Goal: Share content

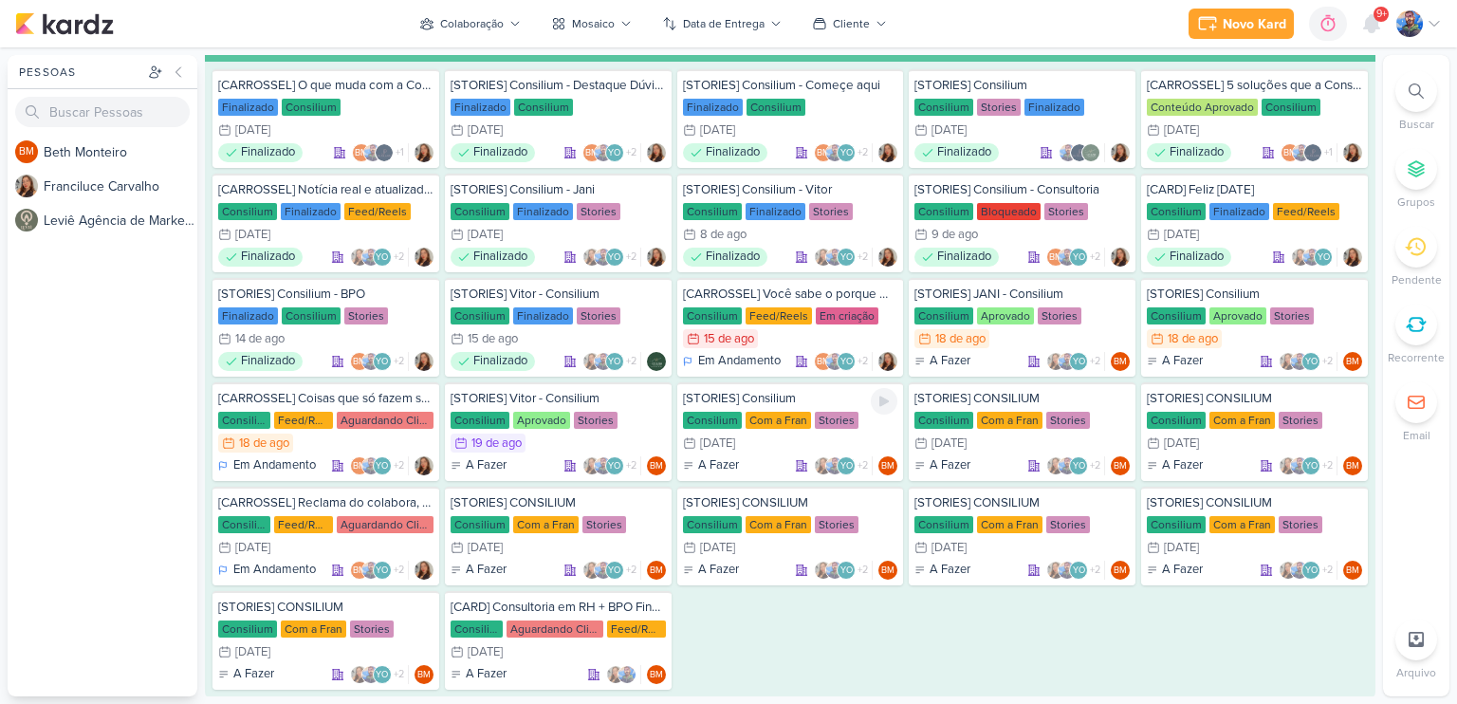
scroll to position [1233, 0]
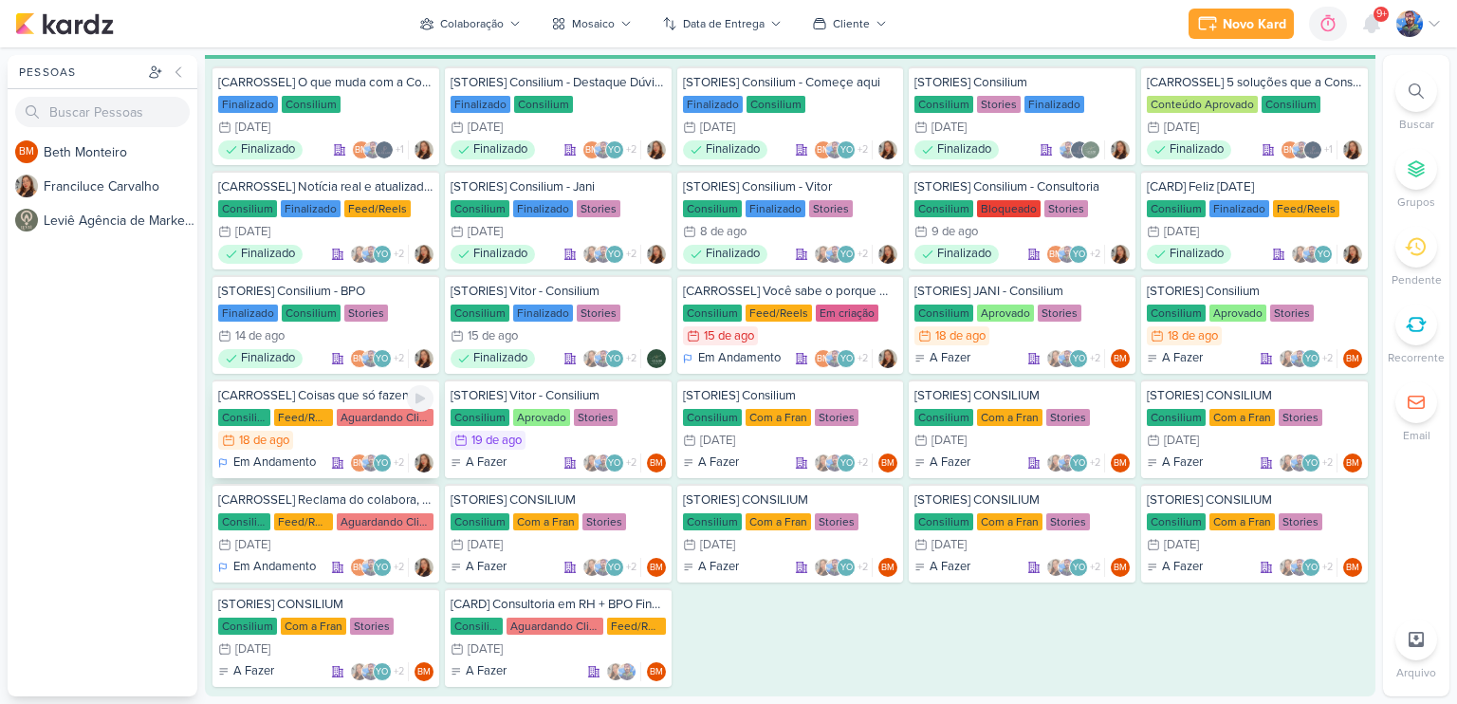
click at [321, 417] on div "Feed/Reels" at bounding box center [303, 417] width 59 height 17
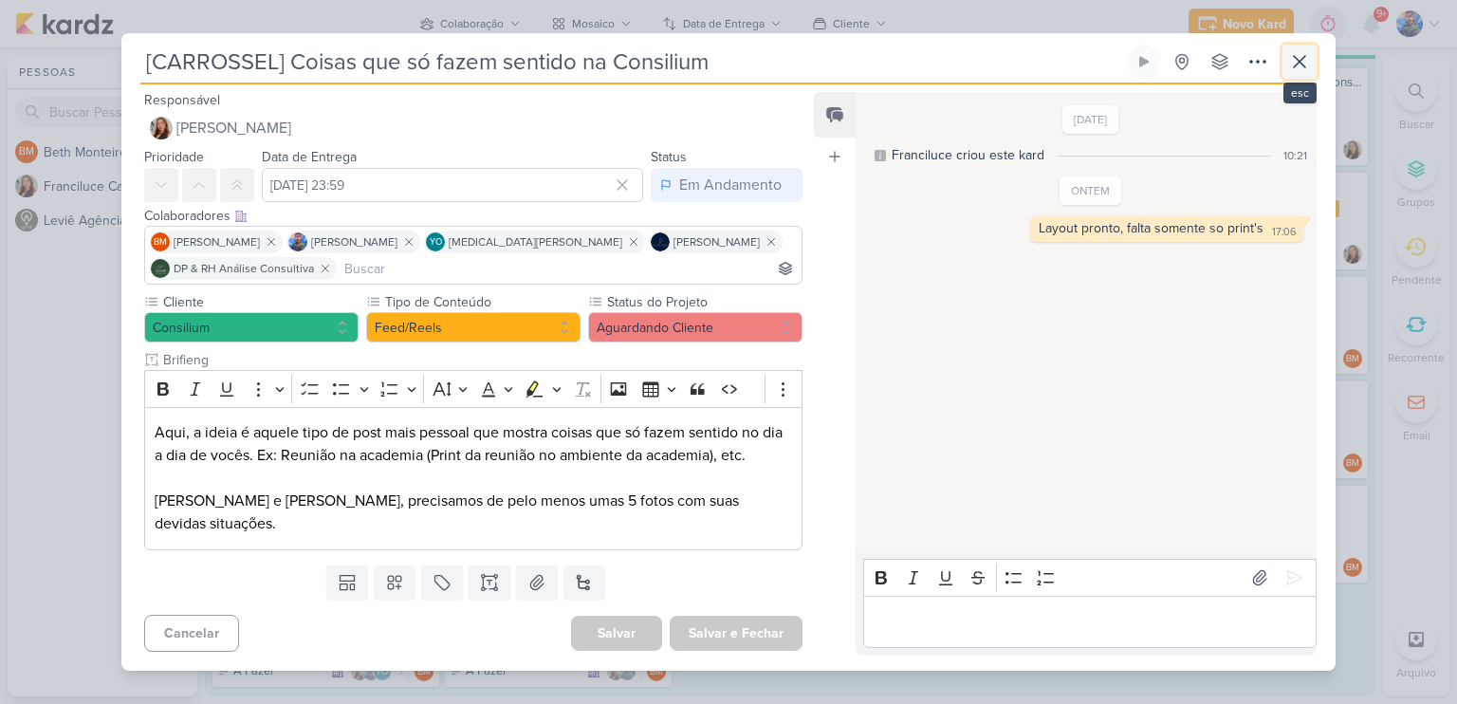
click at [1300, 70] on icon at bounding box center [1299, 61] width 23 height 23
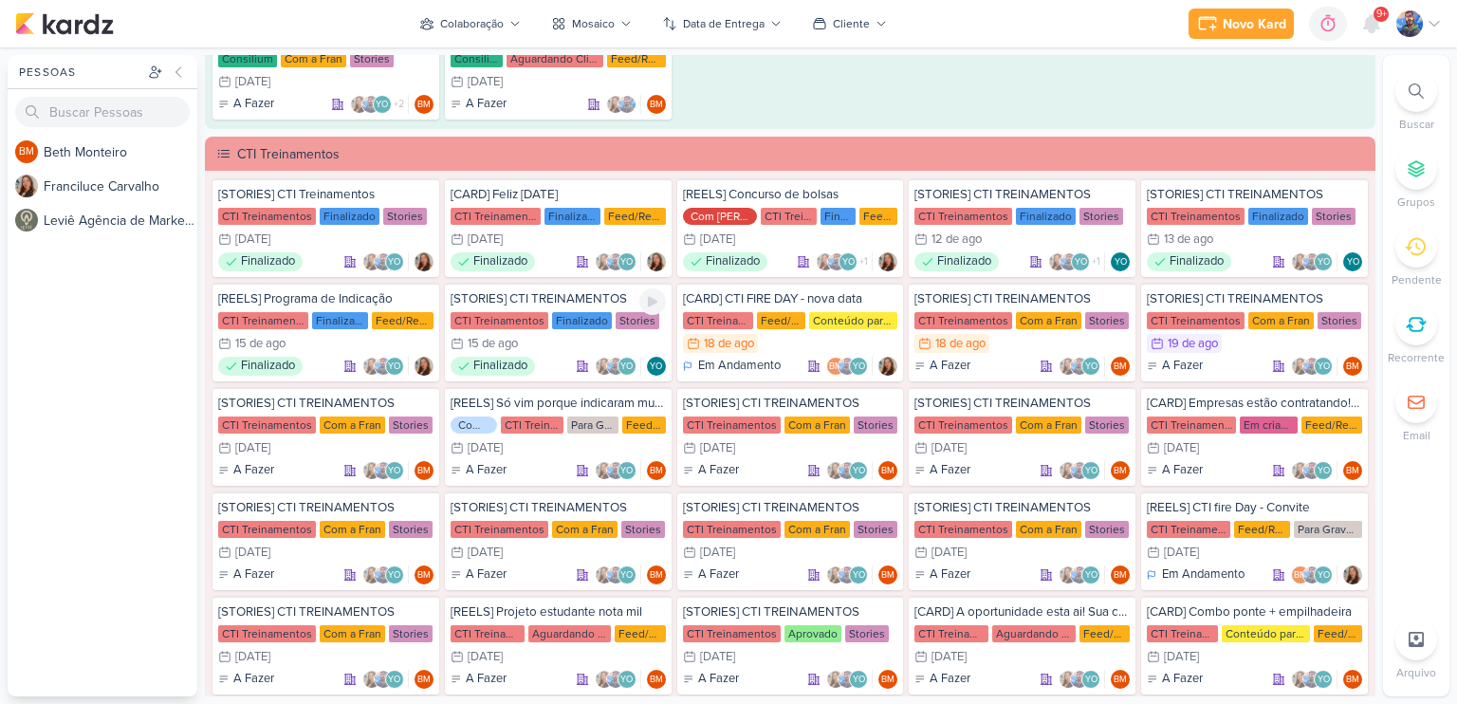
scroll to position [1802, 0]
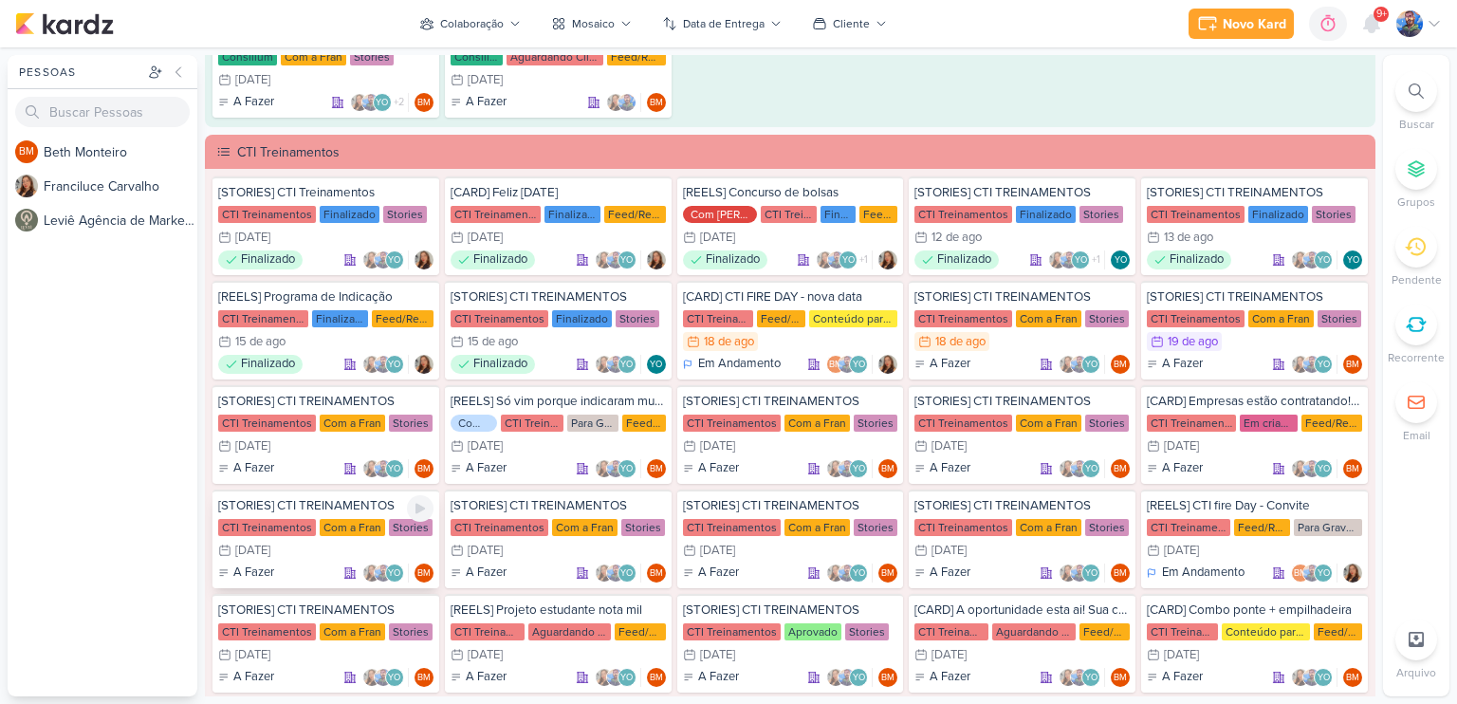
click at [307, 518] on div "CTI Treinamentos Com a Fran Stories" at bounding box center [325, 527] width 215 height 19
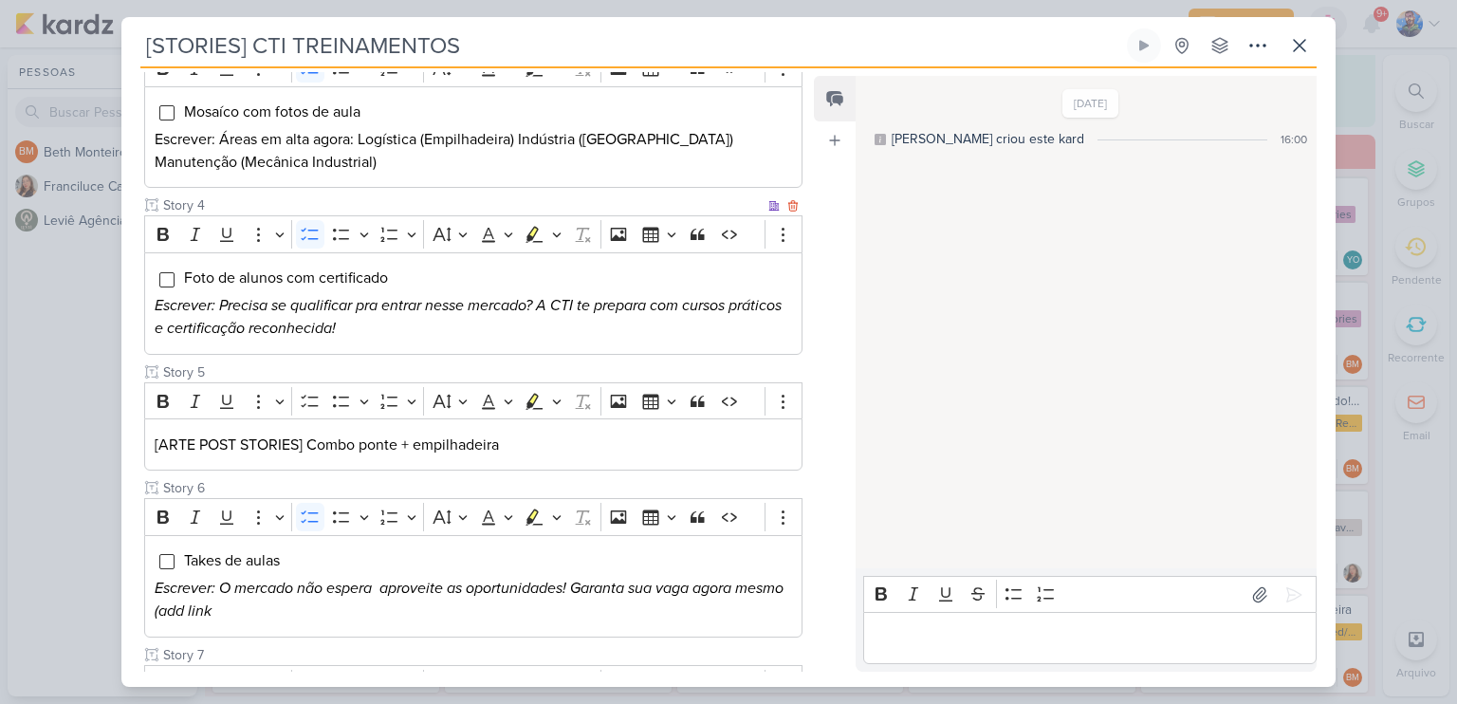
scroll to position [664, 0]
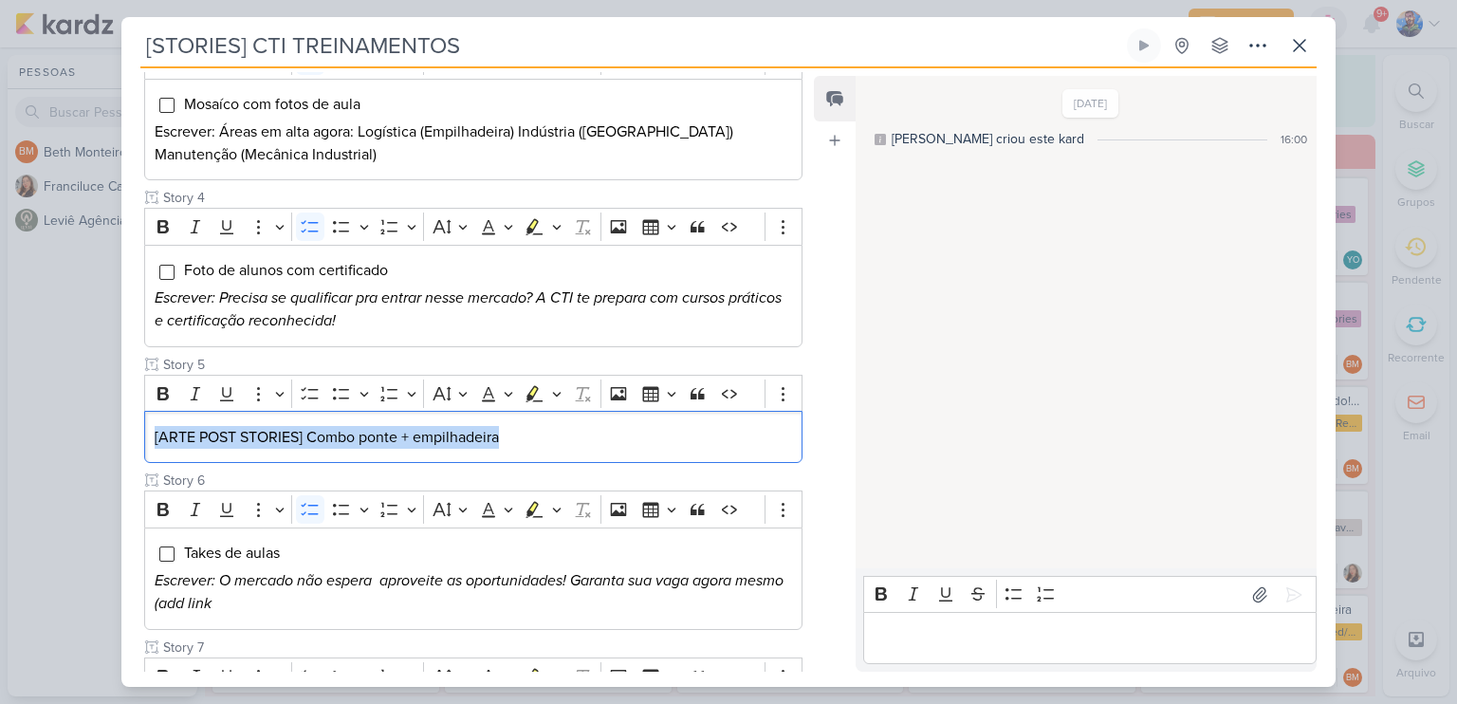
drag, startPoint x: 513, startPoint y: 434, endPoint x: 128, endPoint y: 457, distance: 385.7
click at [128, 457] on div "Cliente CTI Treinamentos Status do Projeto" at bounding box center [465, 181] width 688 height 1190
click at [556, 392] on icon "Editor toolbar" at bounding box center [556, 394] width 9 height 5
click at [469, 429] on icon "Text highlight toolbar" at bounding box center [476, 426] width 17 height 16
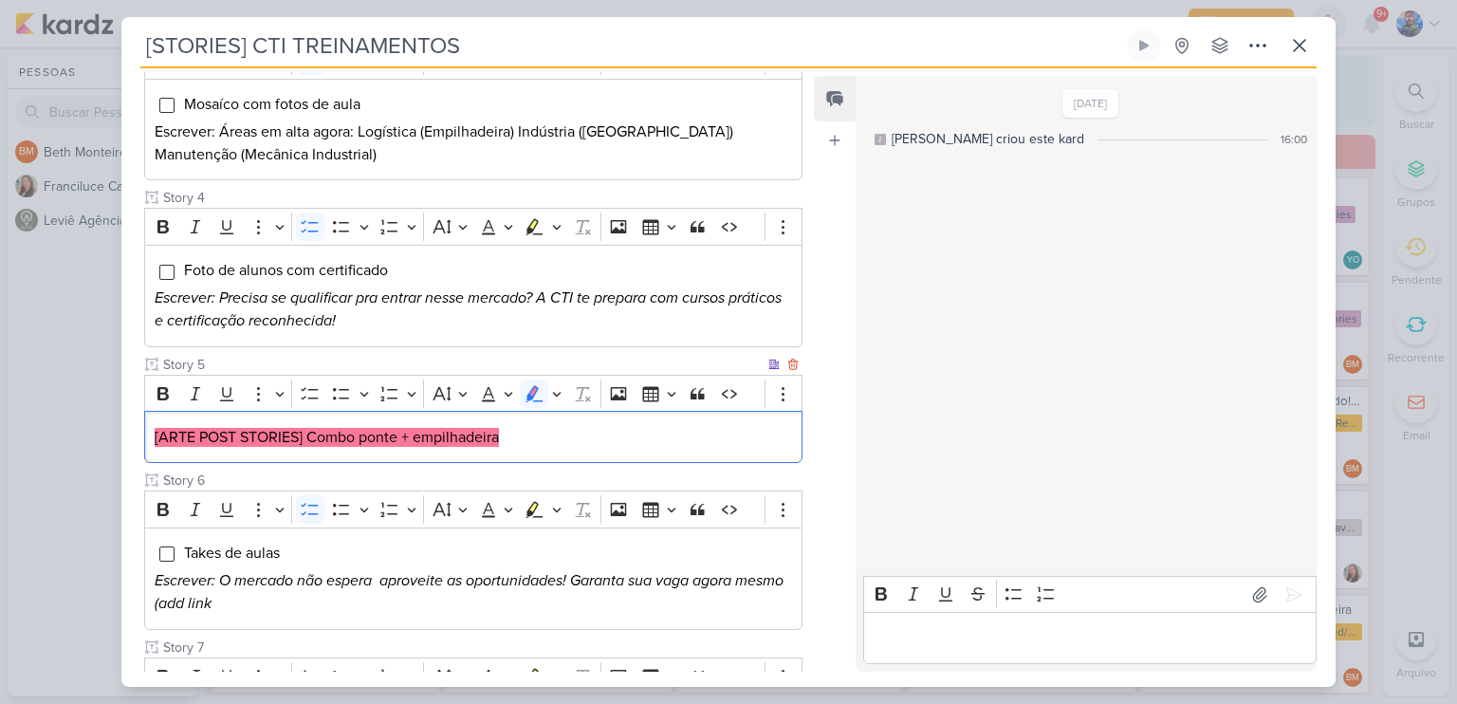
click at [529, 432] on p "[ARTE POST STORIES] Combo ponte + empilhadeira" at bounding box center [473, 437] width 637 height 23
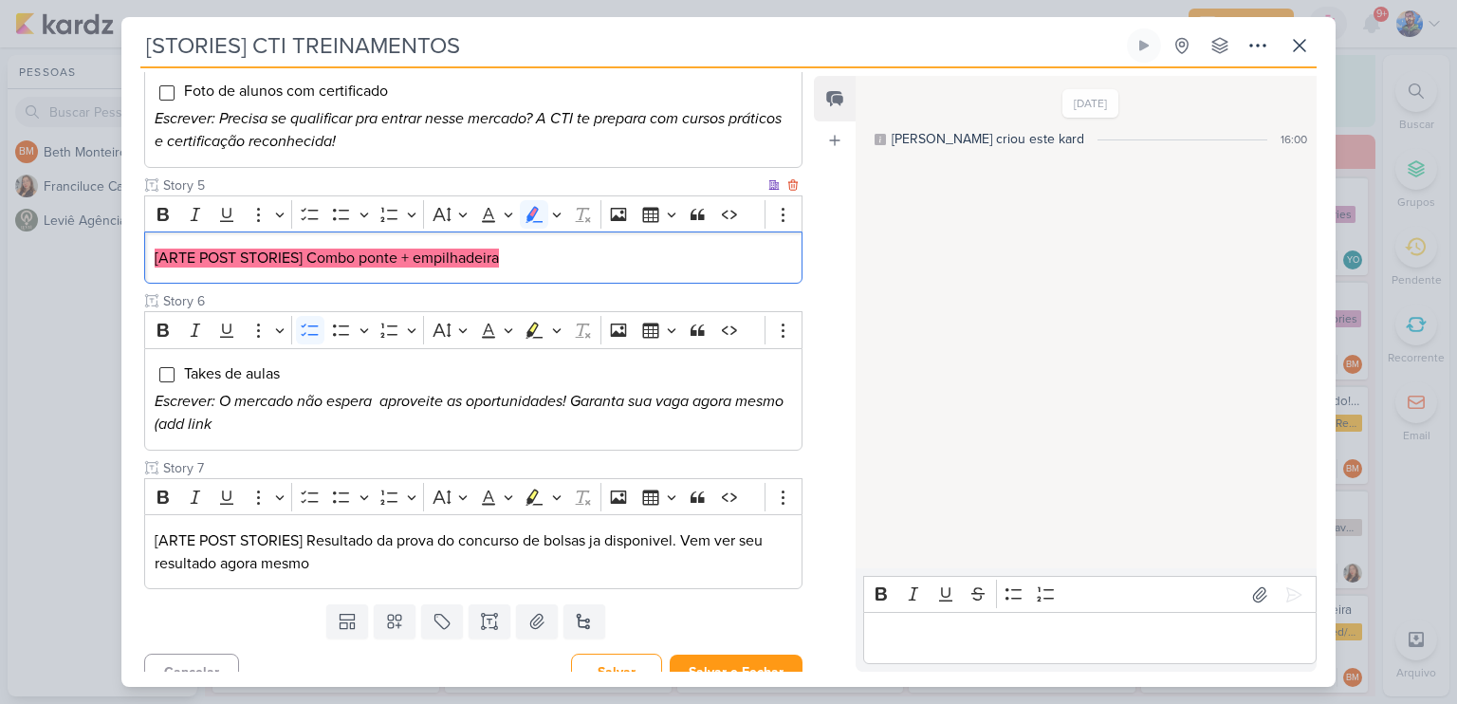
scroll to position [861, 0]
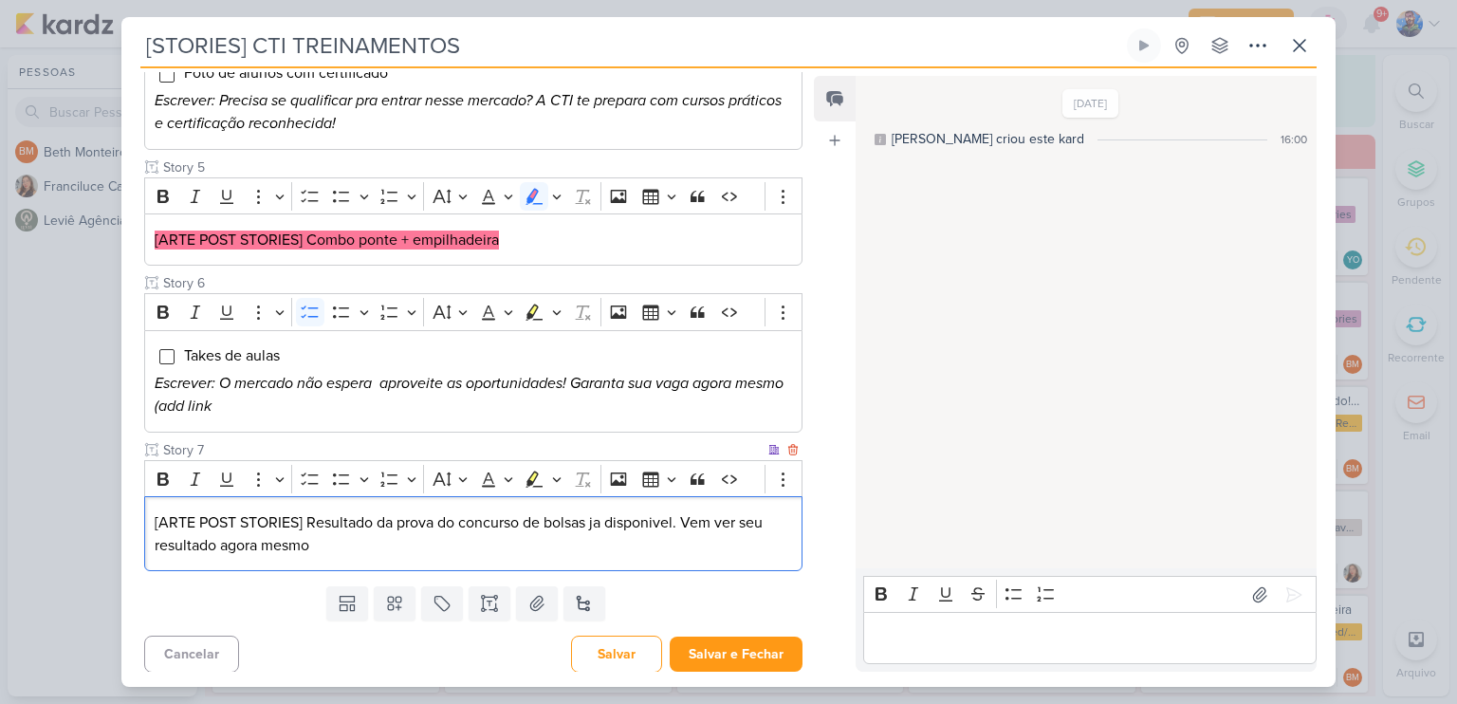
drag, startPoint x: 334, startPoint y: 538, endPoint x: 152, endPoint y: 516, distance: 183.4
click at [152, 516] on div "[ARTE POST STORIES] Resultado da prova do concurso de bolsas ja disponivel. Vem…" at bounding box center [473, 533] width 658 height 75
click at [560, 477] on button "Highlight" at bounding box center [556, 479] width 16 height 28
click at [468, 511] on icon "Text highlight toolbar" at bounding box center [477, 511] width 19 height 19
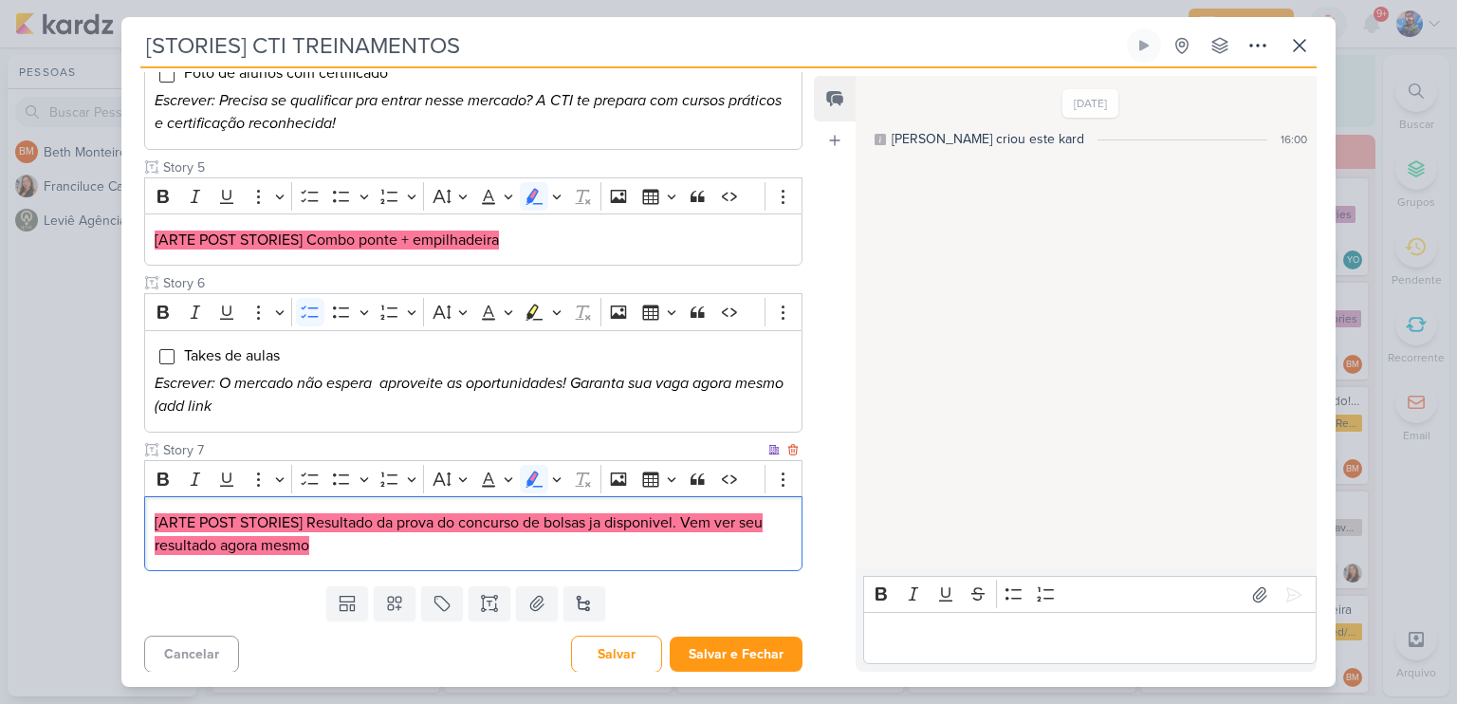
click at [472, 541] on p "[ARTE POST STORIES] Resultado da prova do concurso de bolsas ja disponivel. Vem…" at bounding box center [473, 534] width 637 height 46
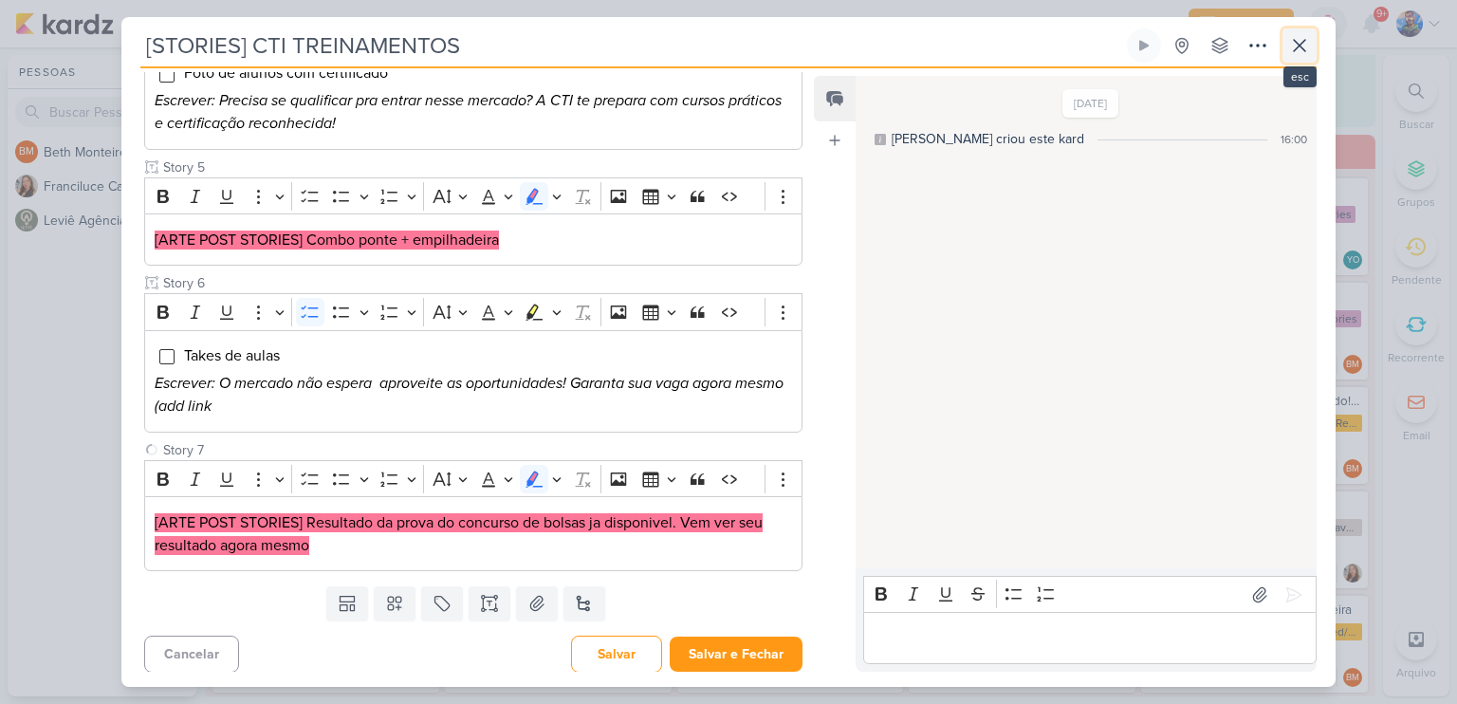
click at [1302, 49] on icon at bounding box center [1299, 45] width 11 height 11
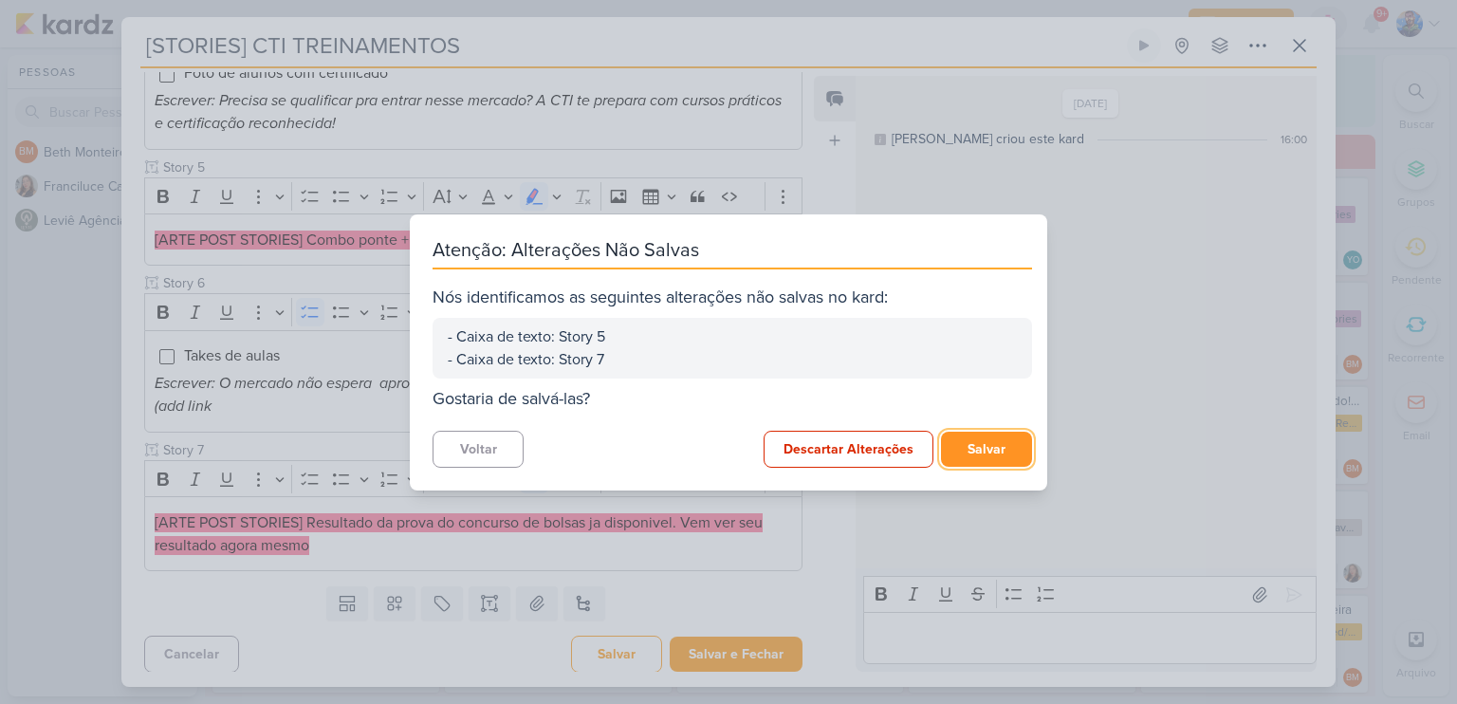
click at [970, 449] on button "Salvar" at bounding box center [986, 448] width 91 height 35
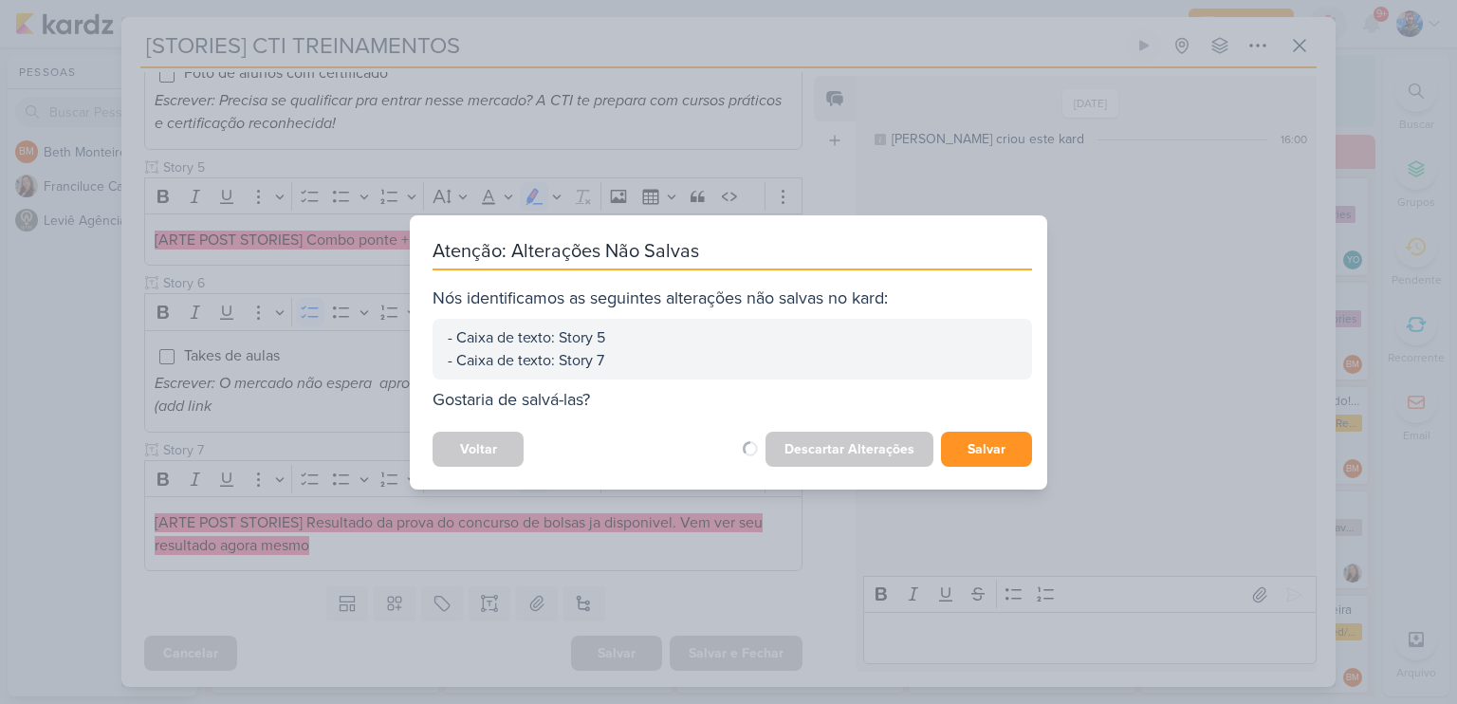
scroll to position [859, 0]
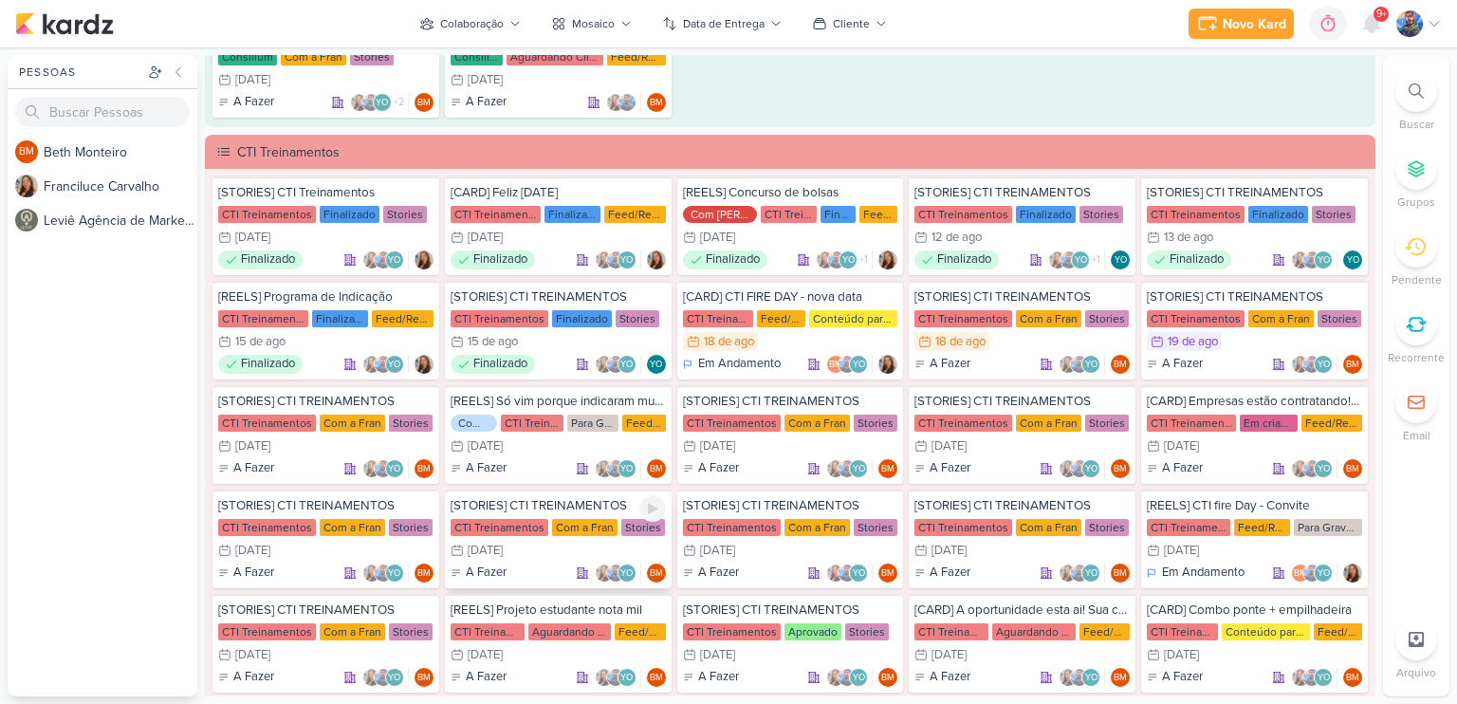
click at [531, 541] on div "26/8 [DATE]" at bounding box center [557, 550] width 215 height 19
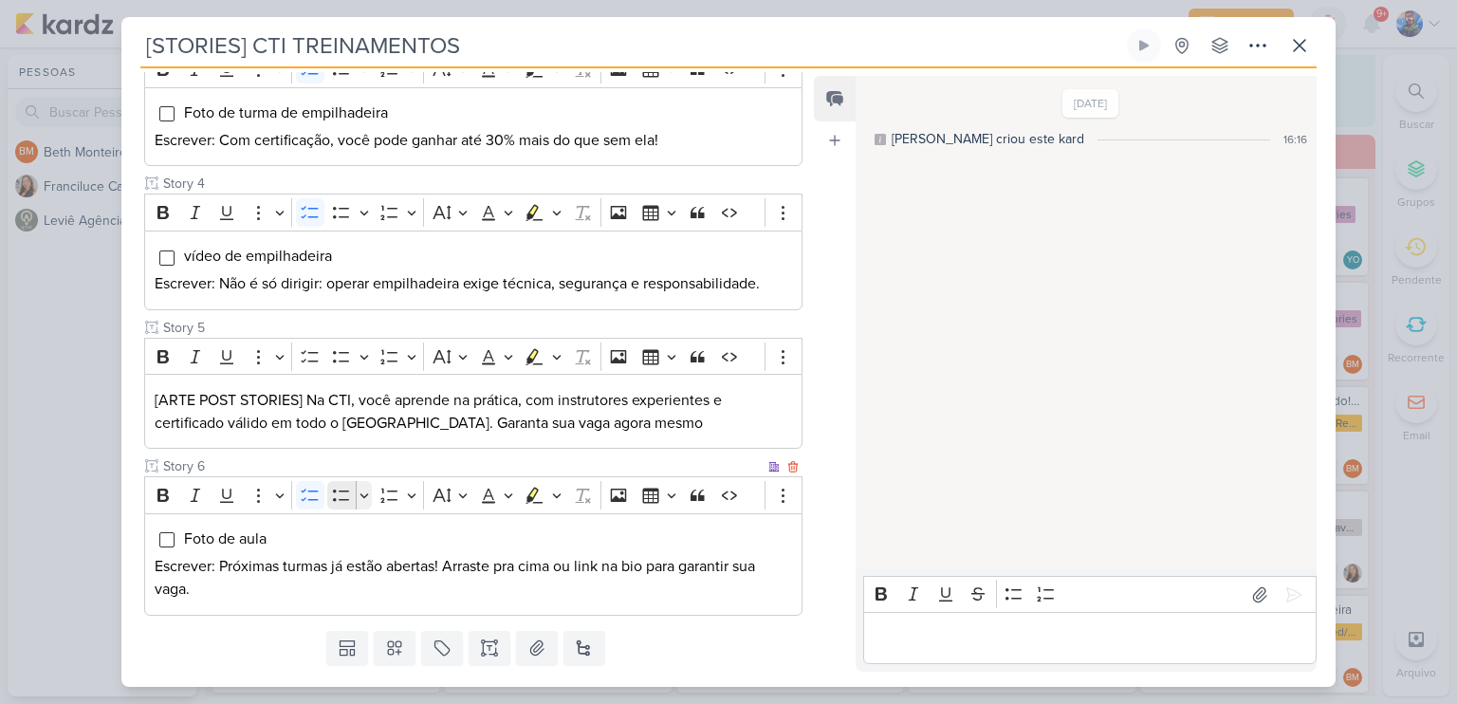
scroll to position [664, 0]
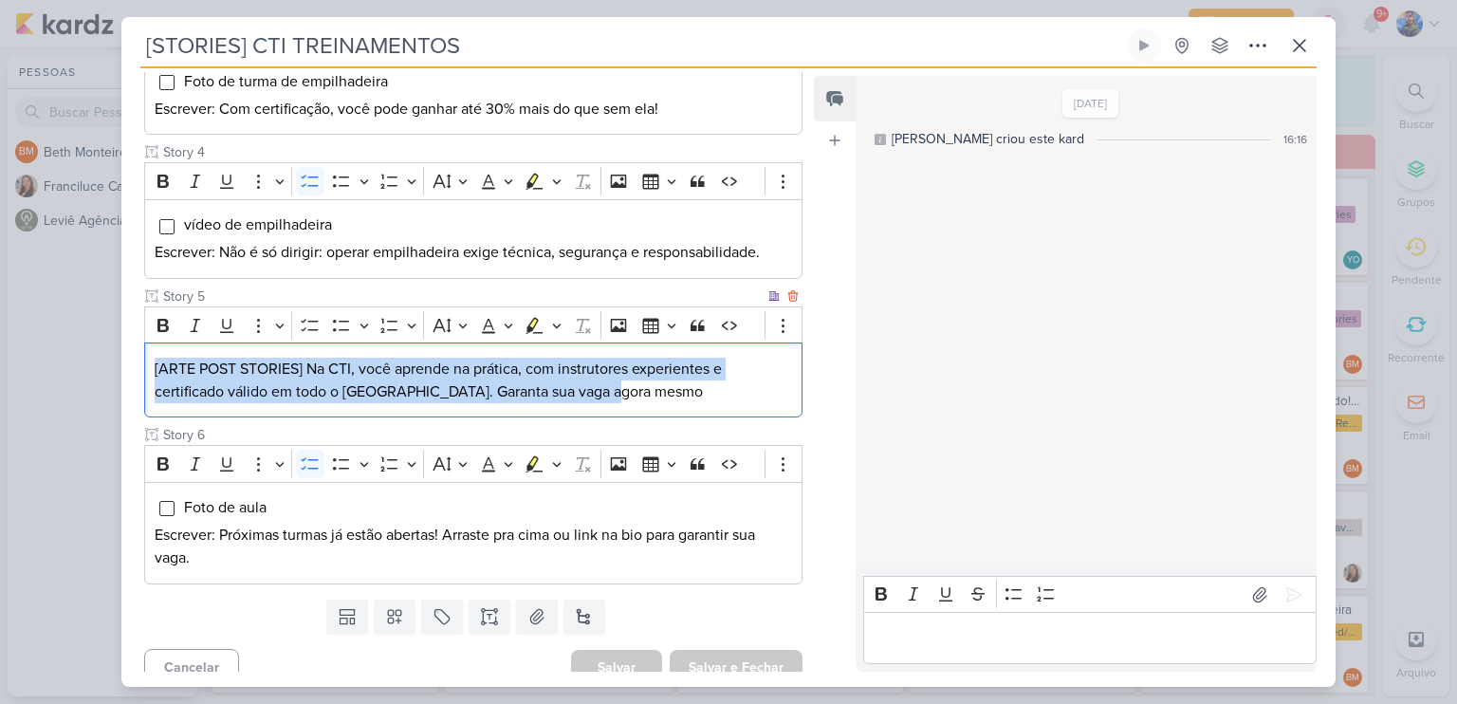
drag, startPoint x: 603, startPoint y: 394, endPoint x: 146, endPoint y: 358, distance: 458.4
click at [146, 358] on div "[ARTE POST STORIES] Na CTI, você aprende na prática, com instrutores experiente…" at bounding box center [473, 379] width 658 height 75
click at [555, 329] on icon "Editor toolbar" at bounding box center [556, 325] width 9 height 19
click at [470, 354] on icon "Text highlight toolbar" at bounding box center [476, 358] width 17 height 16
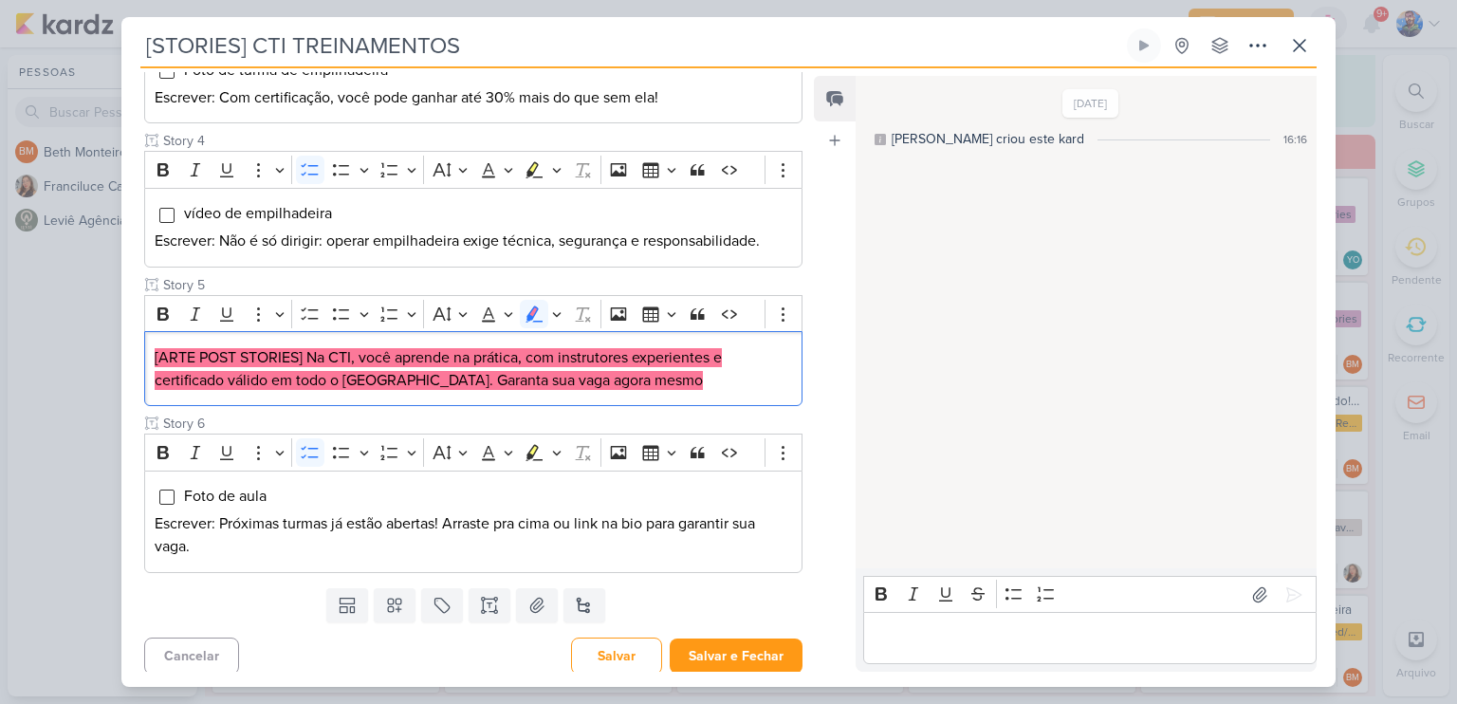
scroll to position [677, 0]
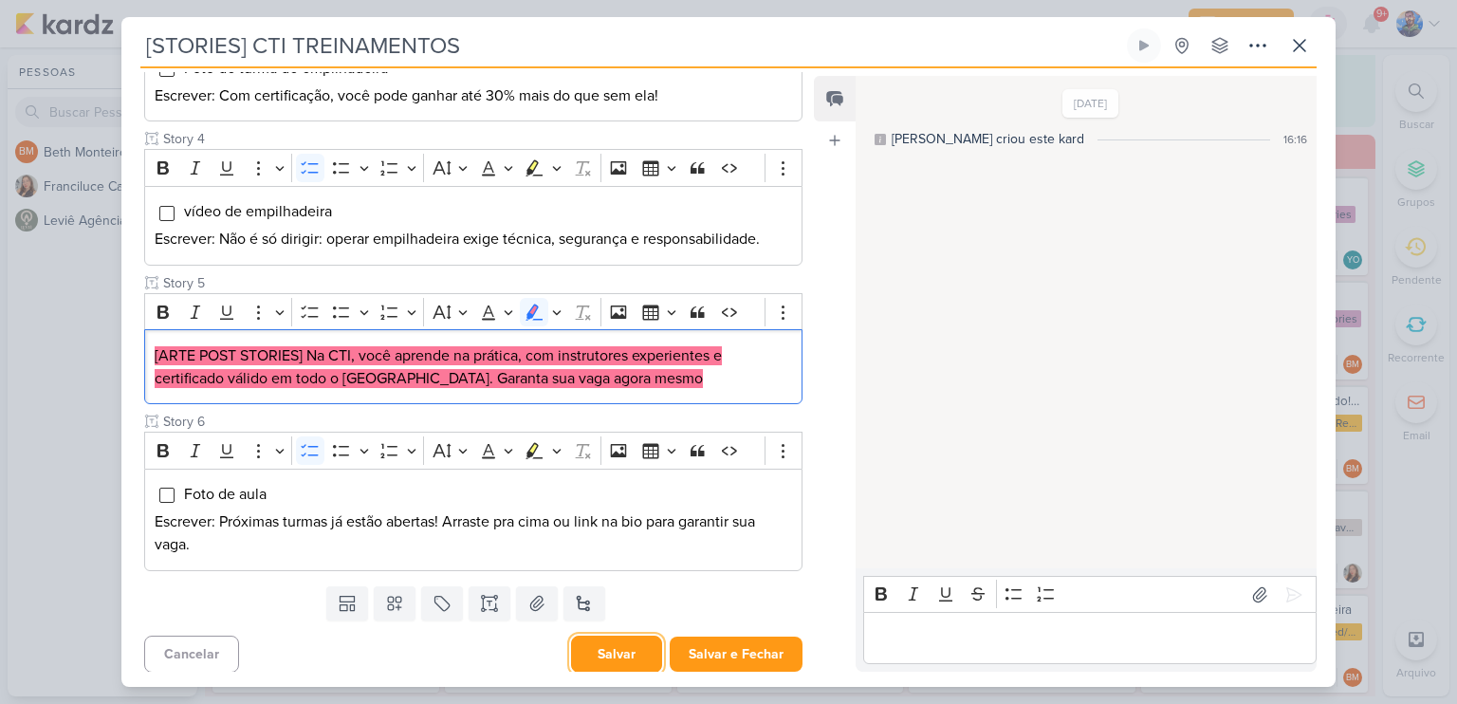
click at [634, 641] on button "Salvar" at bounding box center [616, 653] width 91 height 37
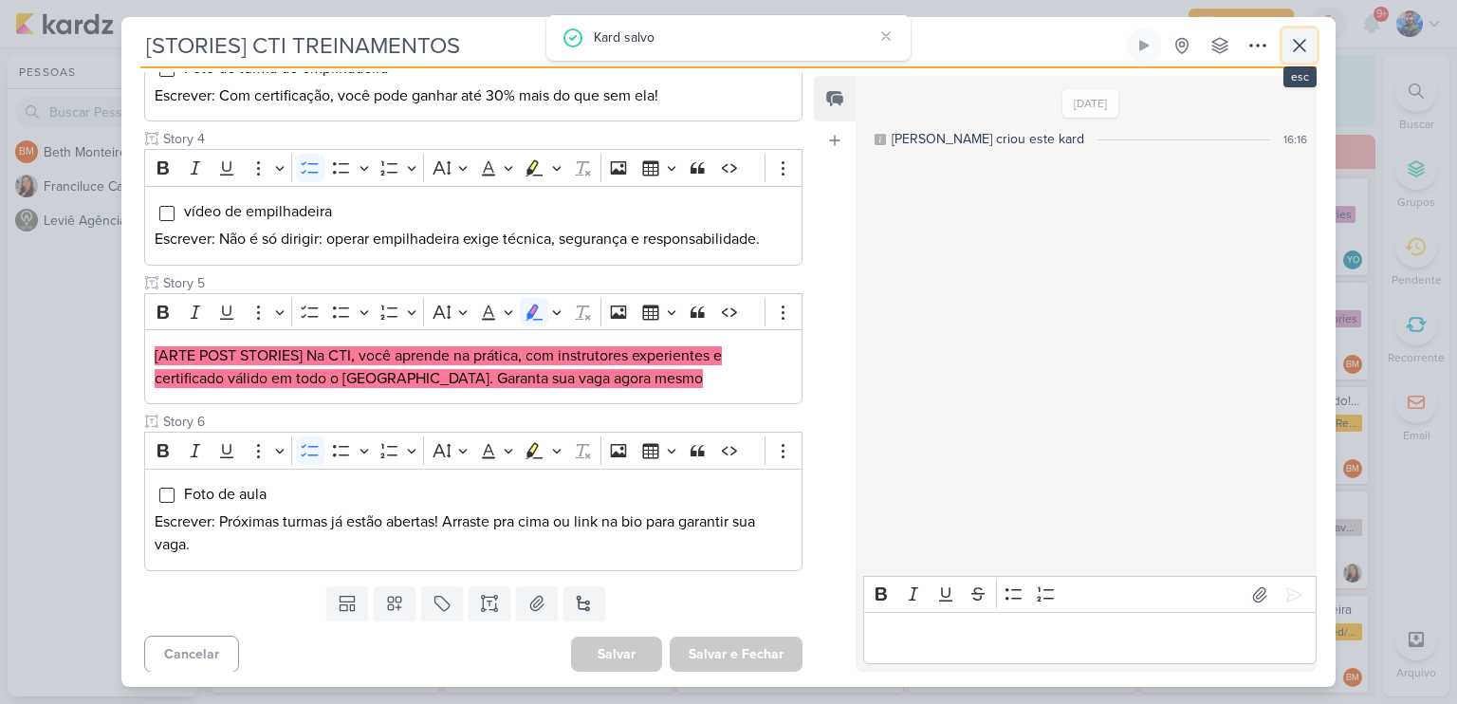
click at [1304, 38] on icon at bounding box center [1299, 45] width 23 height 23
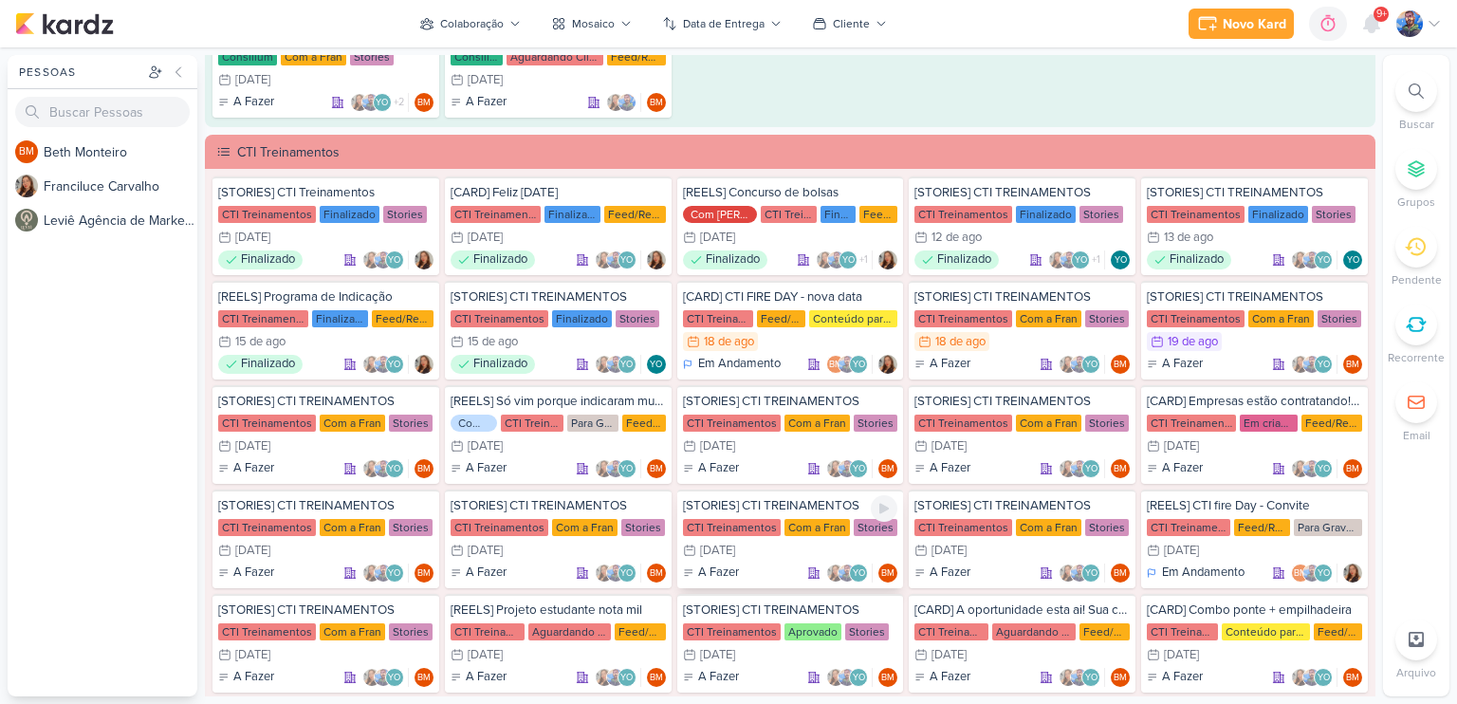
click at [729, 544] on div "[DATE]" at bounding box center [717, 550] width 35 height 12
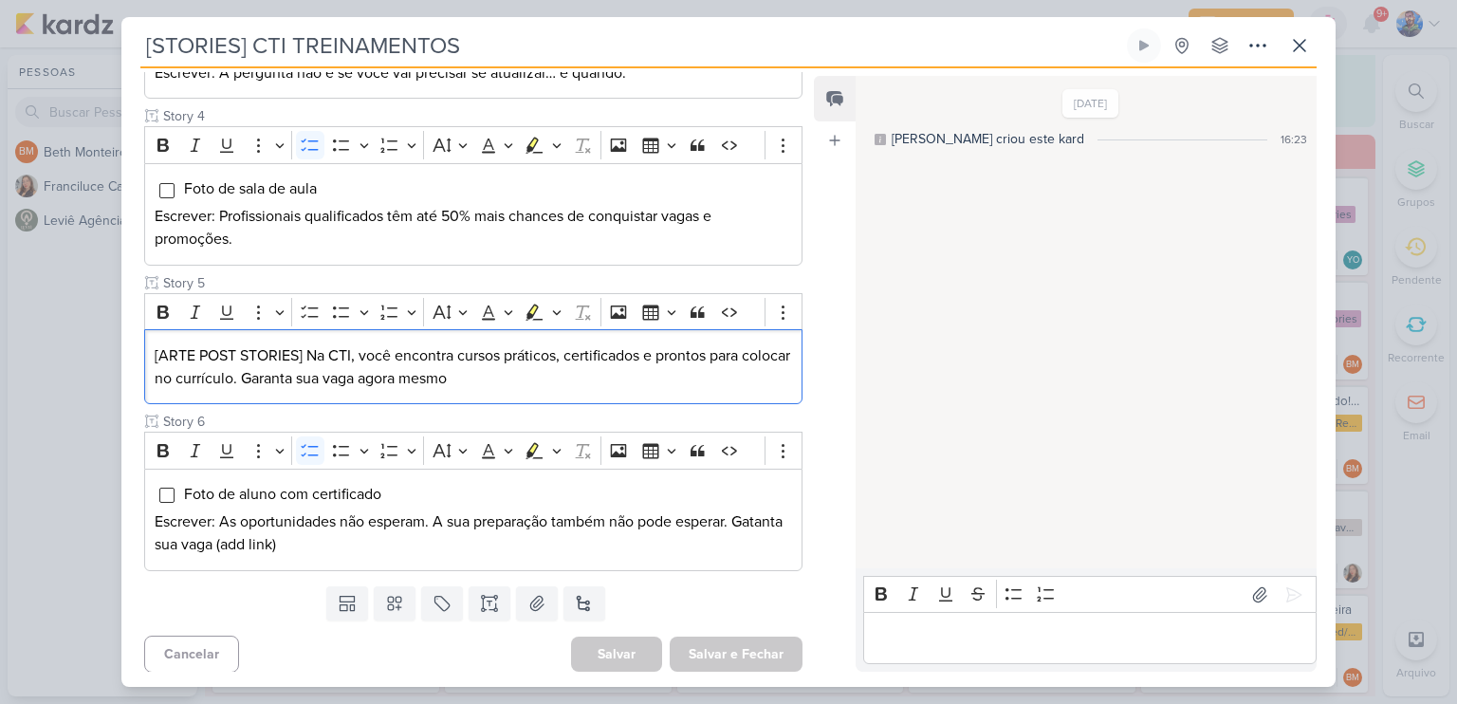
drag, startPoint x: 536, startPoint y: 375, endPoint x: 130, endPoint y: 355, distance: 406.4
click at [130, 355] on div "Cliente CTI Treinamentos Status do Projeto" at bounding box center [465, 75] width 688 height 1006
click at [560, 309] on button "Highlight" at bounding box center [556, 312] width 16 height 28
click at [475, 337] on icon "Text highlight toolbar" at bounding box center [475, 344] width 10 height 14
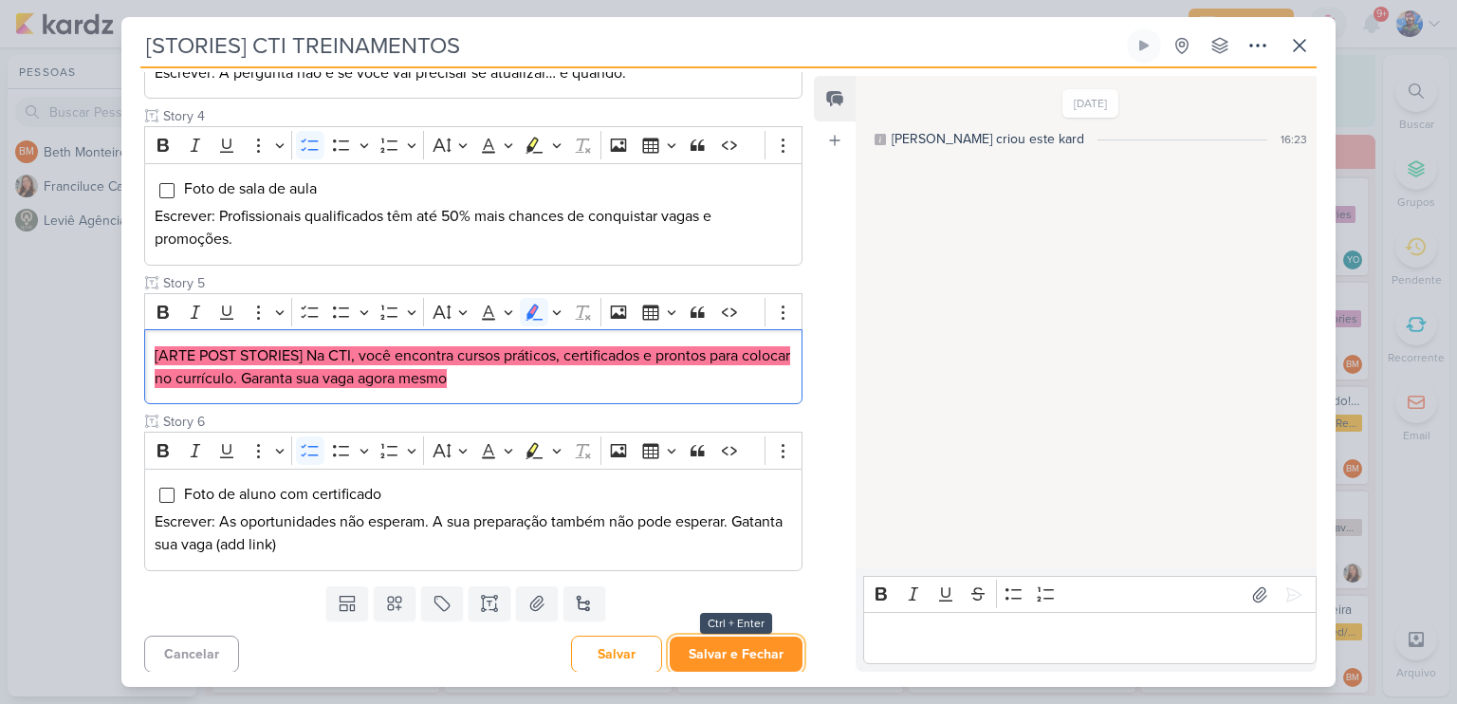
click at [732, 641] on button "Salvar e Fechar" at bounding box center [736, 653] width 133 height 35
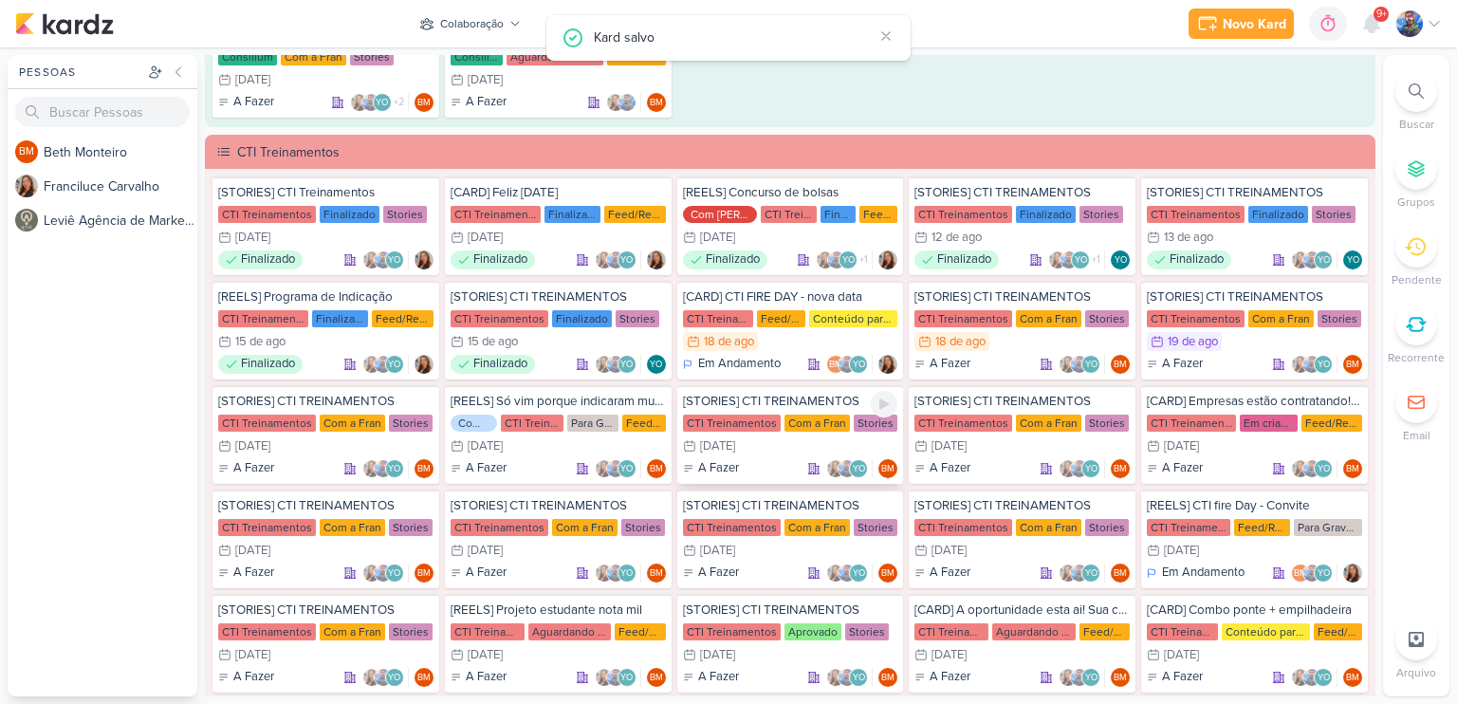
scroll to position [1897, 0]
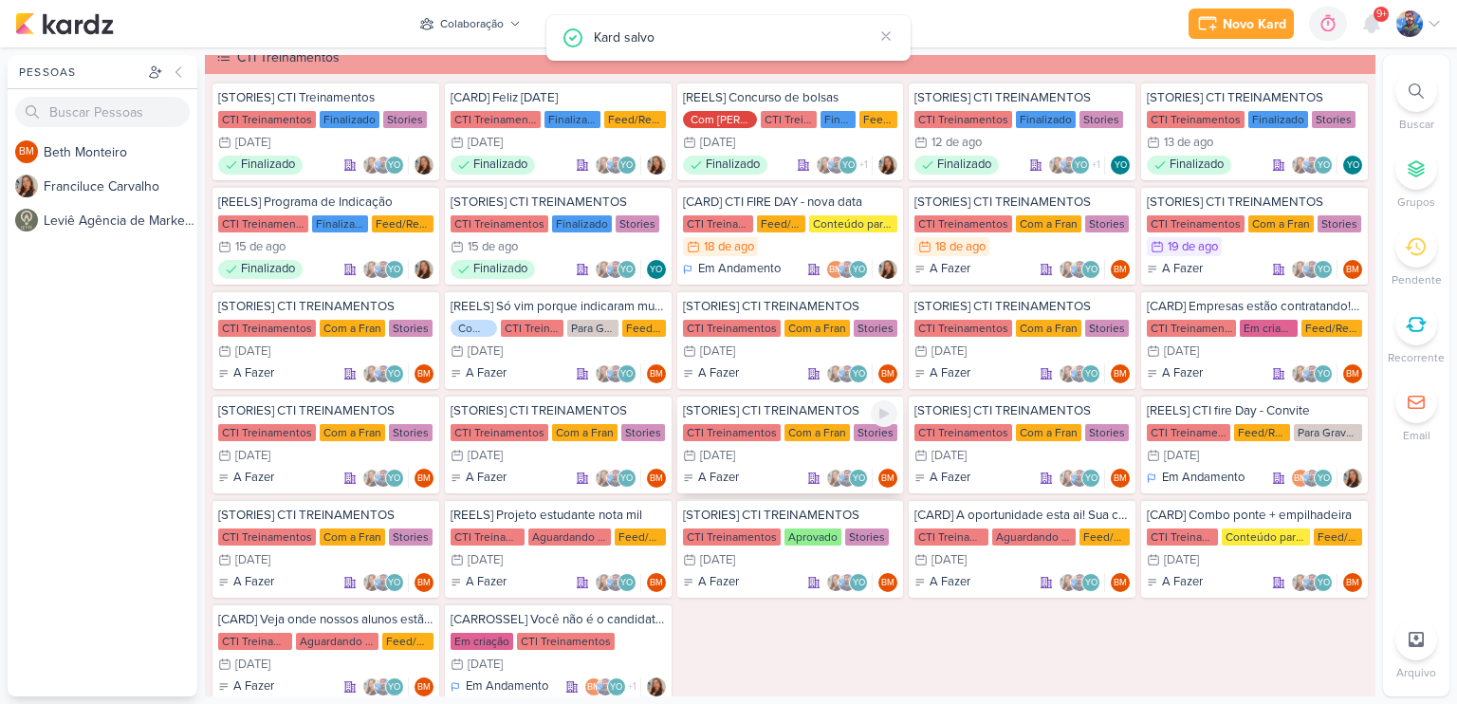
click at [811, 446] on div "27/8 [DATE]" at bounding box center [790, 455] width 215 height 19
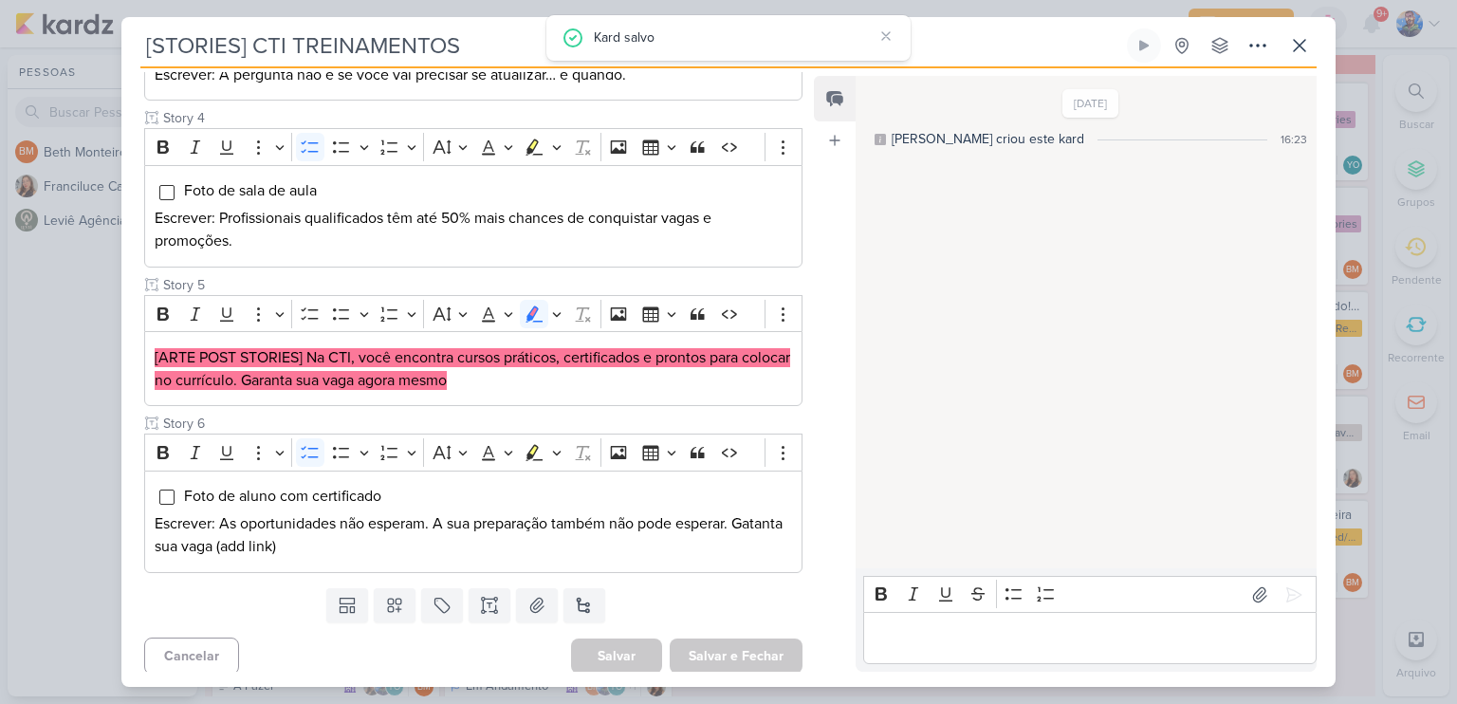
scroll to position [677, 0]
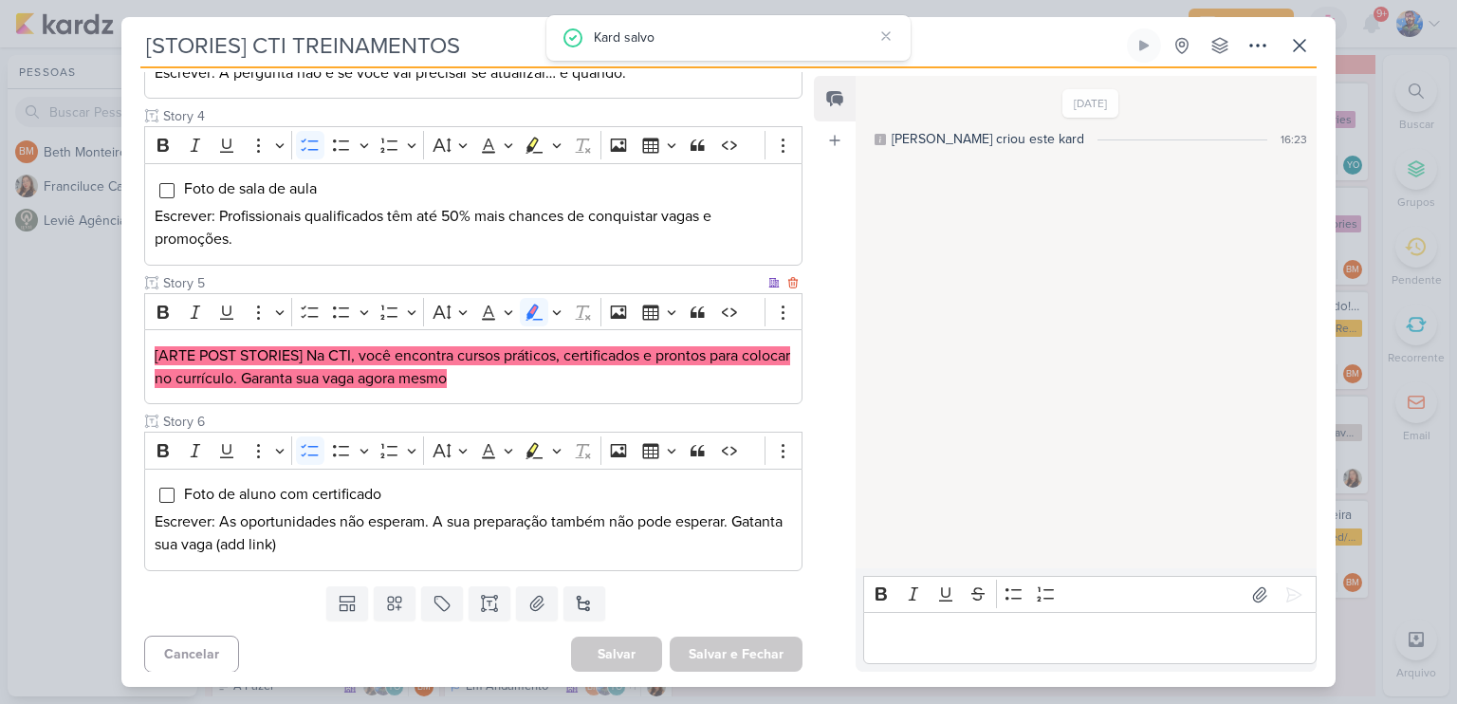
click at [590, 329] on div "[ARTE POST STORIES] Na CTI, você encontra cursos práticos, certificados e pront…" at bounding box center [473, 366] width 658 height 75
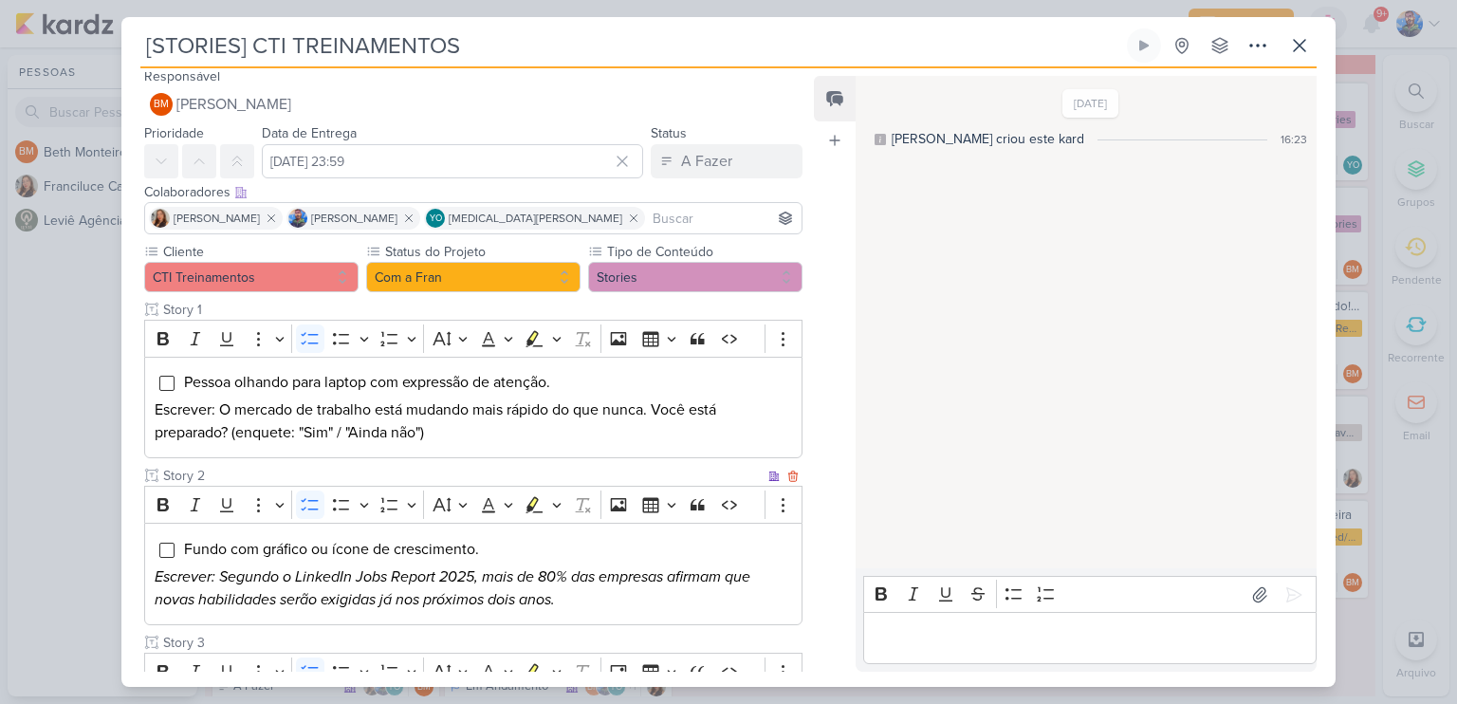
scroll to position [0, 0]
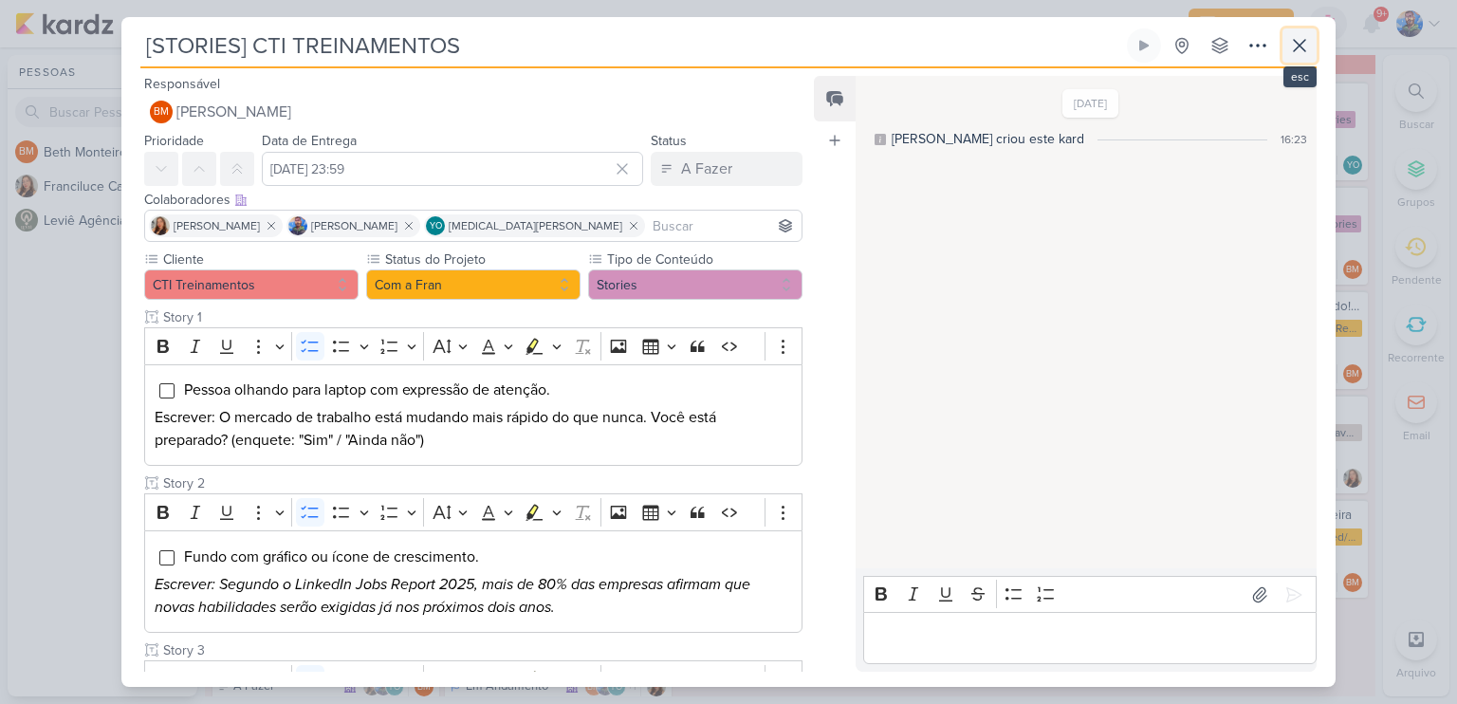
click at [1306, 49] on icon at bounding box center [1299, 45] width 23 height 23
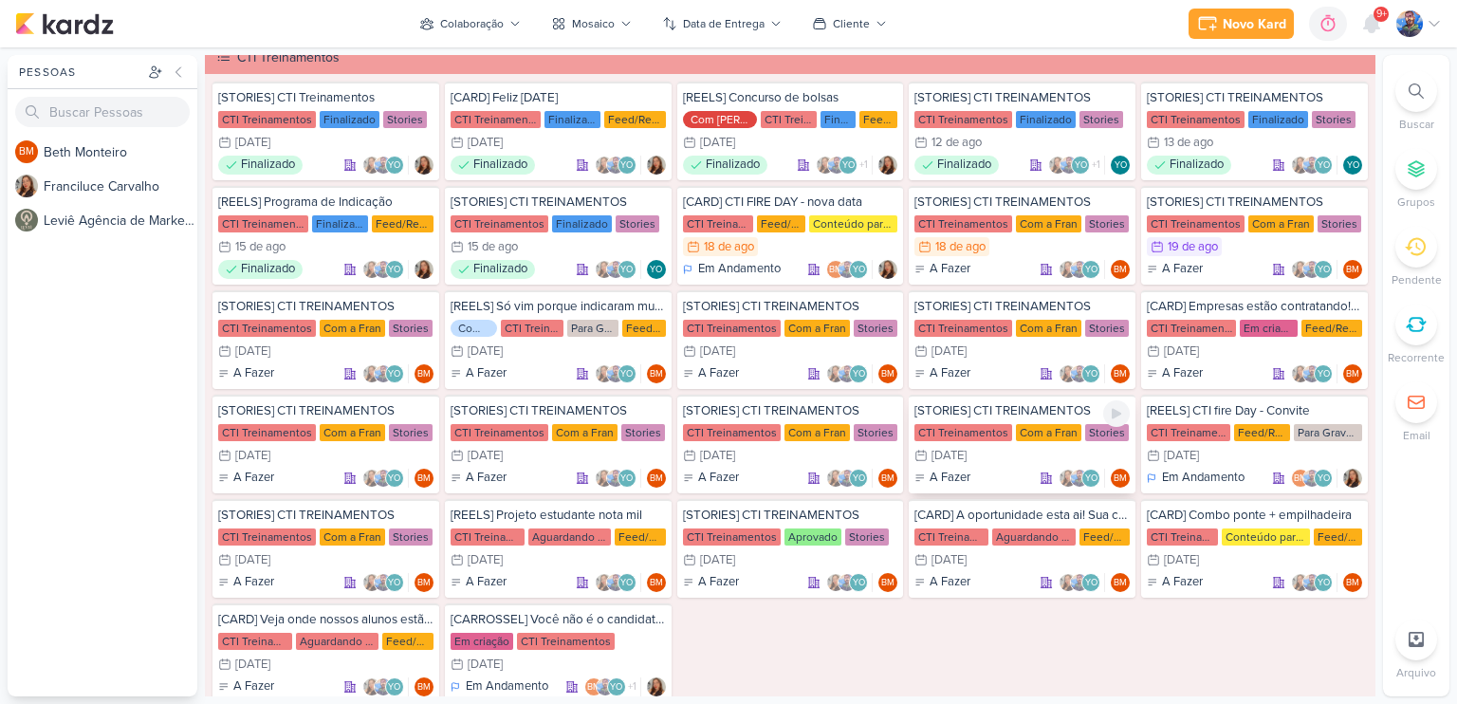
click at [985, 433] on div "CTI Treinamentos Com a Fran Stories" at bounding box center [1021, 432] width 215 height 19
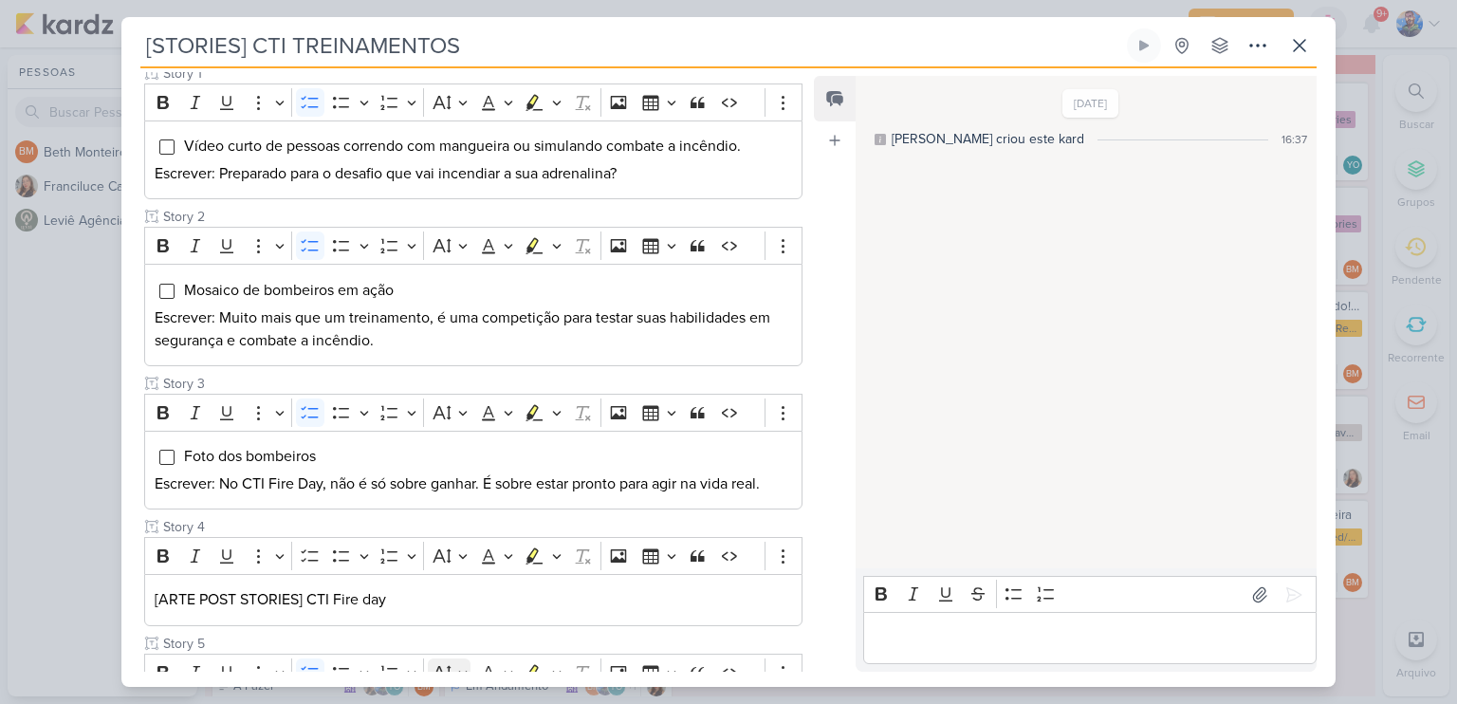
scroll to position [379, 0]
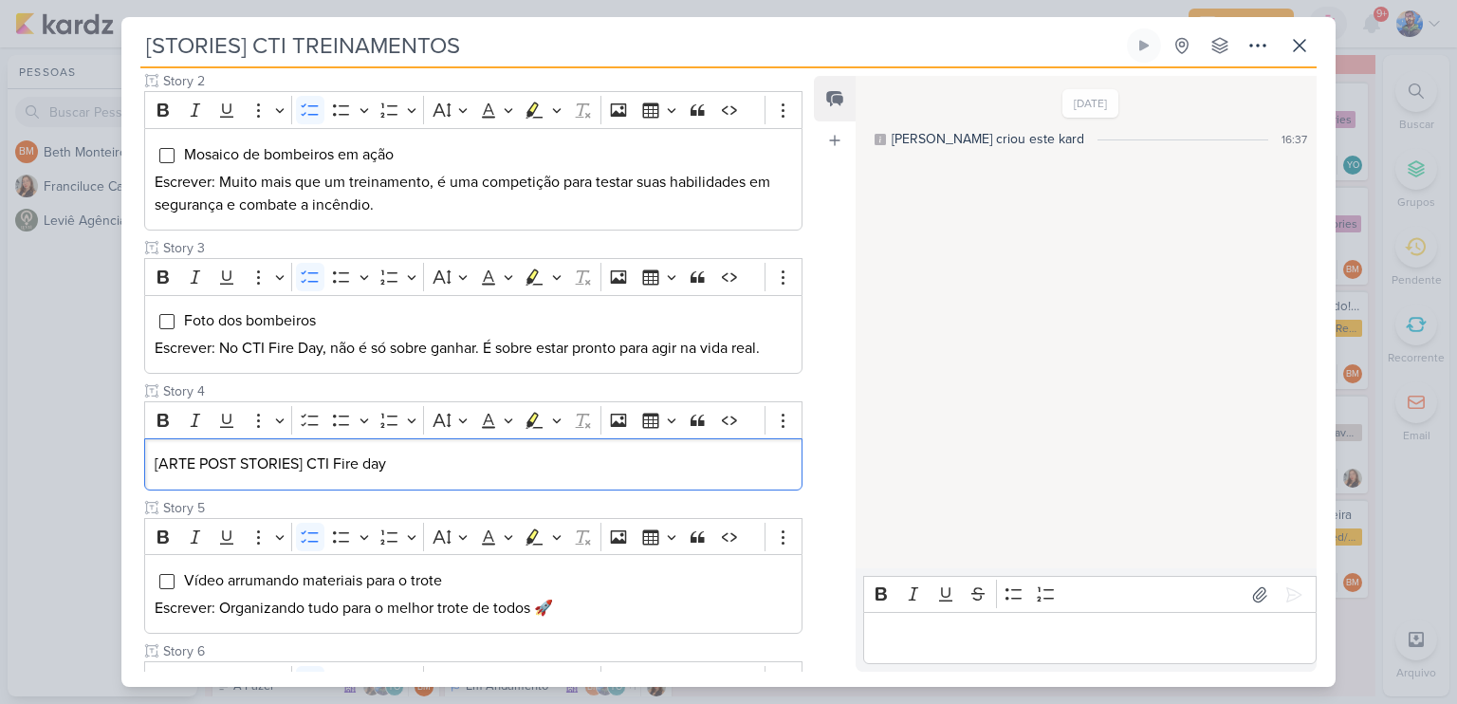
drag, startPoint x: 398, startPoint y: 458, endPoint x: 140, endPoint y: 469, distance: 258.2
click at [140, 469] on div "Cliente CTI Treinamentos Status do Projeto" at bounding box center [465, 314] width 688 height 888
click at [553, 419] on icon "Editor toolbar" at bounding box center [556, 420] width 9 height 5
click at [450, 450] on icon "Text highlight toolbar" at bounding box center [444, 453] width 19 height 19
click at [431, 478] on div "[ARTE POST STORIES] CTI Fire day" at bounding box center [473, 464] width 658 height 52
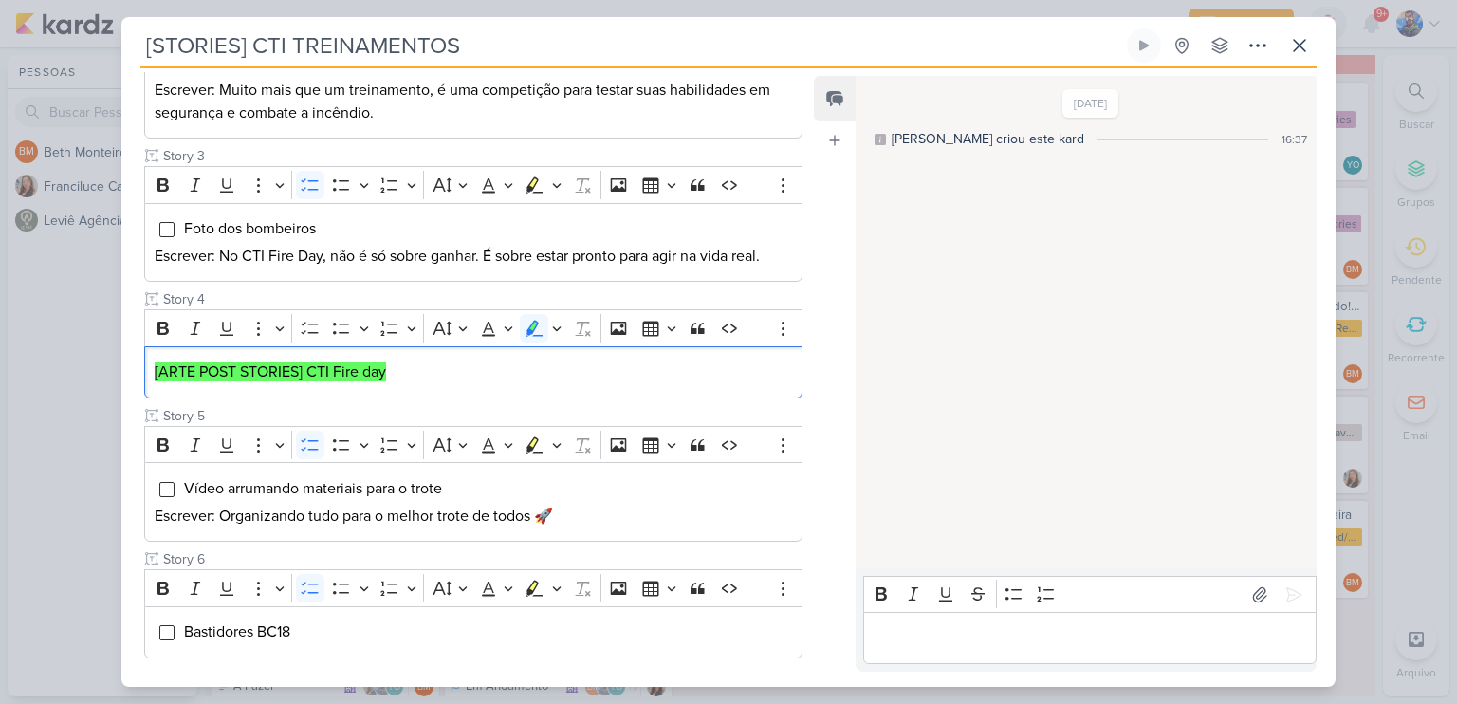
scroll to position [474, 0]
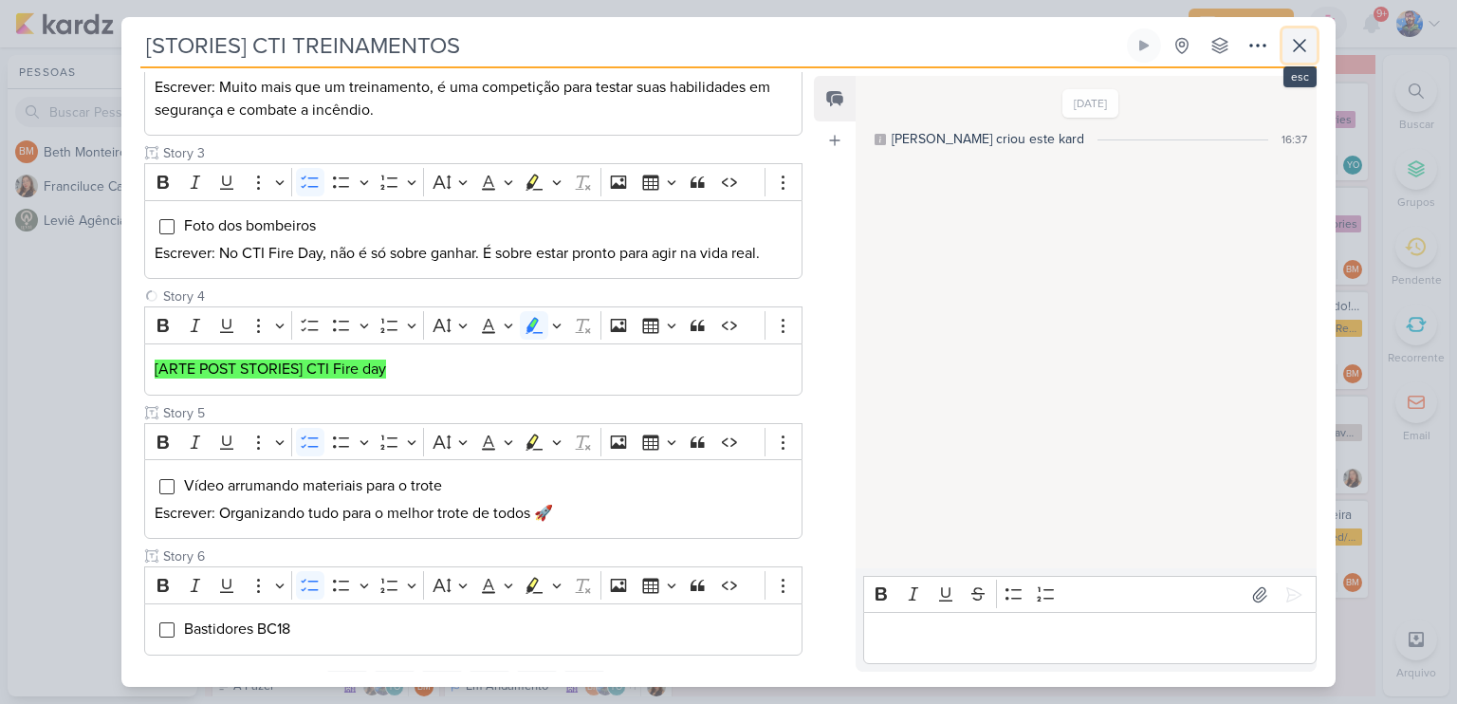
click at [1302, 52] on icon at bounding box center [1299, 45] width 23 height 23
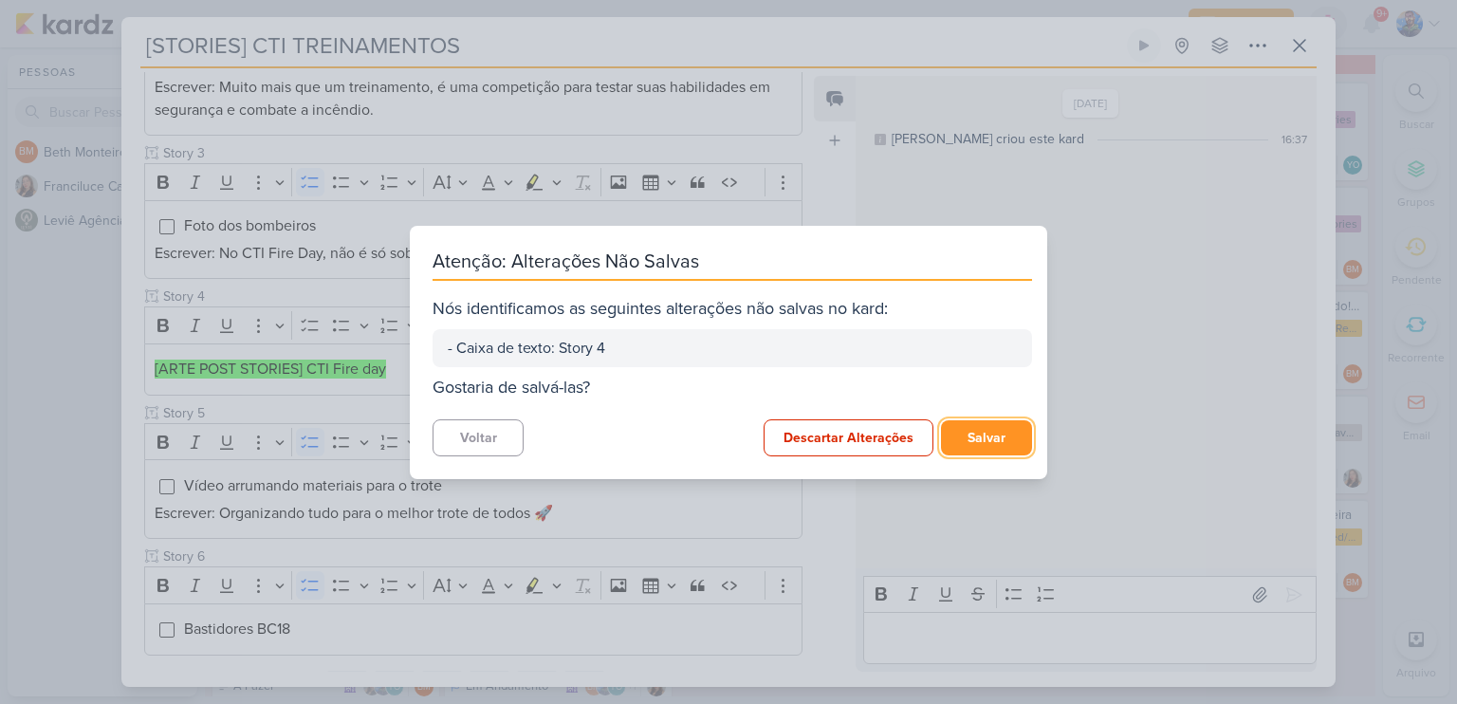
click at [967, 437] on button "Salvar" at bounding box center [986, 437] width 91 height 35
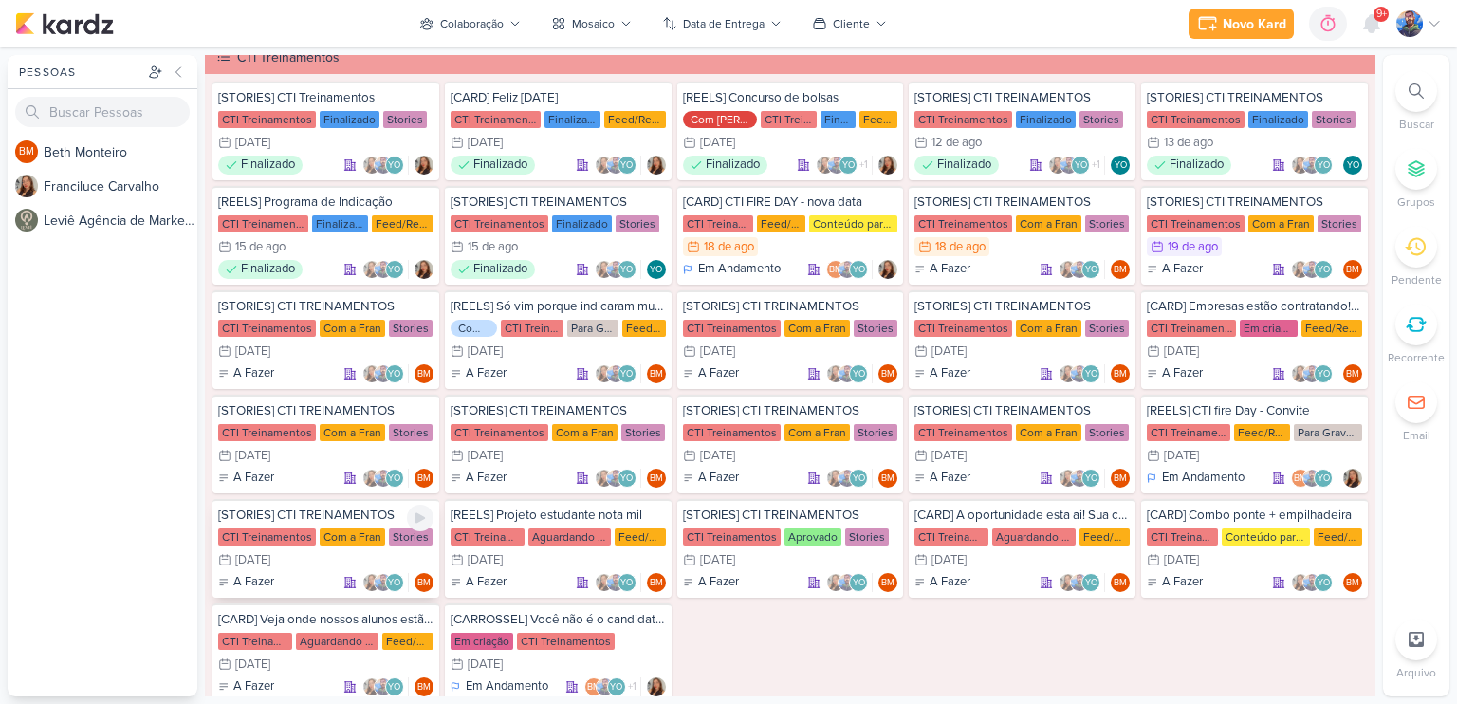
click at [358, 550] on div "29/8 [DATE]" at bounding box center [325, 559] width 215 height 19
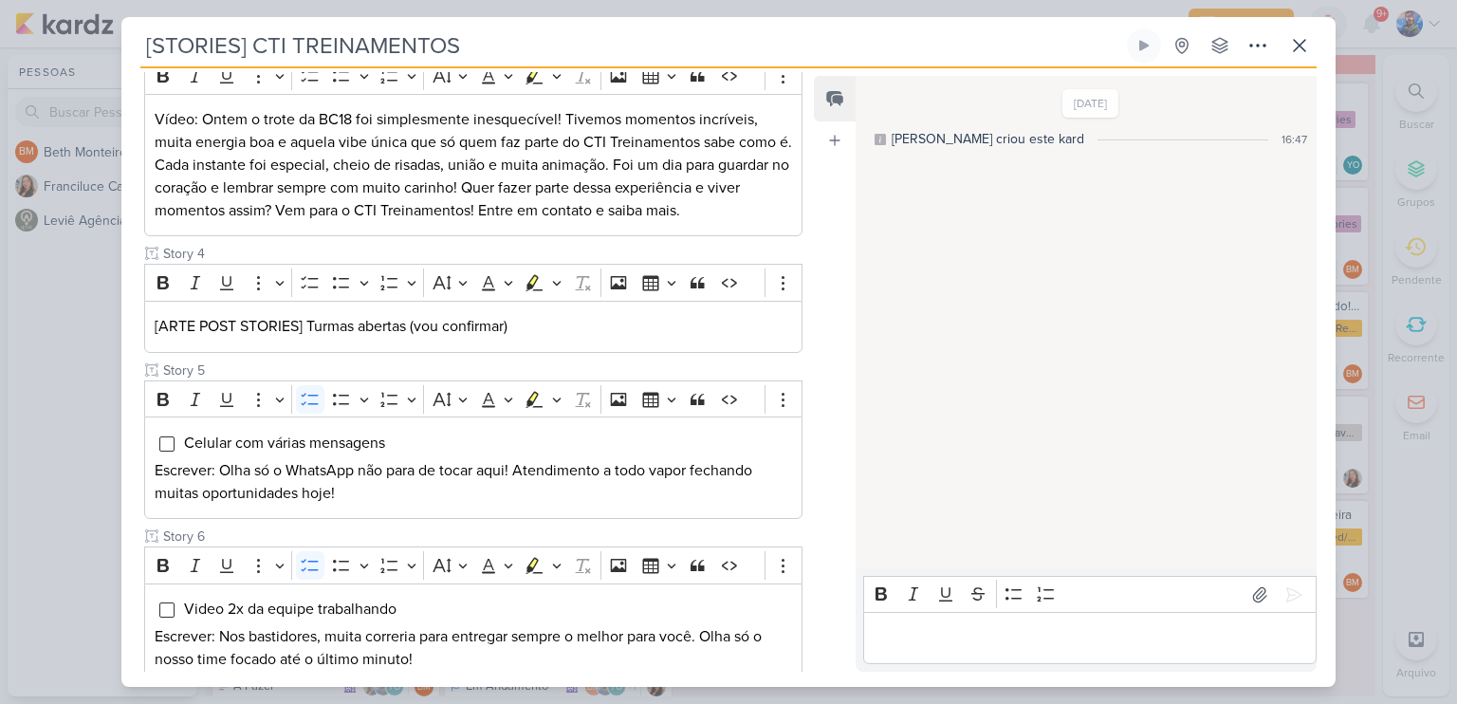
scroll to position [569, 0]
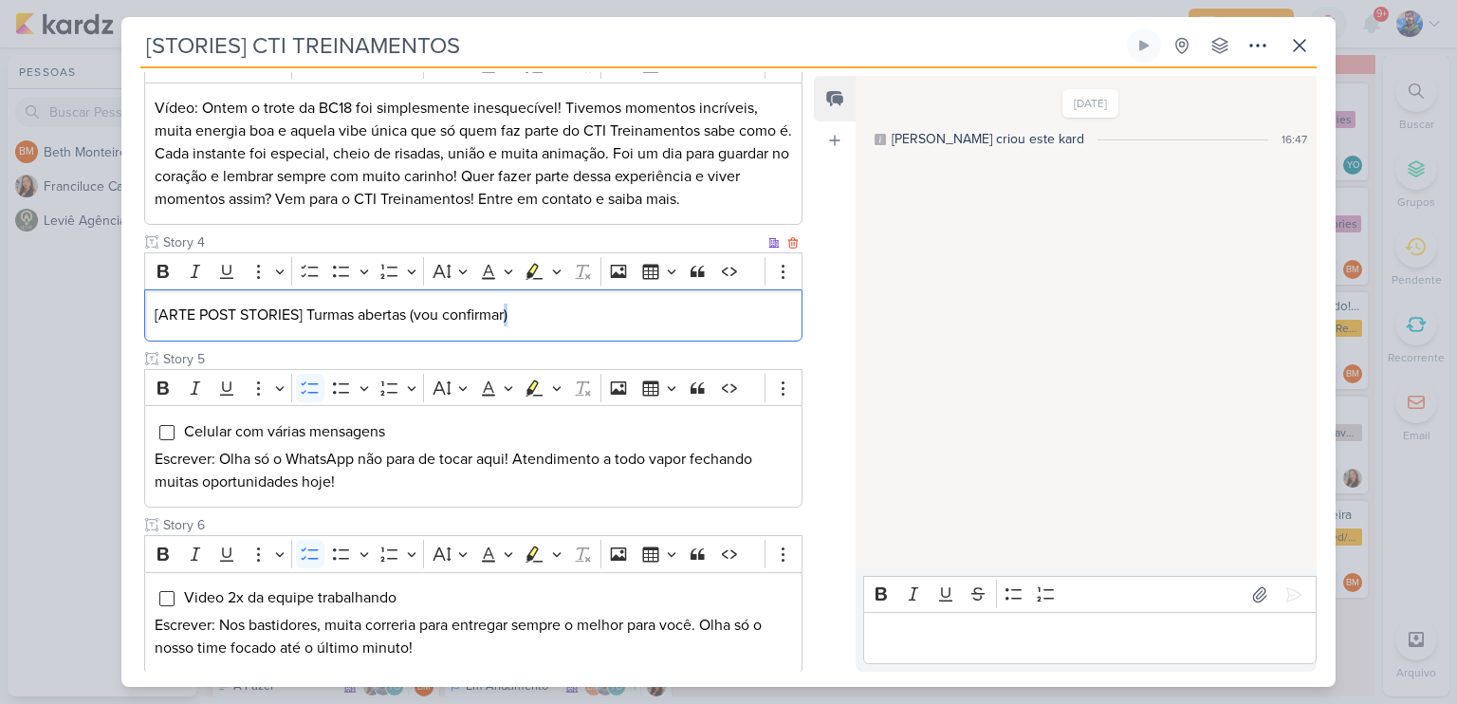
drag, startPoint x: 562, startPoint y: 311, endPoint x: 505, endPoint y: 309, distance: 57.9
click at [505, 309] on p "[ARTE POST STORIES] Turmas abertas (vou confirmar)" at bounding box center [473, 314] width 637 height 23
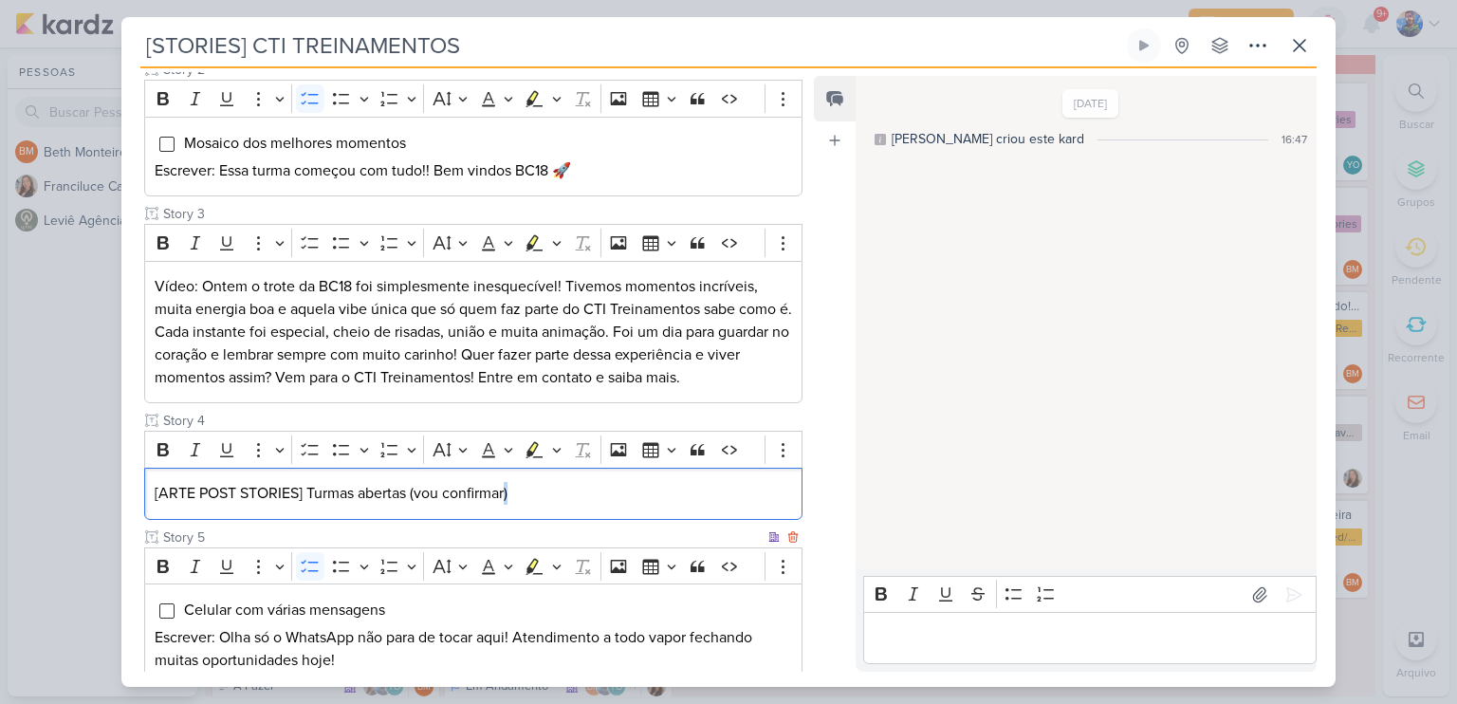
scroll to position [388, 0]
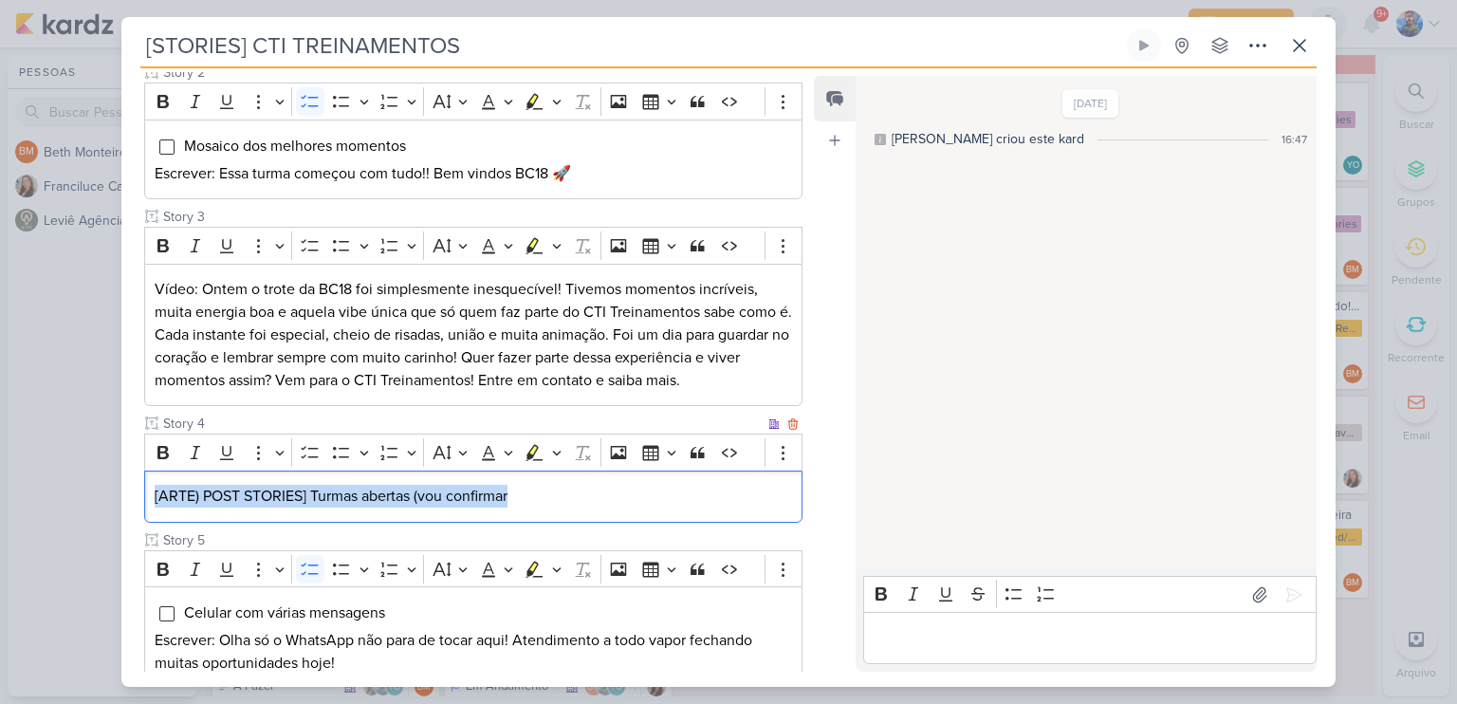
click at [561, 494] on p "[ARTE) POST STORIES] Turmas abertas (vou confirmar" at bounding box center [473, 496] width 637 height 23
click at [552, 450] on icon "Editor toolbar" at bounding box center [556, 452] width 9 height 19
drag, startPoint x: 501, startPoint y: 488, endPoint x: 527, endPoint y: 498, distance: 28.2
click at [502, 488] on icon "Text highlight toolbar" at bounding box center [509, 486] width 17 height 16
click at [568, 508] on div "[ARTE) POST STORIES] Turmas abertas (vou confirmar" at bounding box center [473, 496] width 658 height 52
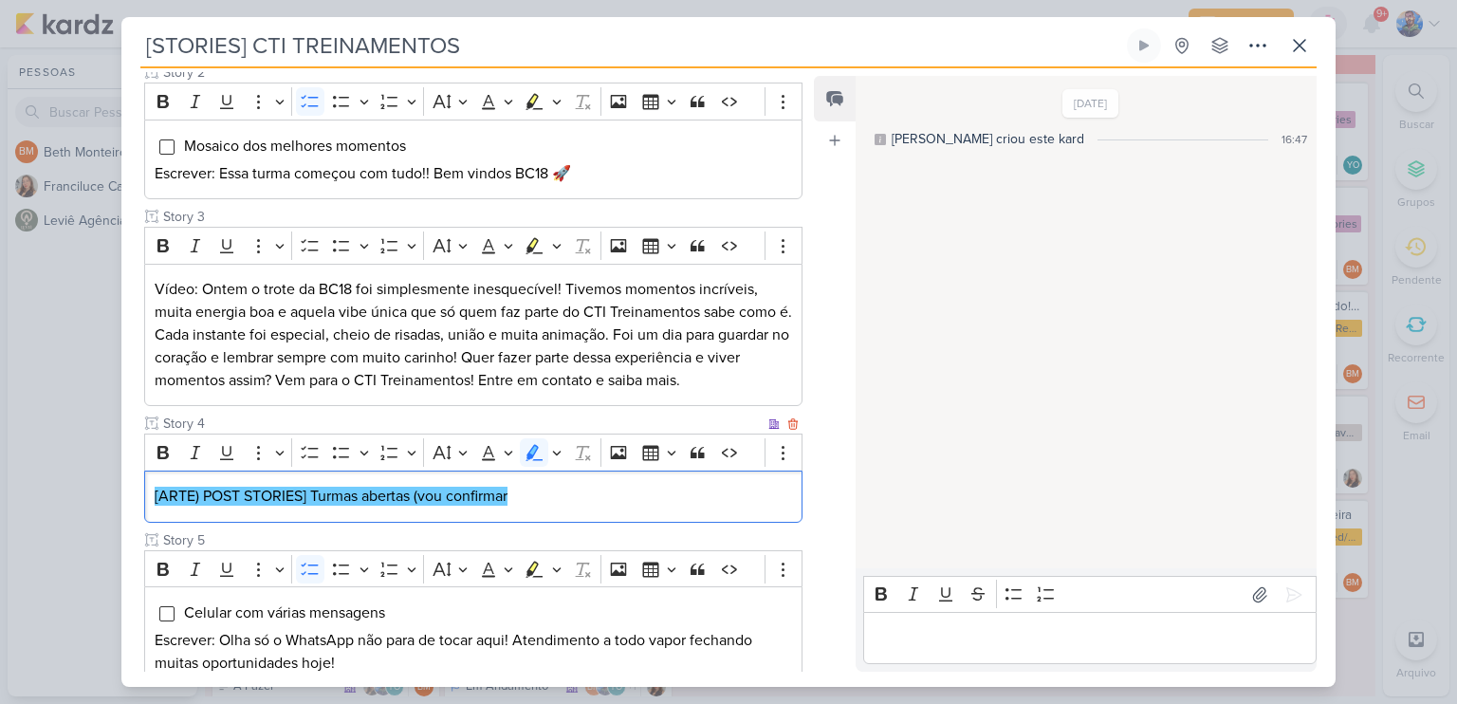
click at [568, 508] on div "[ARTE) POST STORIES] Turmas abertas (vou confirmar" at bounding box center [473, 496] width 658 height 52
click at [538, 499] on p "[ARTE) POST STORIES] Turmas abertas (vou confirmar" at bounding box center [473, 496] width 637 height 23
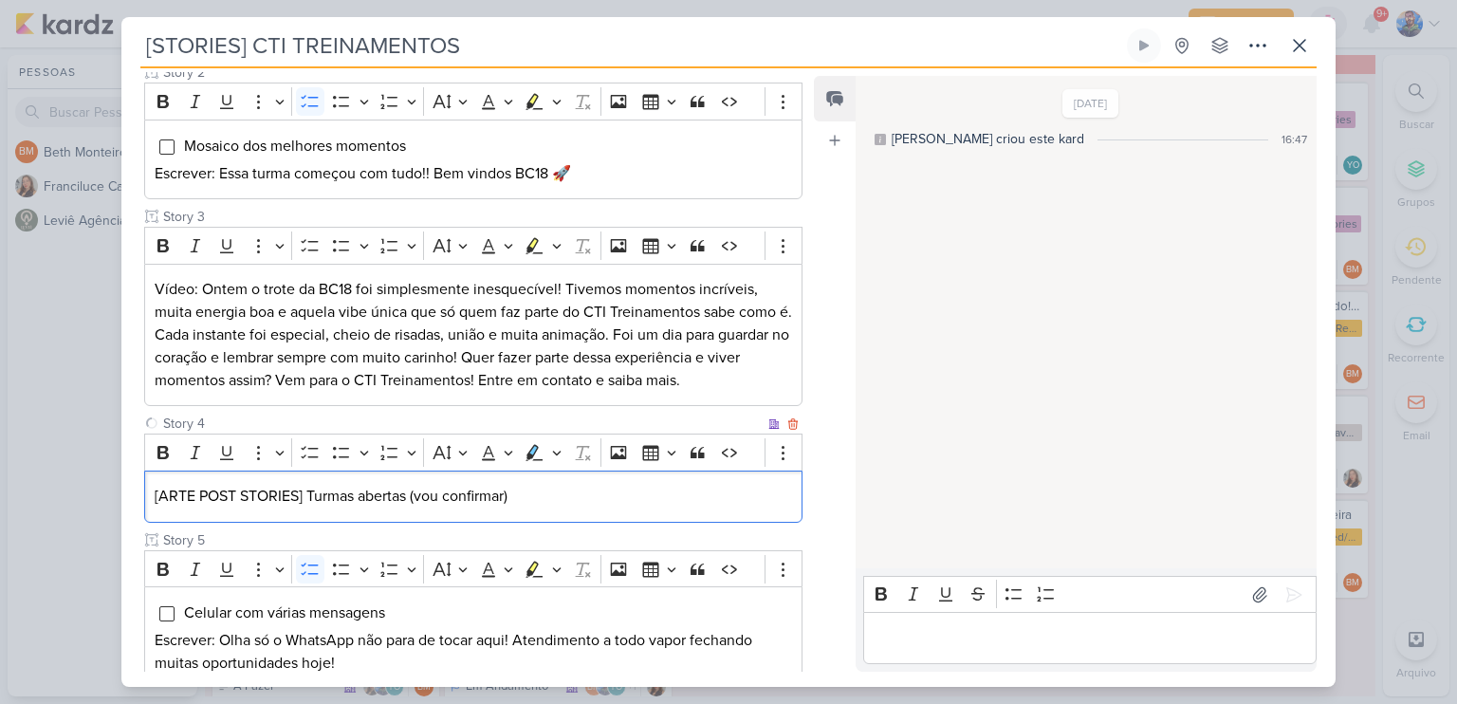
drag, startPoint x: 560, startPoint y: 492, endPoint x: 532, endPoint y: 494, distance: 28.5
click at [532, 494] on p "[ARTE POST STORIES] Turmas abertas (vou confirmar)" at bounding box center [473, 496] width 637 height 23
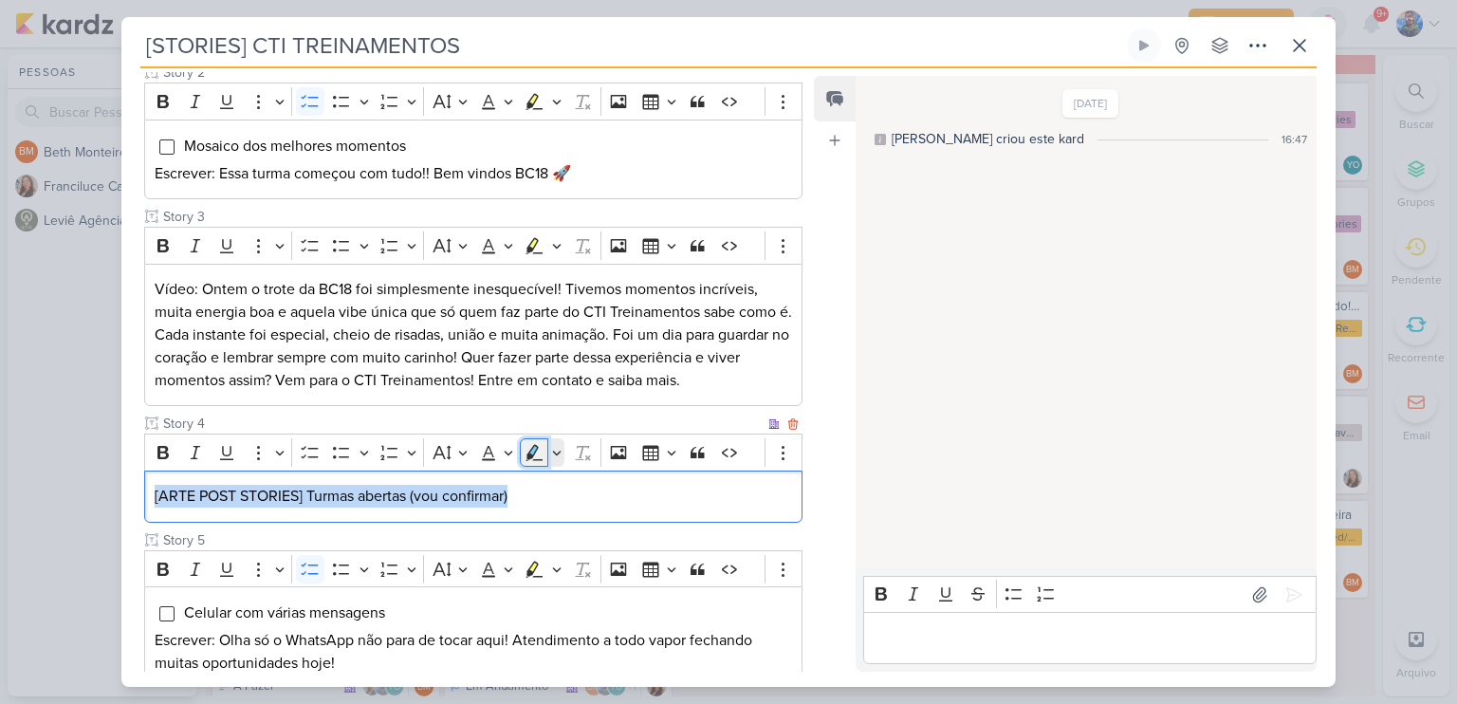
click at [531, 451] on icon "Editor toolbar" at bounding box center [534, 453] width 17 height 16
click at [514, 503] on p "[ARTE POST STORIES] Turmas abertas (vou confirmar)" at bounding box center [473, 496] width 637 height 23
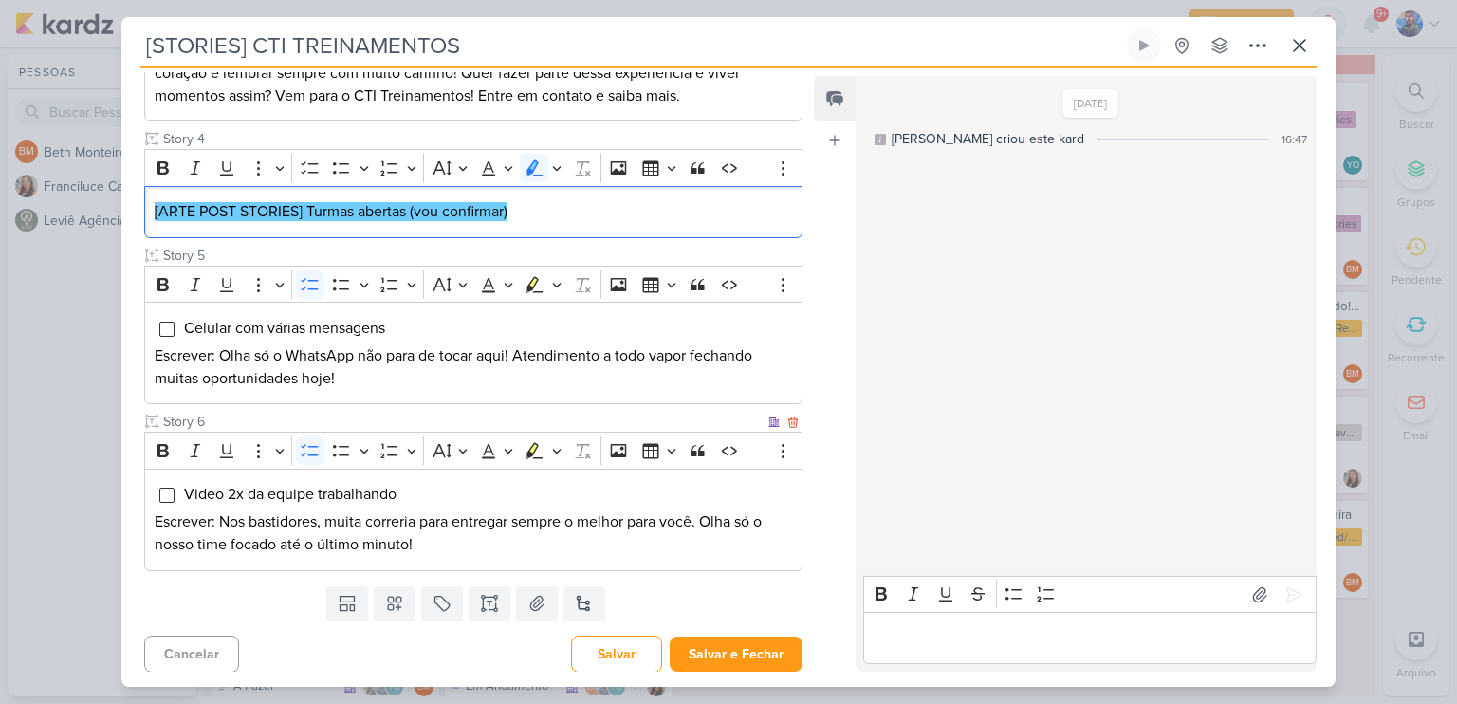
scroll to position [0, 0]
click at [713, 642] on button "Salvar e Fechar" at bounding box center [736, 653] width 133 height 35
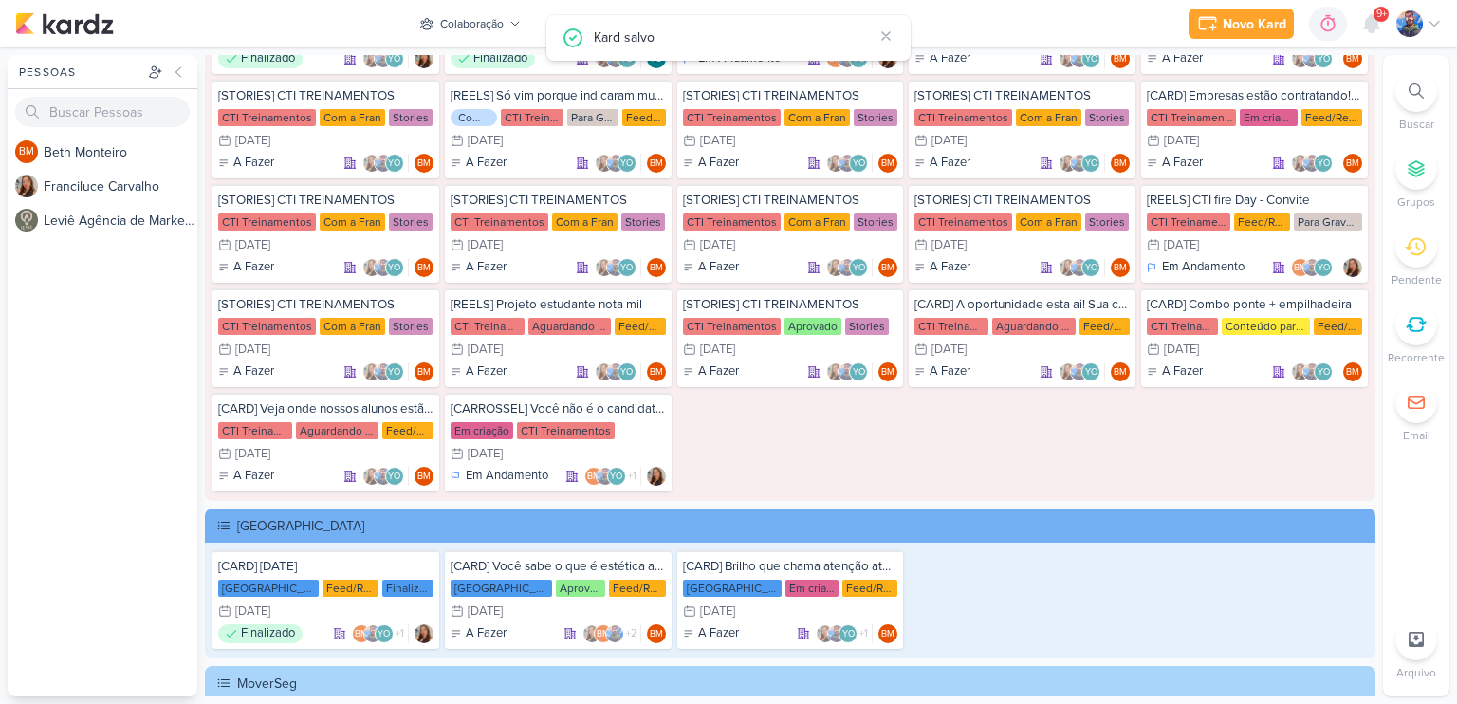
scroll to position [2080, 0]
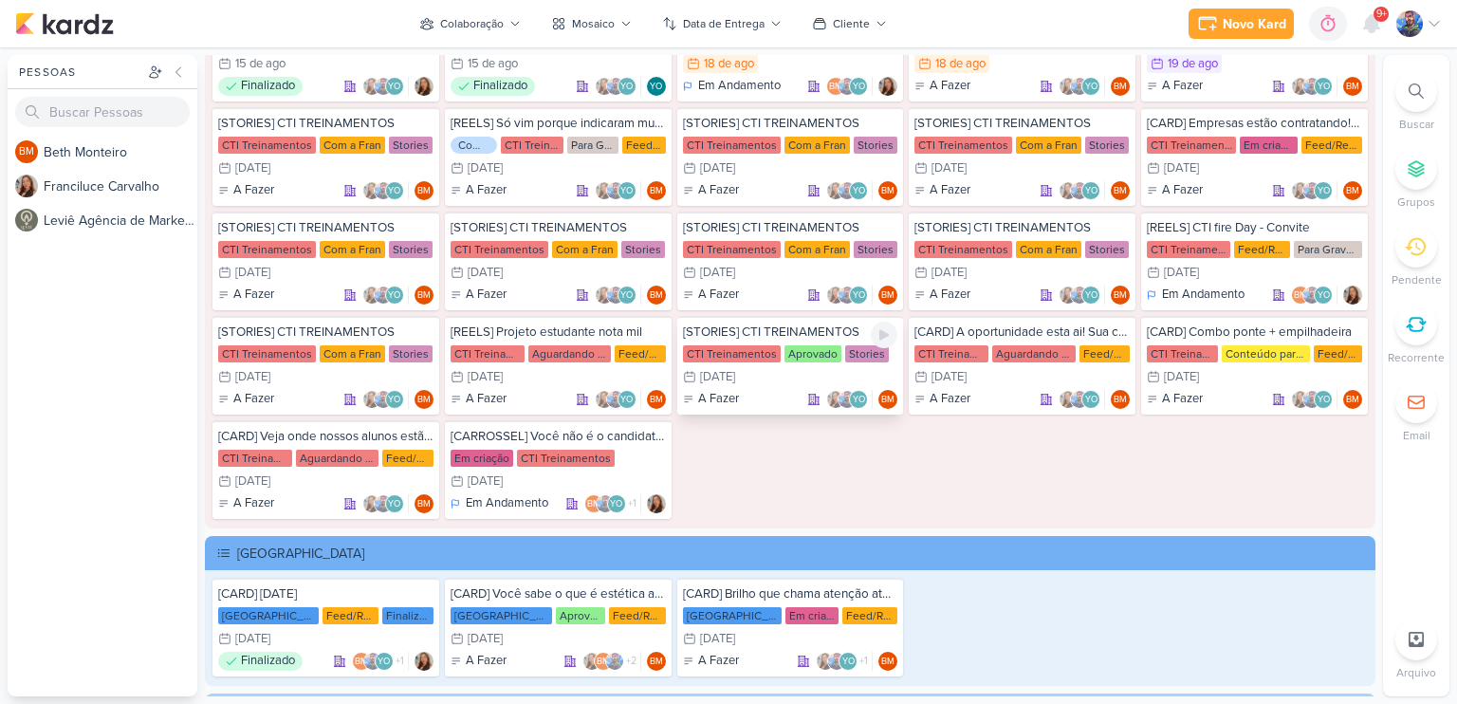
click at [789, 372] on div "1/9 [DATE]" at bounding box center [790, 376] width 215 height 19
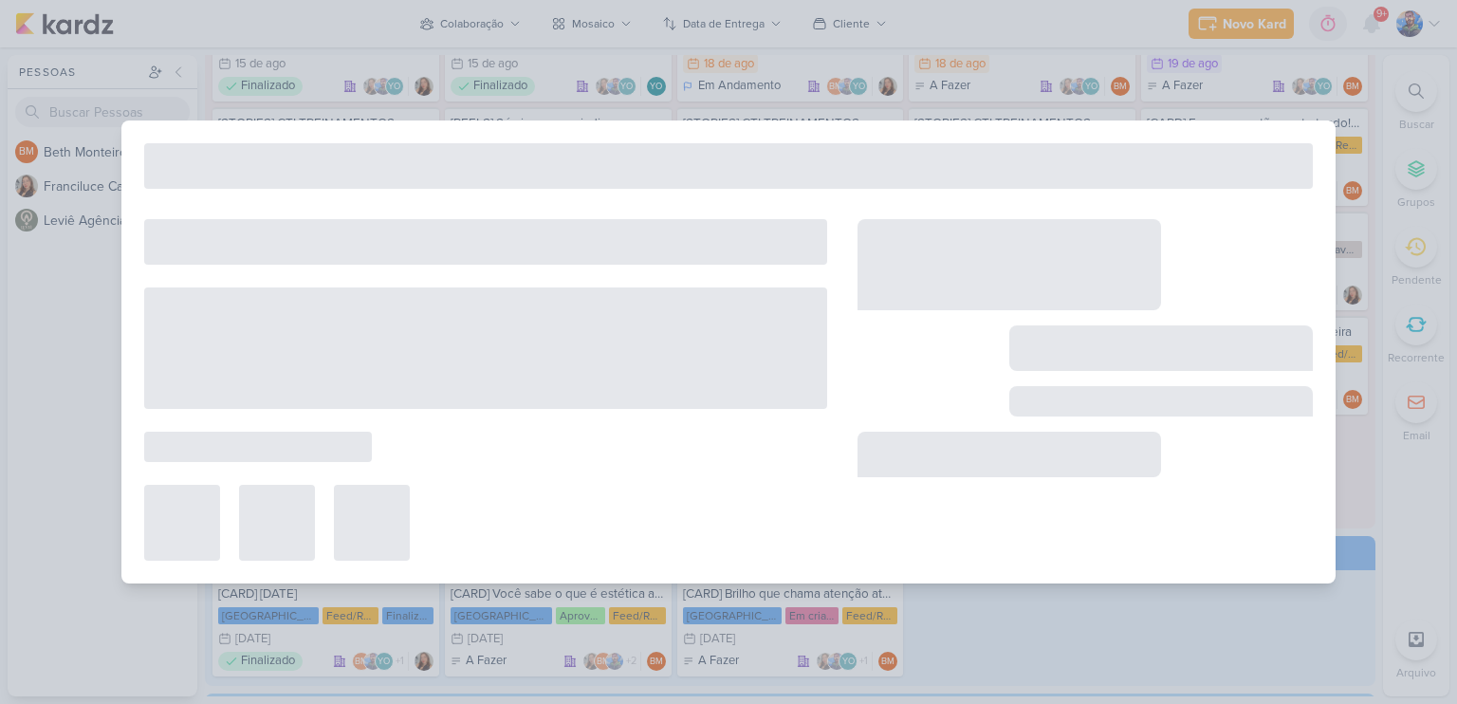
type input "[DATE] 23:59"
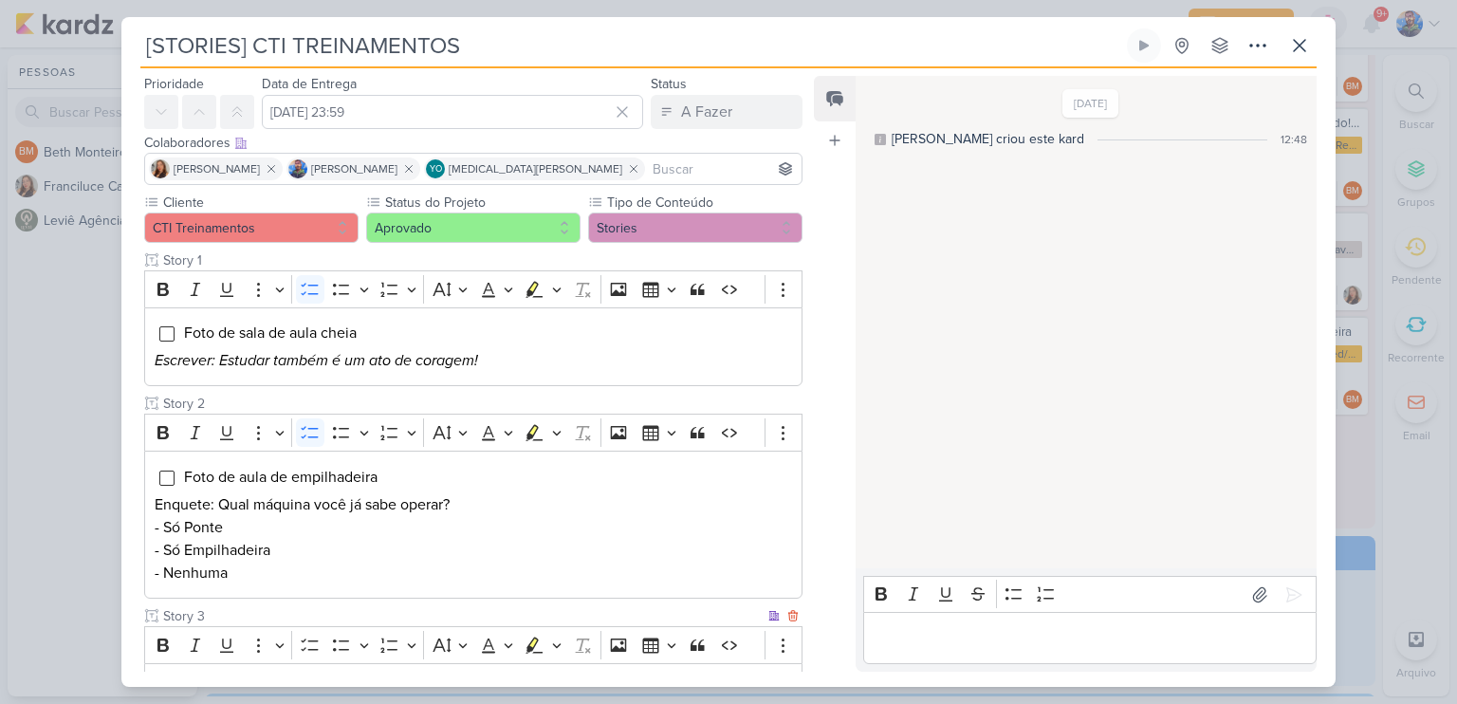
scroll to position [17, 0]
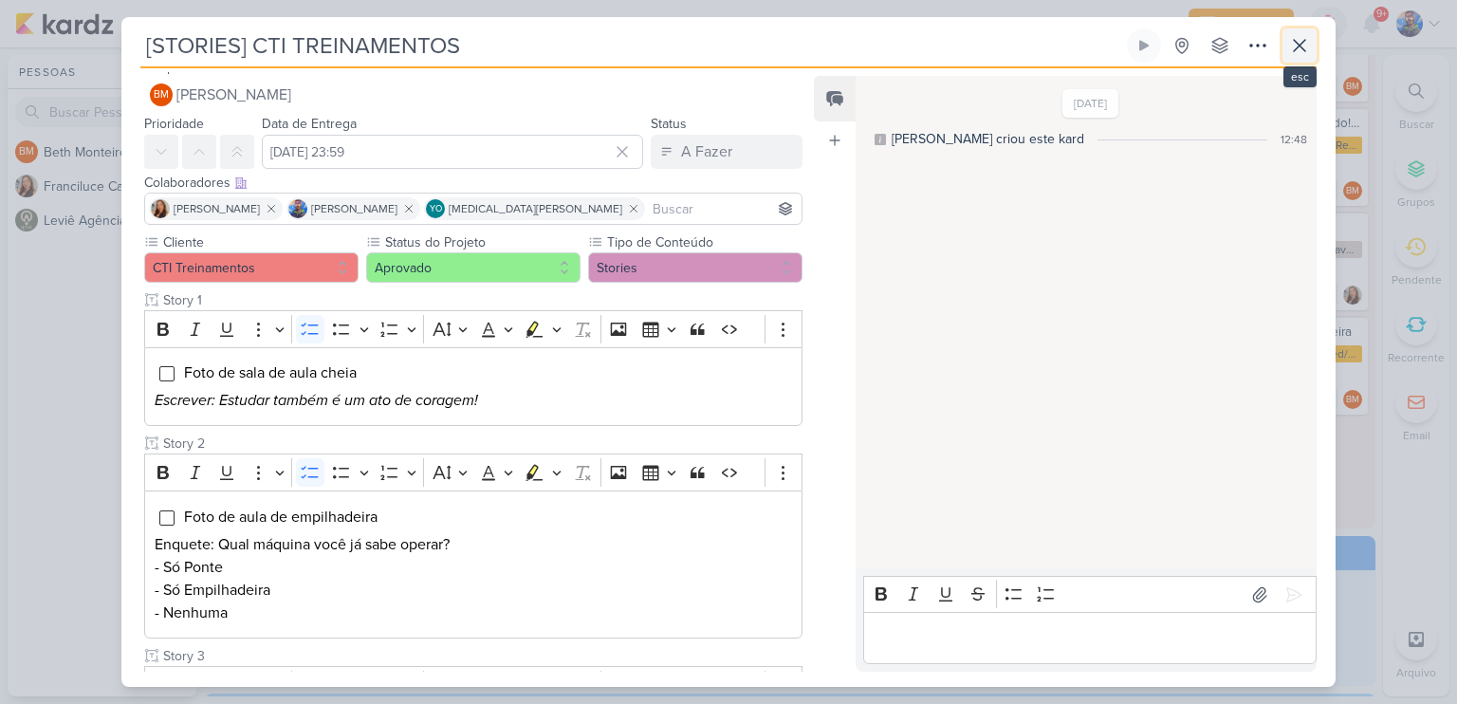
click at [1290, 38] on icon at bounding box center [1299, 45] width 23 height 23
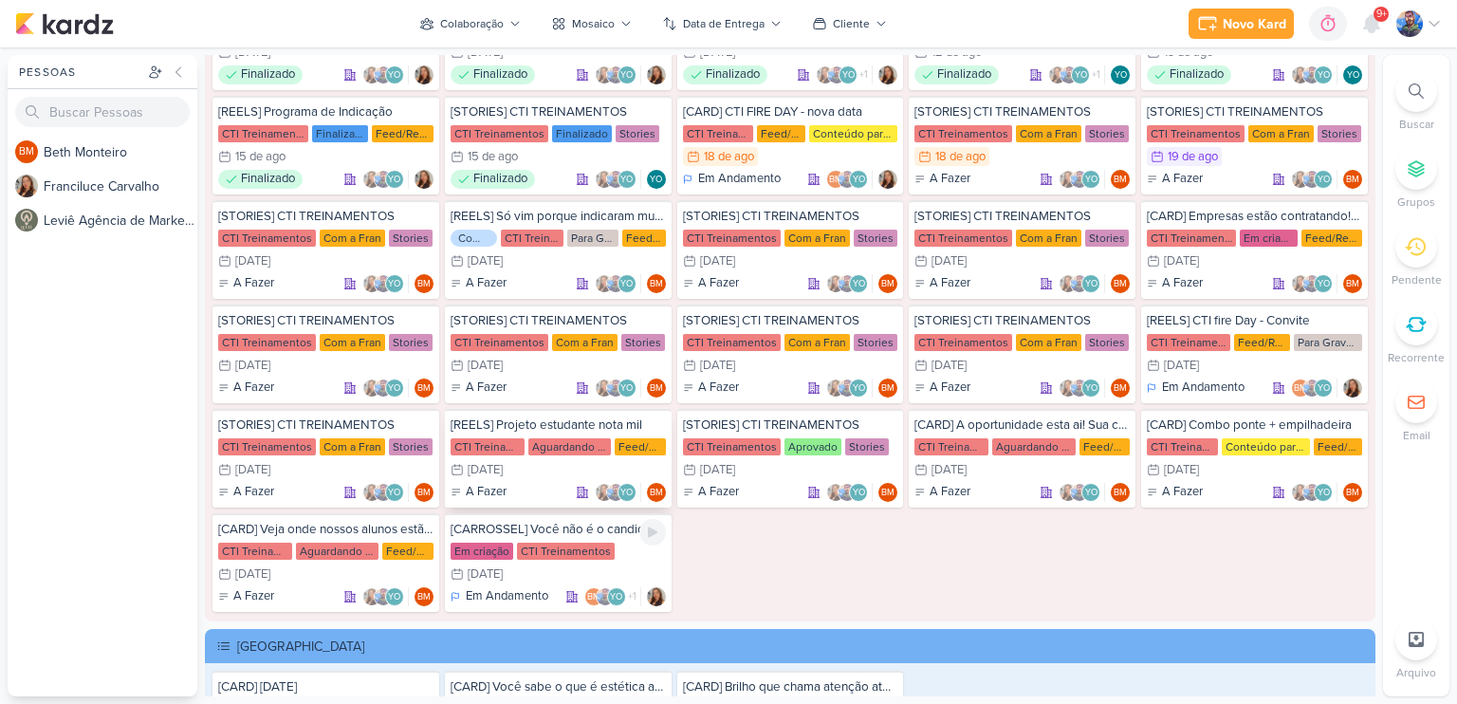
scroll to position [1985, 0]
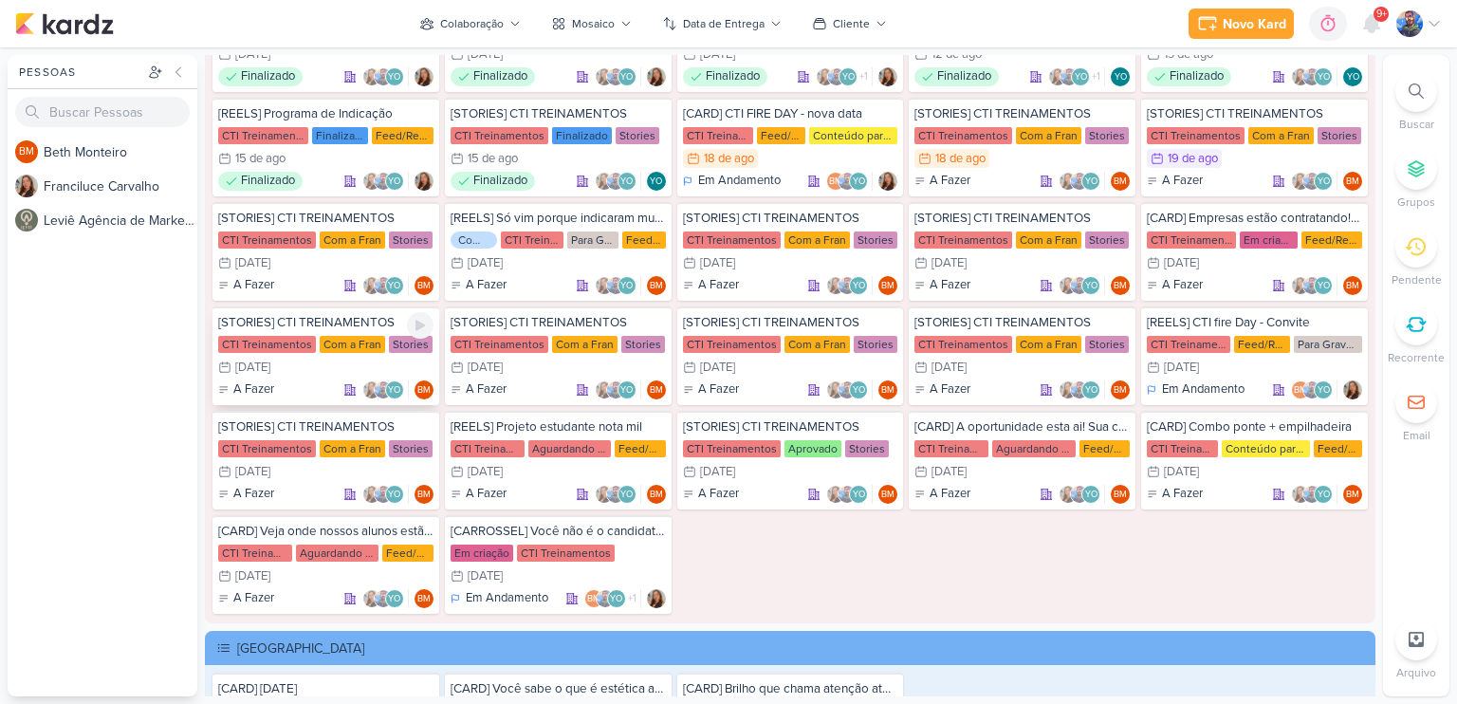
click at [327, 345] on div "[STORIES] CTI TREINAMENTOS CTI Treinamentos Com a Fran Stories 25/8 [DATE] A Fa…" at bounding box center [325, 355] width 227 height 99
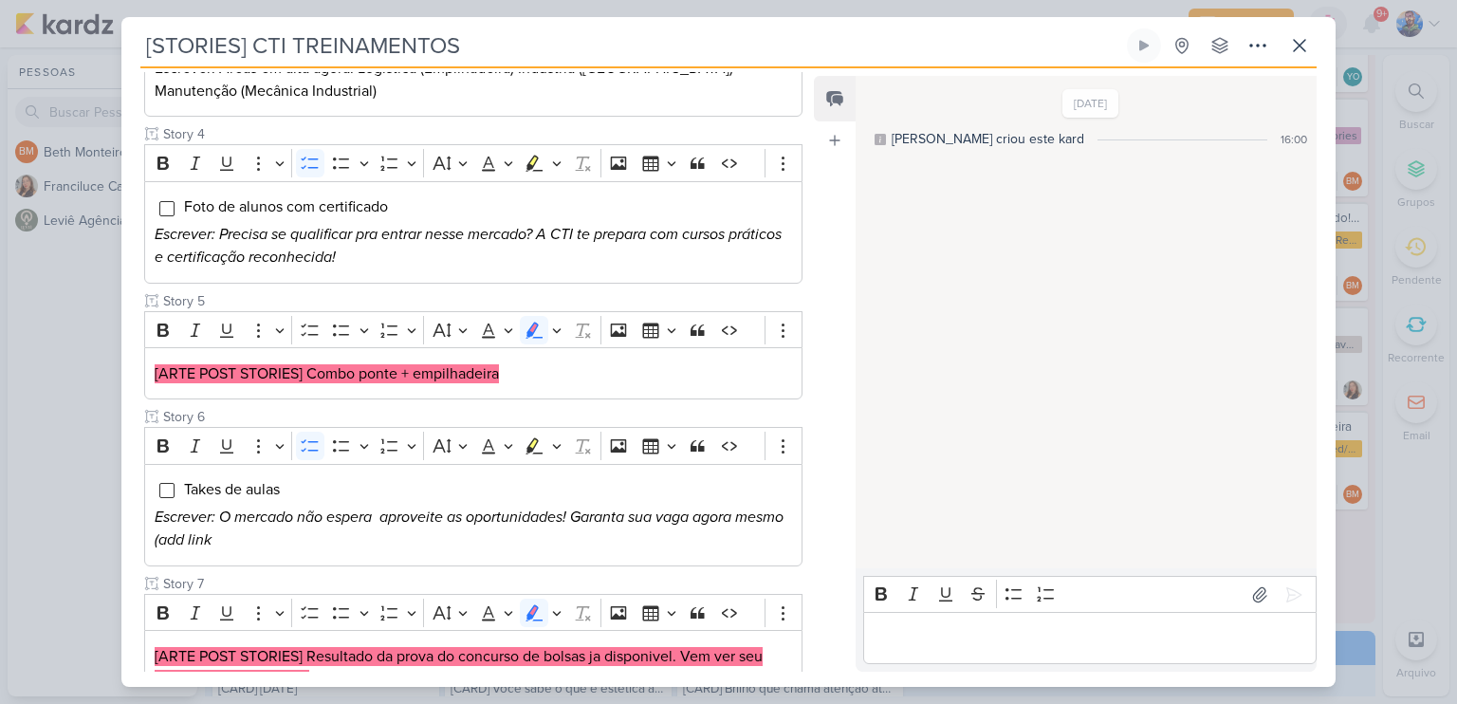
scroll to position [759, 0]
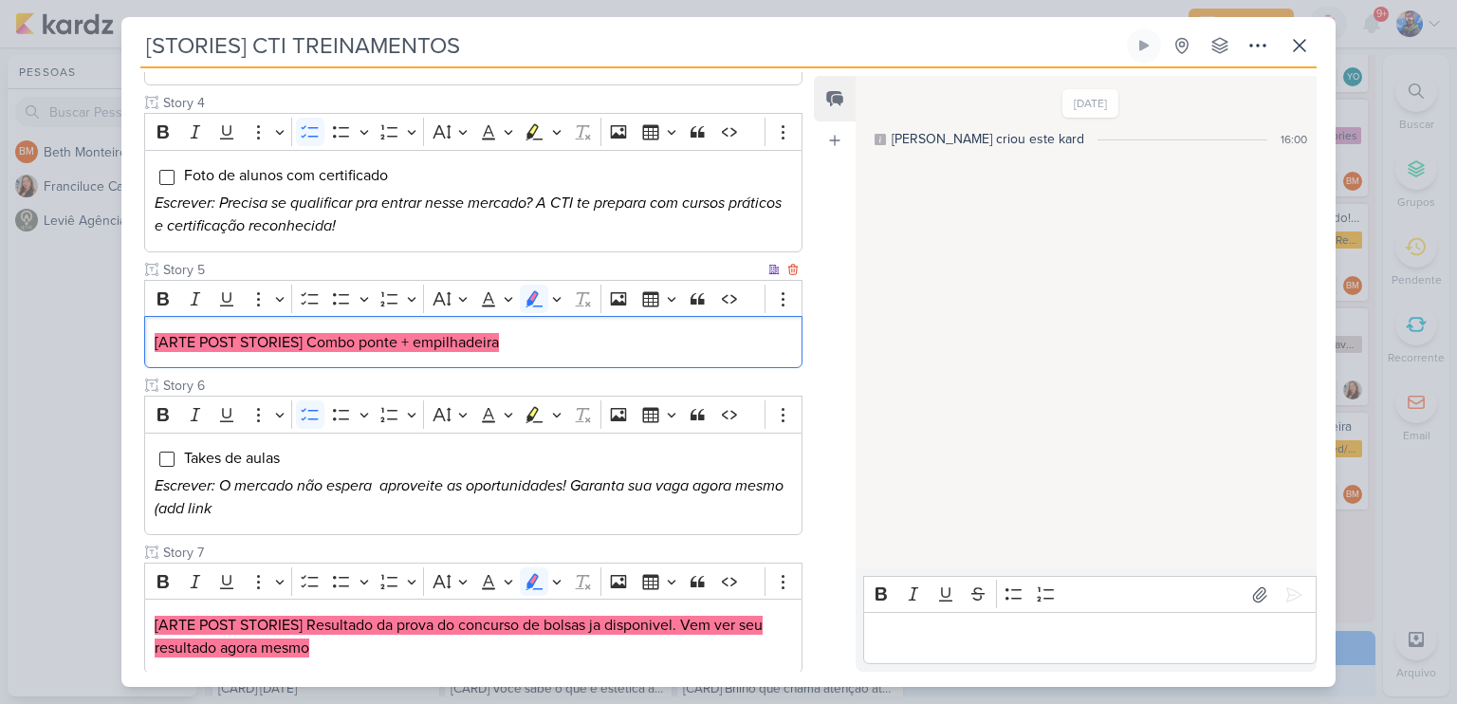
click at [519, 347] on p "[ARTE POST STORIES] Combo ponte + empilhadeira" at bounding box center [473, 342] width 637 height 23
click at [505, 340] on p "[ARTE POST STORIES] Combo ponte + empilhadeira" at bounding box center [473, 342] width 637 height 23
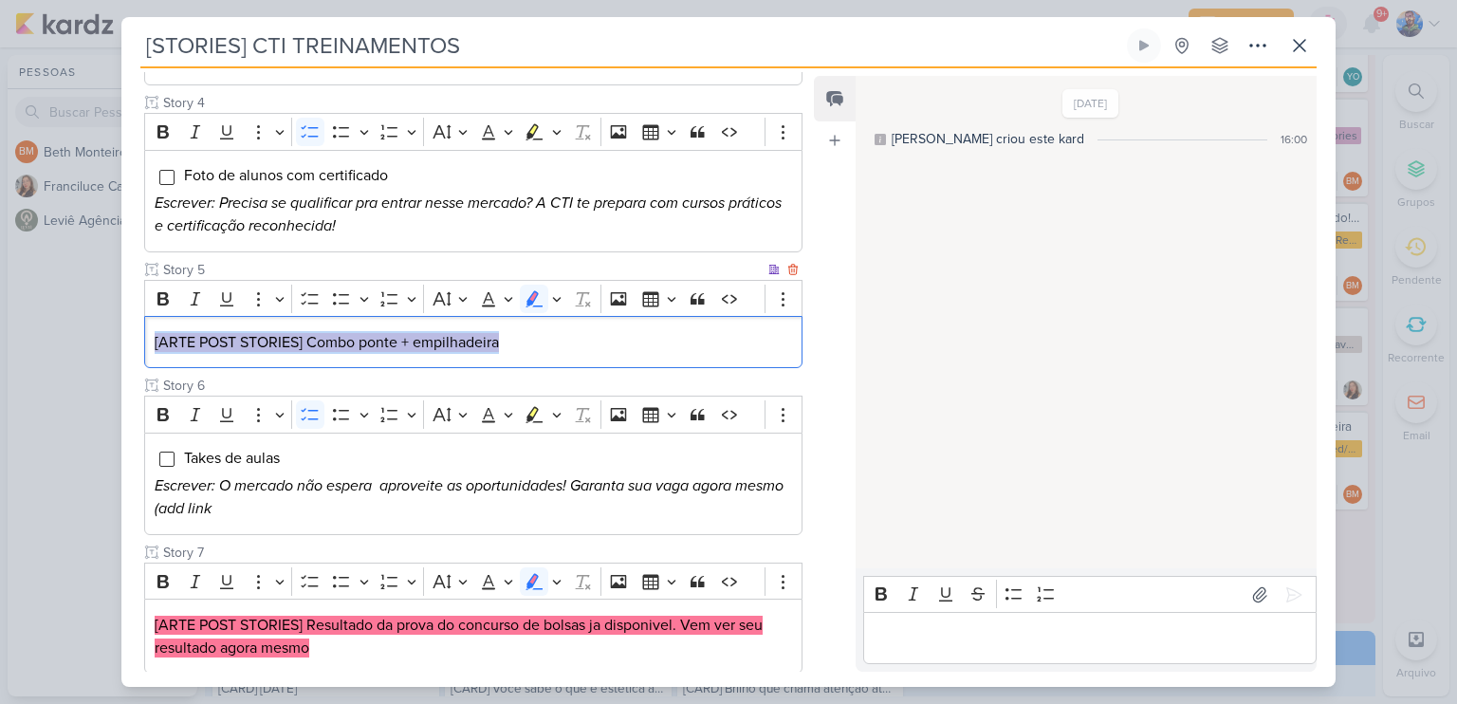
drag, startPoint x: 505, startPoint y: 340, endPoint x: 148, endPoint y: 344, distance: 357.5
click at [148, 344] on div "[ARTE POST STORIES] Combo ponte + empilhadeira" at bounding box center [473, 342] width 658 height 52
click at [555, 296] on icon "Editor toolbar" at bounding box center [556, 298] width 9 height 19
click at [447, 328] on icon "Text highlight toolbar" at bounding box center [444, 330] width 19 height 19
click at [545, 347] on p "[ARTE POST STORIES] Combo ponte + empilhadeira" at bounding box center [473, 342] width 637 height 23
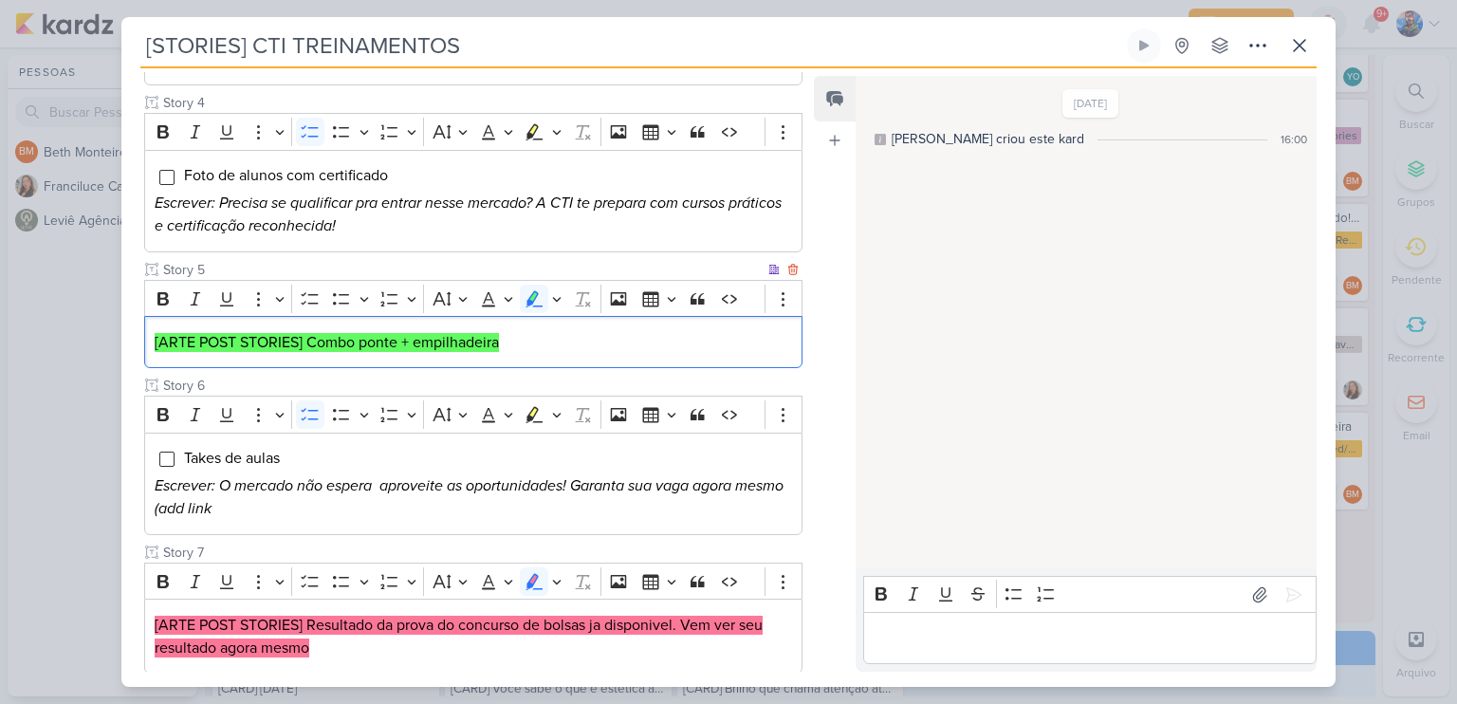
click at [545, 347] on p "[ARTE POST STORIES] Combo ponte + empilhadeira" at bounding box center [473, 342] width 637 height 23
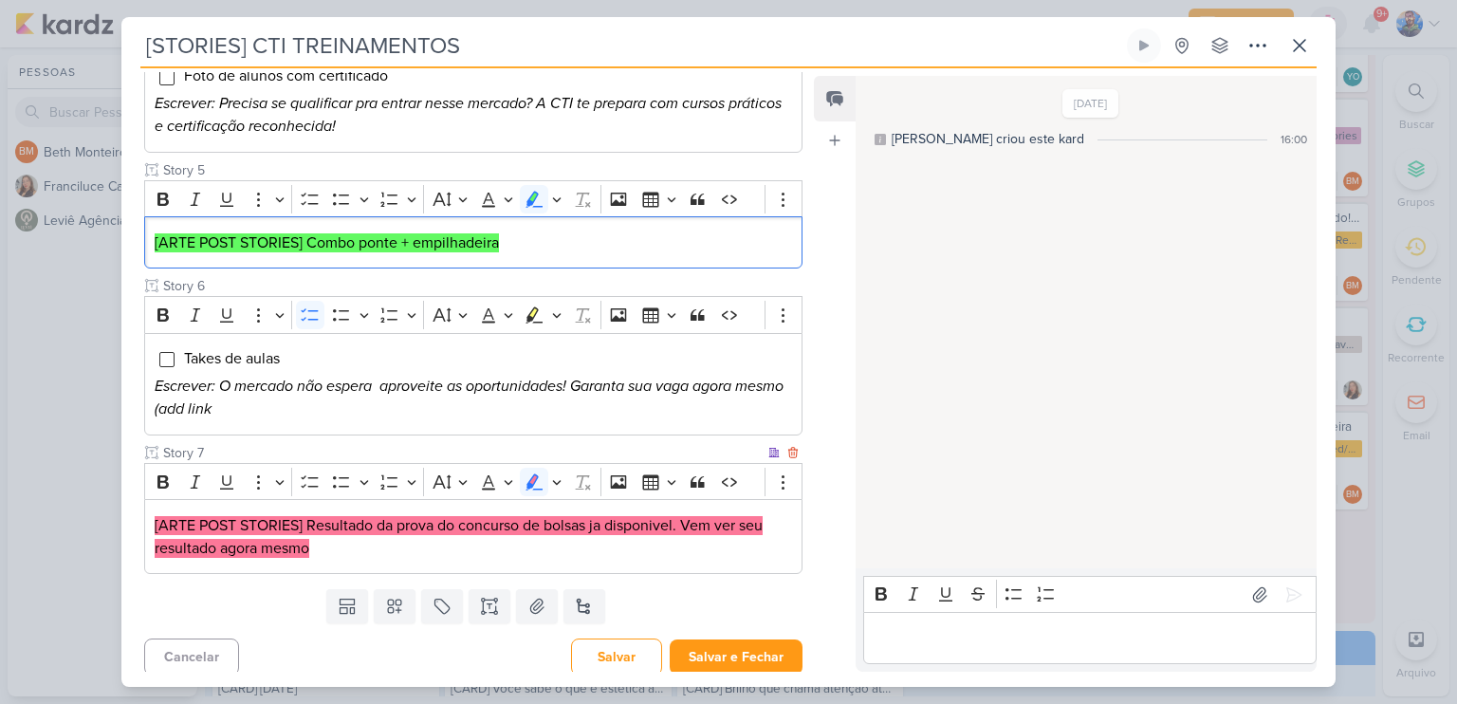
scroll to position [861, 0]
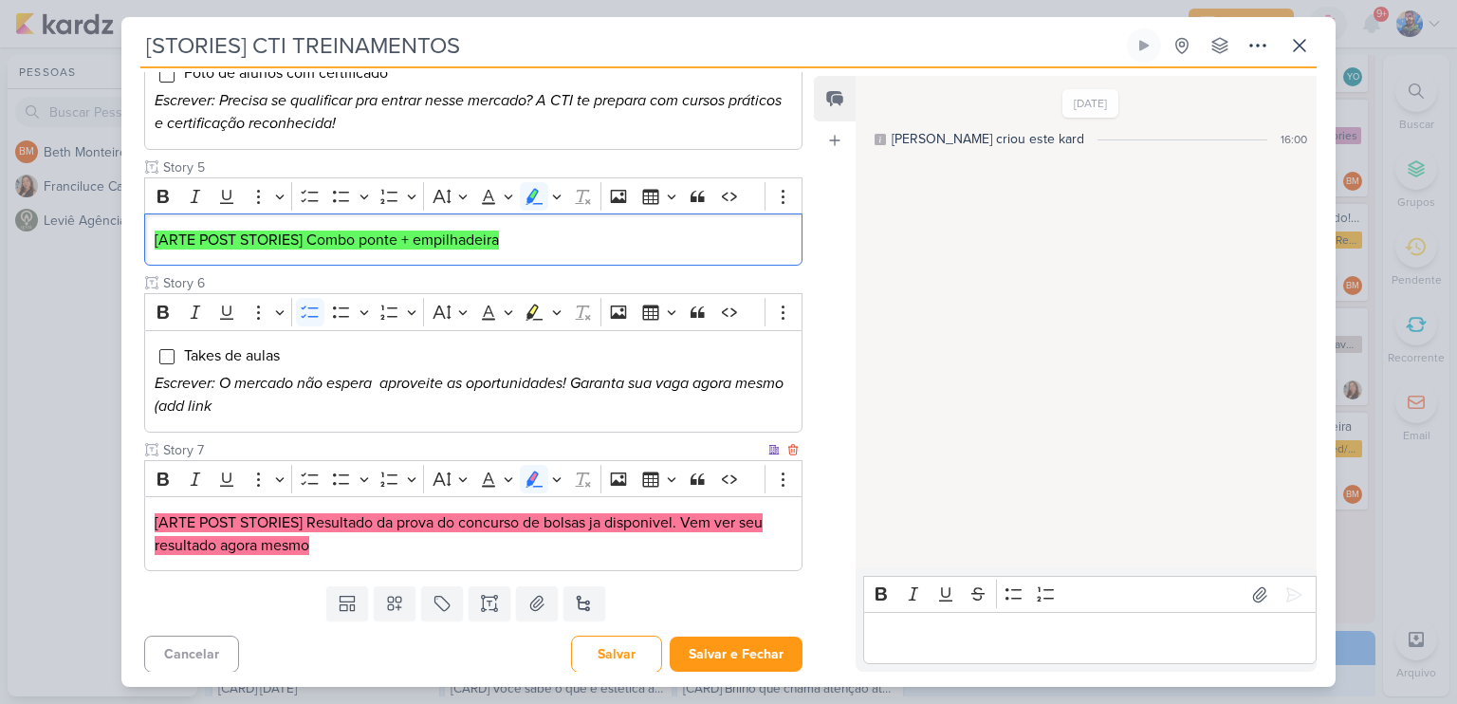
click at [635, 523] on mark "[ARTE POST STORIES] Resultado da prova do concurso de bolsas ja disponivel. Vem…" at bounding box center [459, 534] width 608 height 42
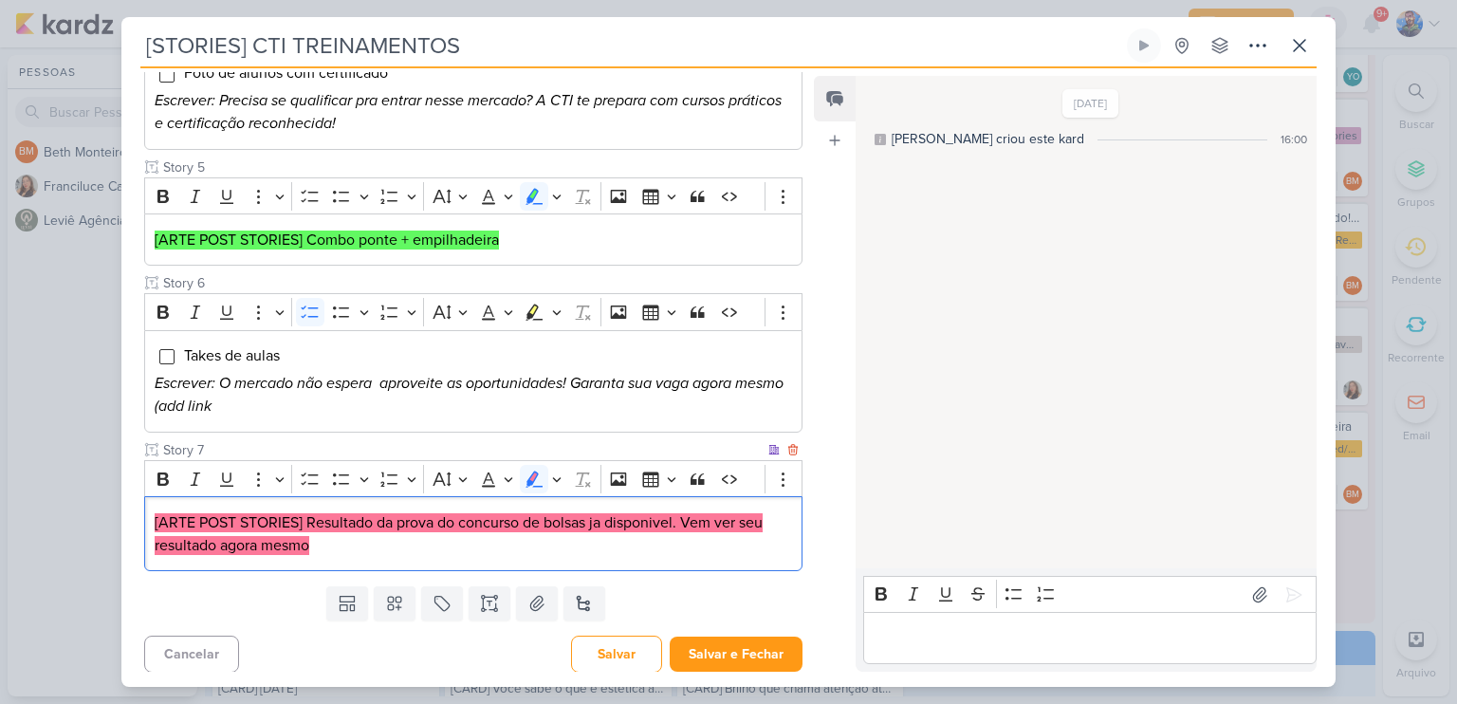
click at [451, 523] on mark "[ARTE POST STORIES] Resultado da prova do concurso de bolsas ja disponivel. Vem…" at bounding box center [459, 534] width 608 height 42
click at [556, 474] on icon "Editor toolbar" at bounding box center [556, 478] width 9 height 19
click at [444, 506] on icon "Text highlight toolbar" at bounding box center [444, 512] width 17 height 16
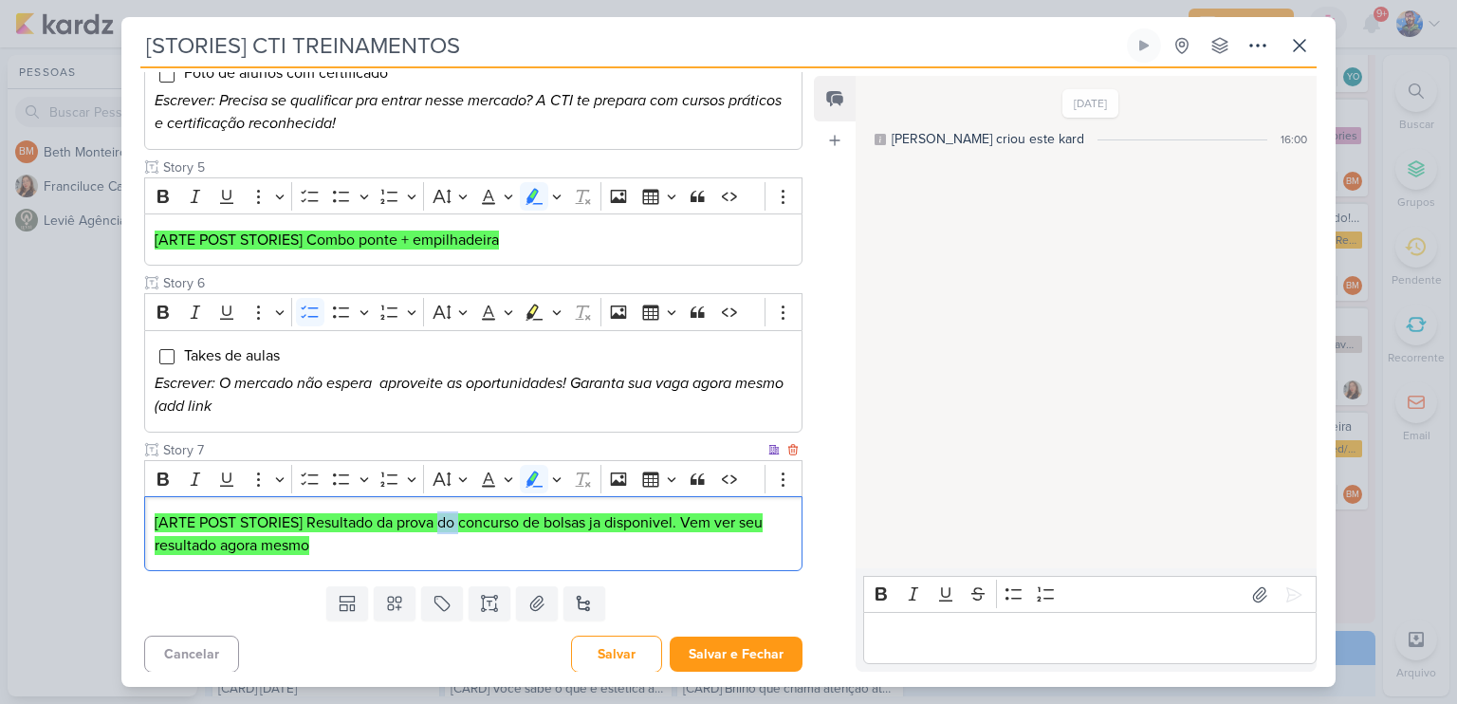
click at [390, 549] on p "[ARTE POST STORIES] Resultado da prova do concurso de bolsas ja disponivel. Vem…" at bounding box center [473, 534] width 637 height 46
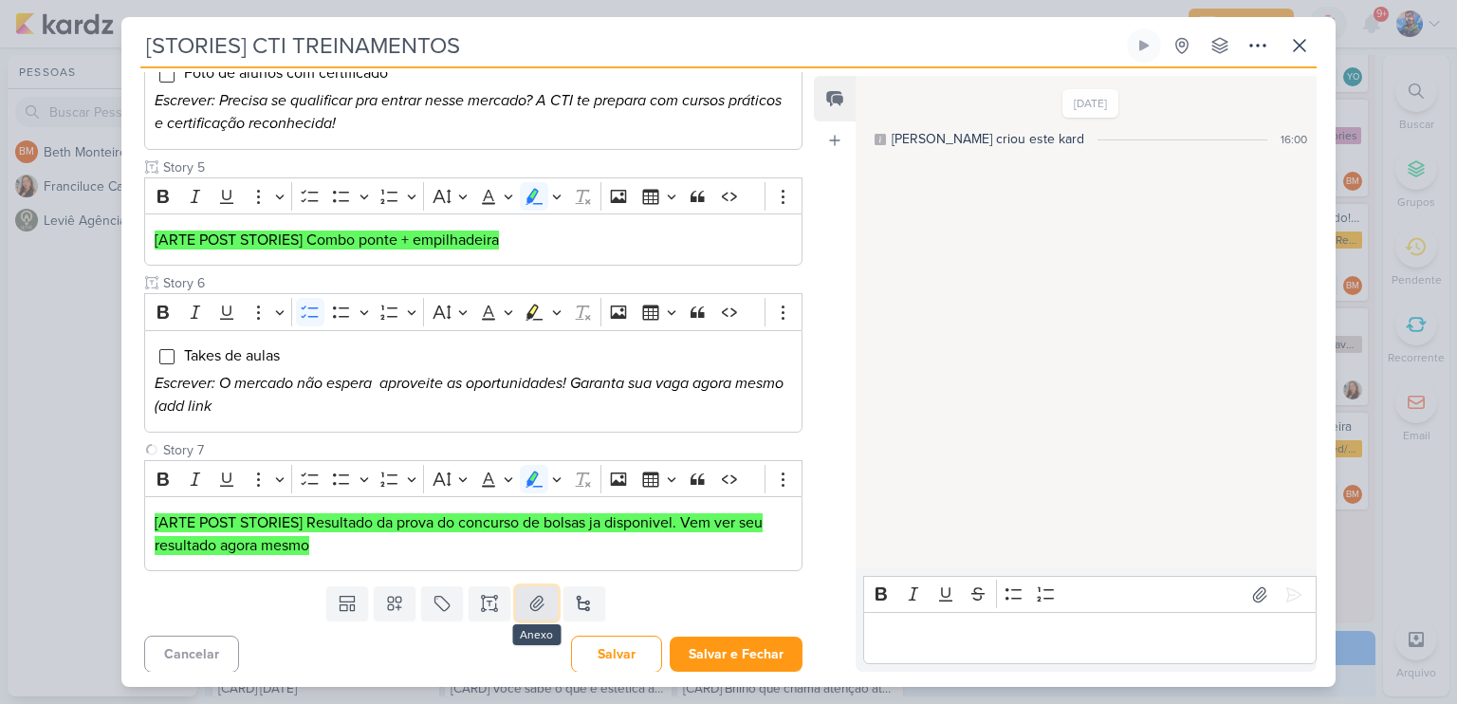
click at [530, 602] on icon at bounding box center [536, 604] width 13 height 14
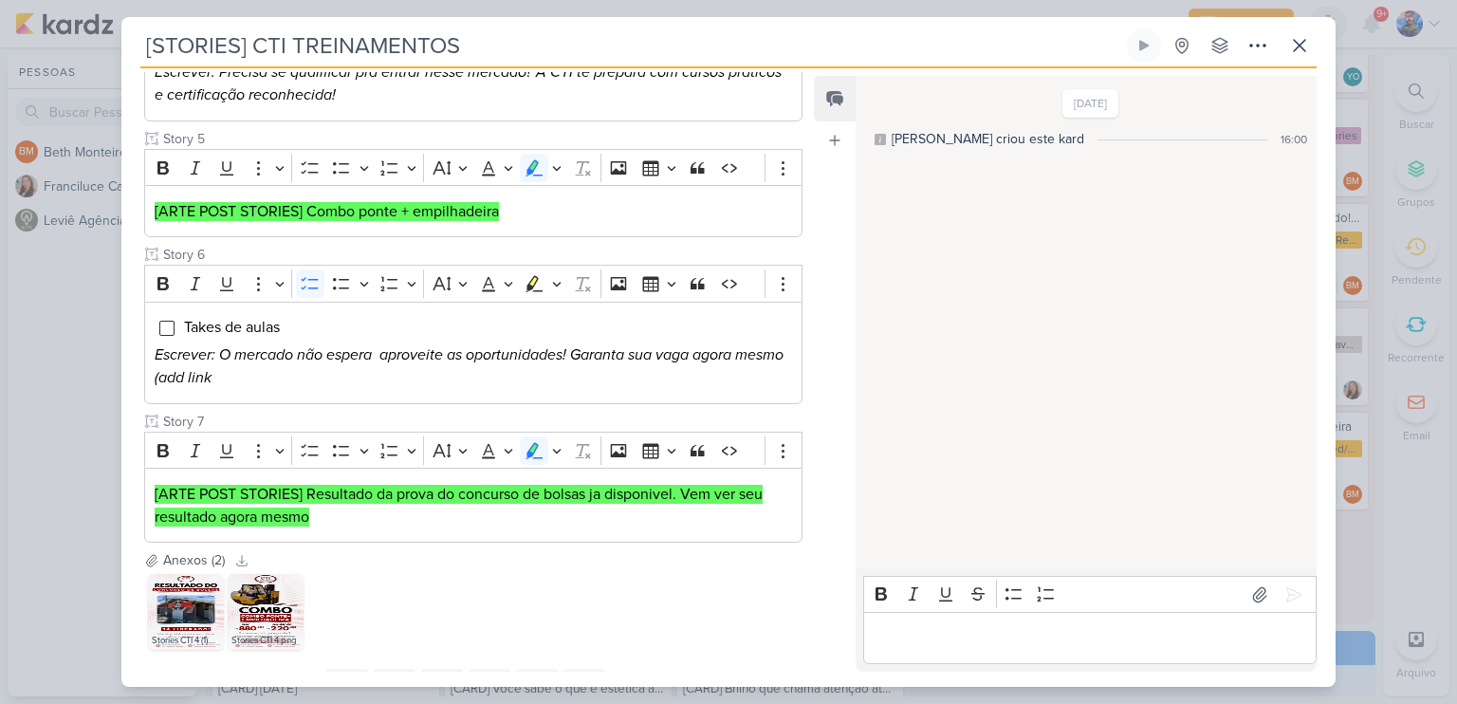
scroll to position [971, 0]
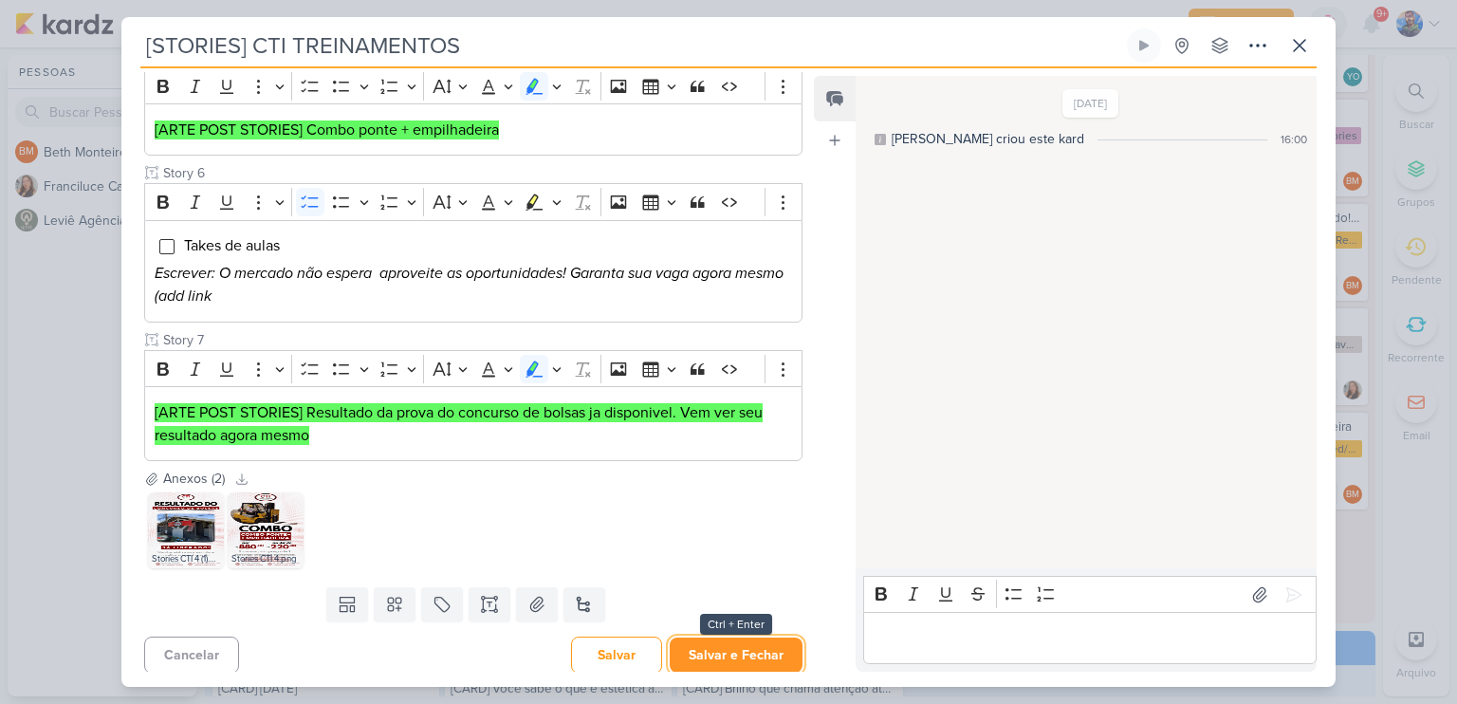
click at [709, 651] on button "Salvar e Fechar" at bounding box center [736, 654] width 133 height 35
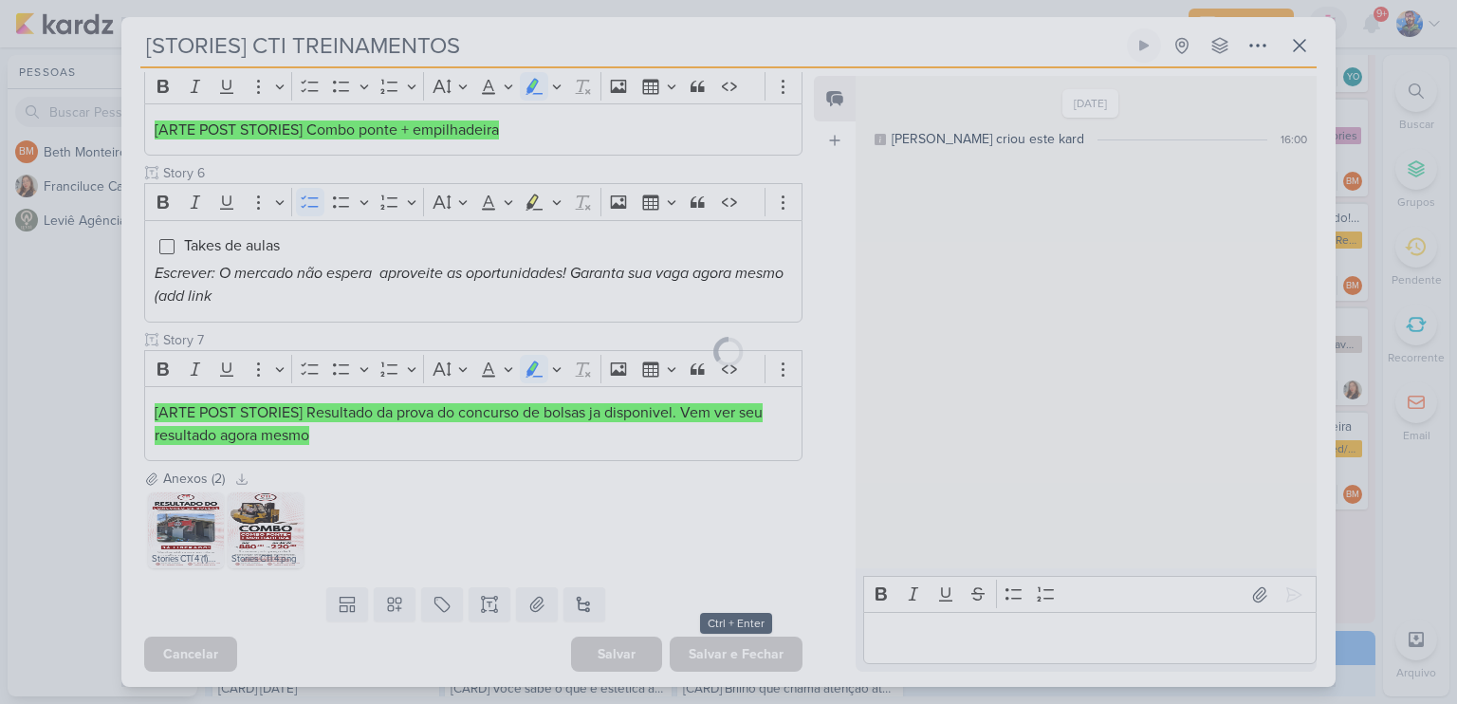
scroll to position [970, 0]
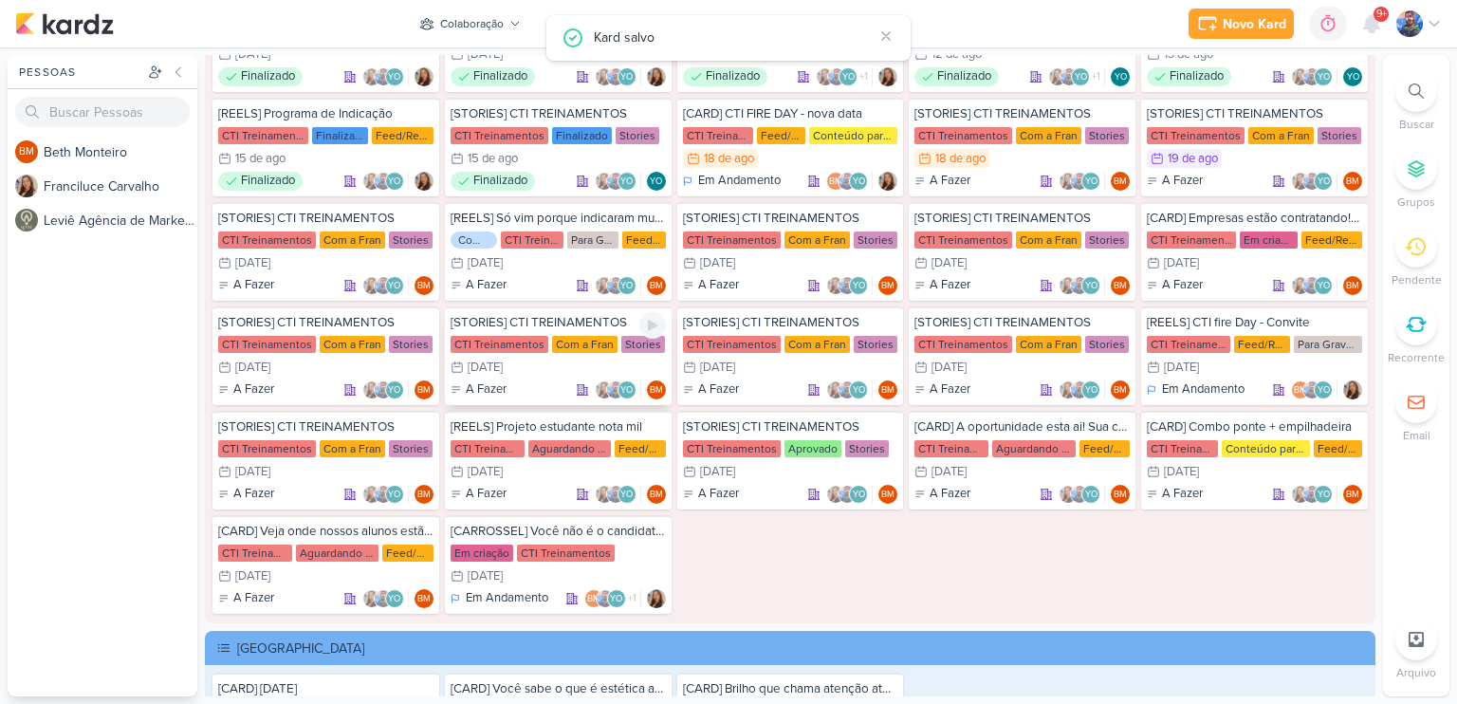
click at [497, 358] on div "26/8 [DATE]" at bounding box center [476, 367] width 52 height 19
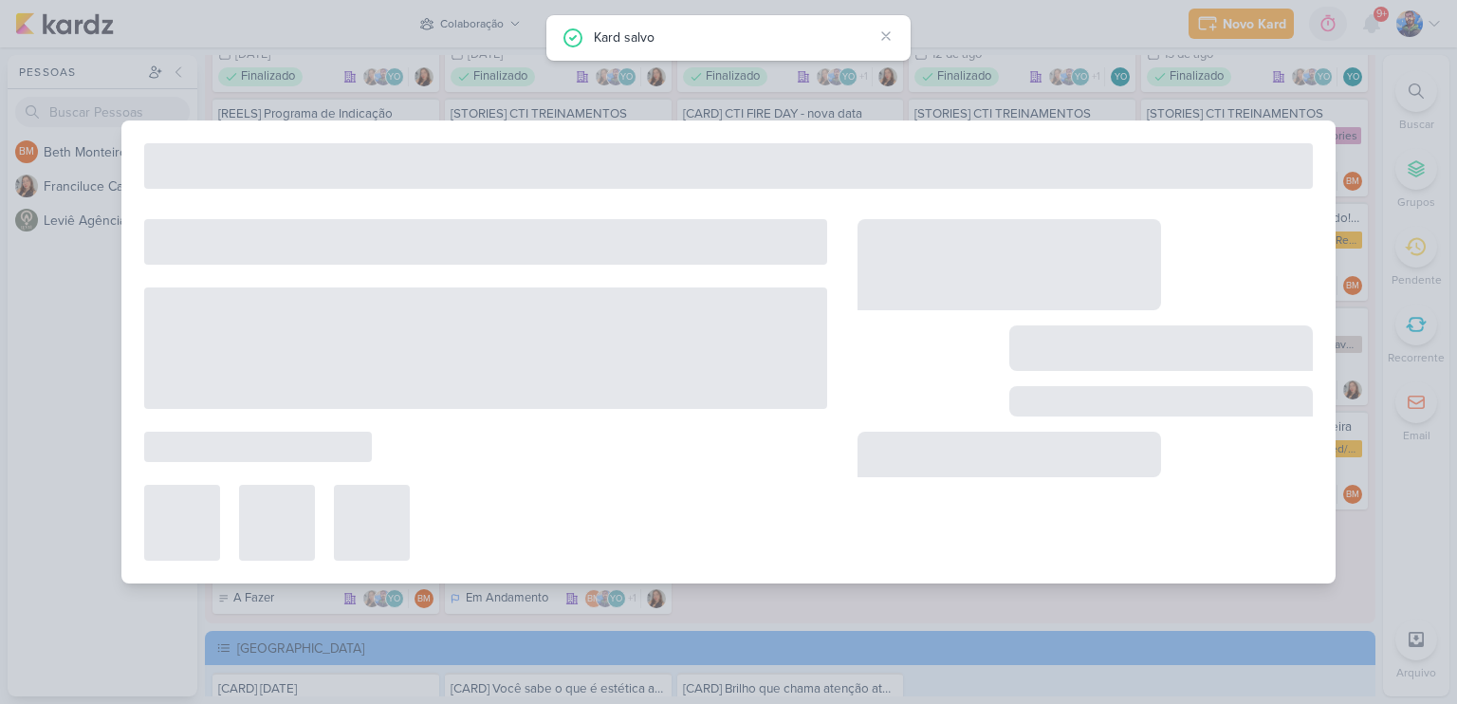
type input "[DATE] 23:59"
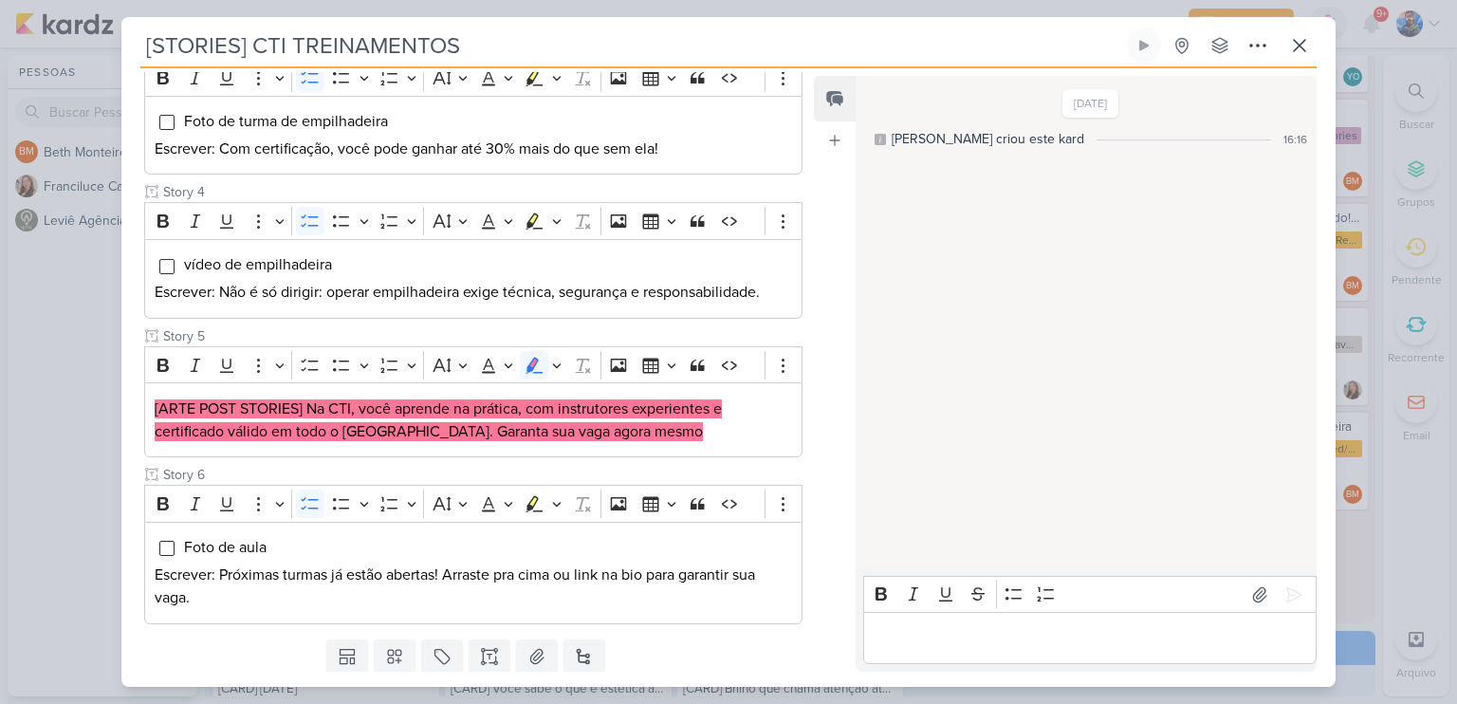
scroll to position [664, 0]
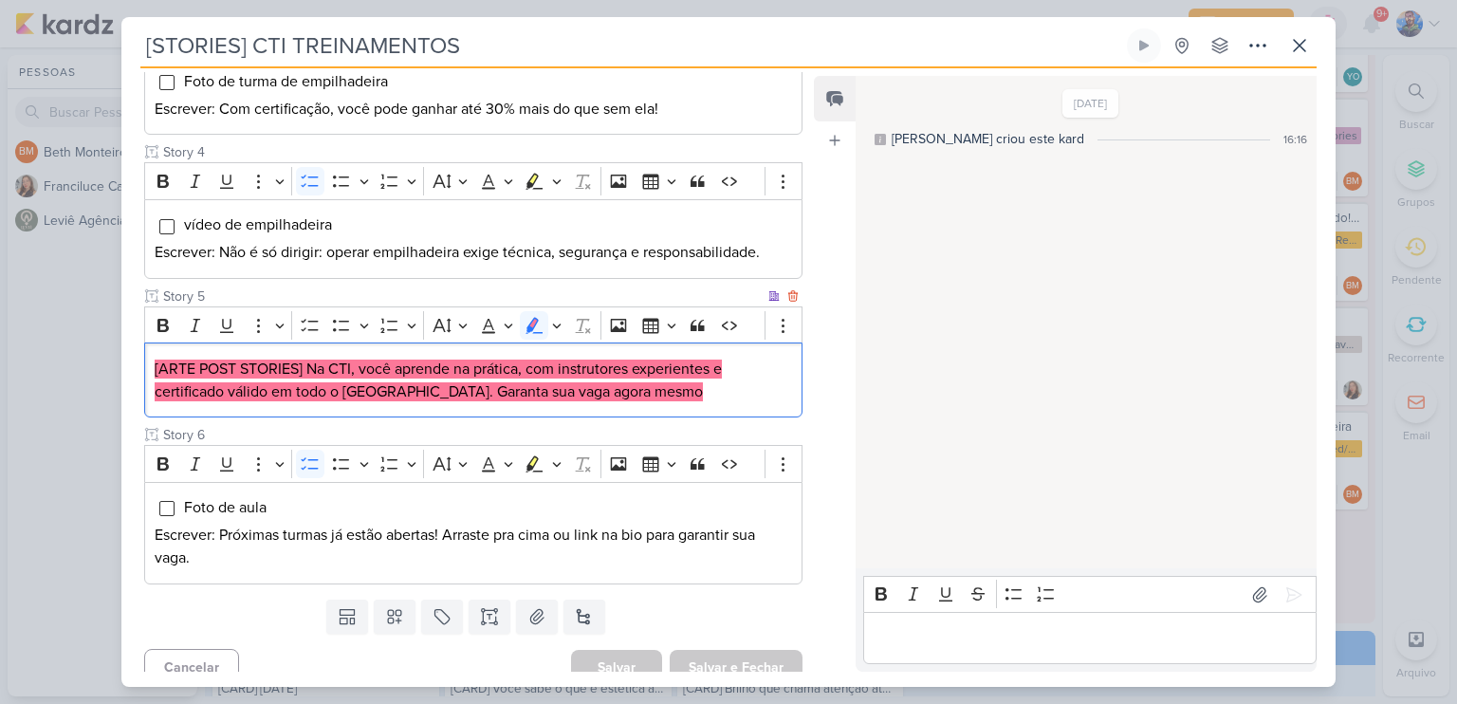
click at [370, 359] on mark "[ARTE POST STORIES] Na CTI, você aprende na prática, com instrutores experiente…" at bounding box center [438, 380] width 567 height 42
drag, startPoint x: 307, startPoint y: 363, endPoint x: 354, endPoint y: 361, distance: 46.5
click at [354, 361] on mark "[ARTE POST STORIES] Na CTI, você aprende na prática, com instrutores experiente…" at bounding box center [438, 380] width 567 height 42
copy mark "Na CTI,"
click at [329, 370] on mark "[ARTE POST STORIES] Na CTI, você aprende na prática, com instrutores experiente…" at bounding box center [438, 380] width 567 height 42
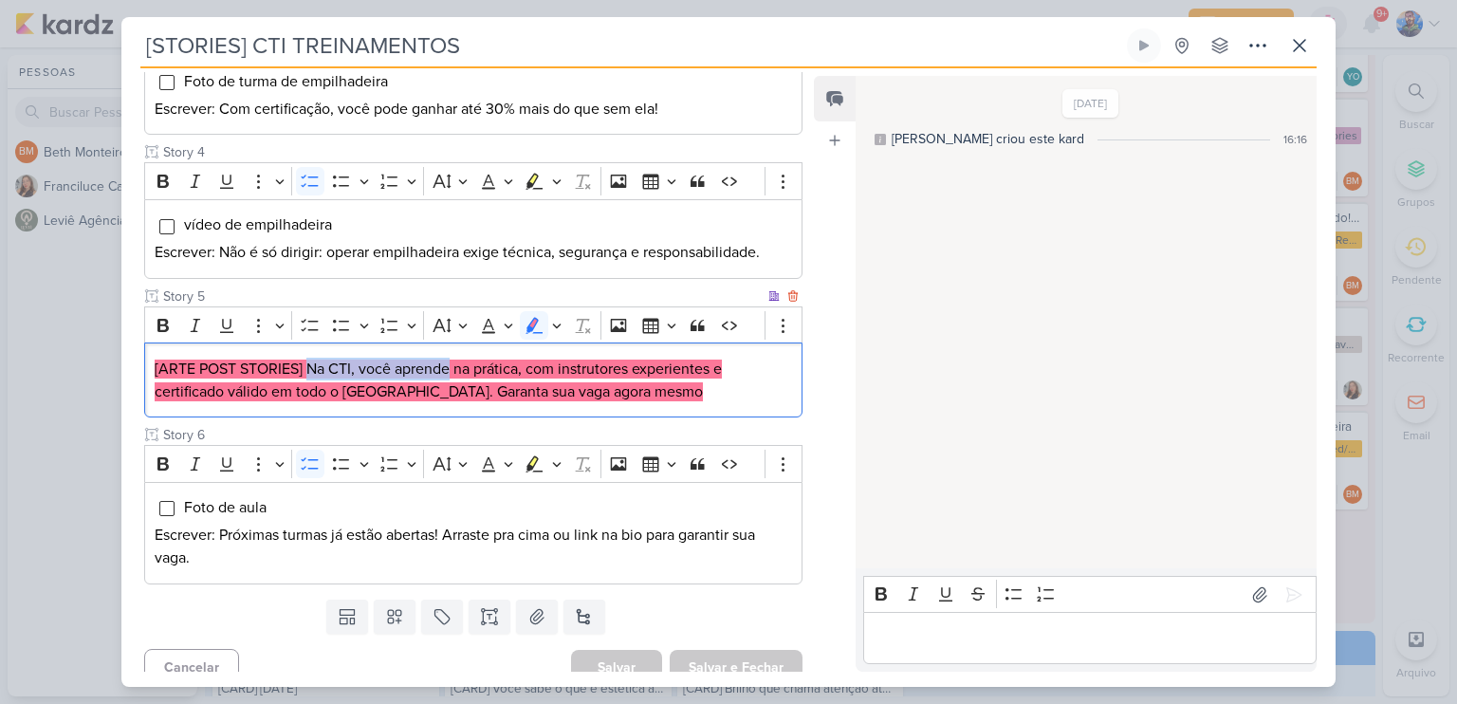
drag, startPoint x: 307, startPoint y: 366, endPoint x: 448, endPoint y: 359, distance: 140.5
click at [448, 359] on mark "[ARTE POST STORIES] Na CTI, você aprende na prática, com instrutores experiente…" at bounding box center [438, 380] width 567 height 42
copy mark "Na CTI, você aprende"
click at [464, 376] on p "[ARTE POST STORIES] Na CTI, você aprende na prática, com instrutores experiente…" at bounding box center [473, 381] width 637 height 46
drag, startPoint x: 452, startPoint y: 367, endPoint x: 523, endPoint y: 367, distance: 71.1
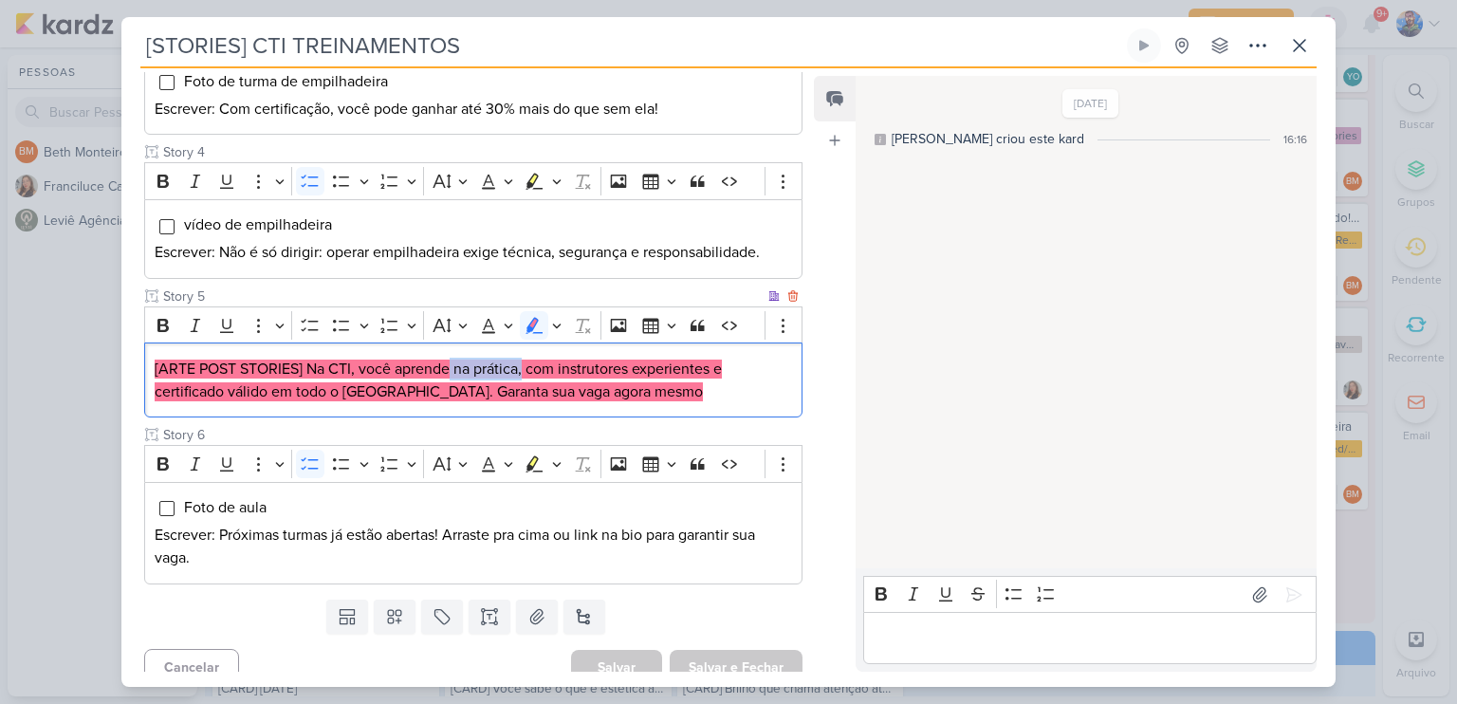
click at [523, 367] on mark "[ARTE POST STORIES] Na CTI, você aprende na prática, com instrutores experiente…" at bounding box center [438, 380] width 567 height 42
copy mark "na prática,"
click at [576, 363] on mark "[ARTE POST STORIES] Na CTI, você aprende na prática, com instrutores experiente…" at bounding box center [438, 380] width 567 height 42
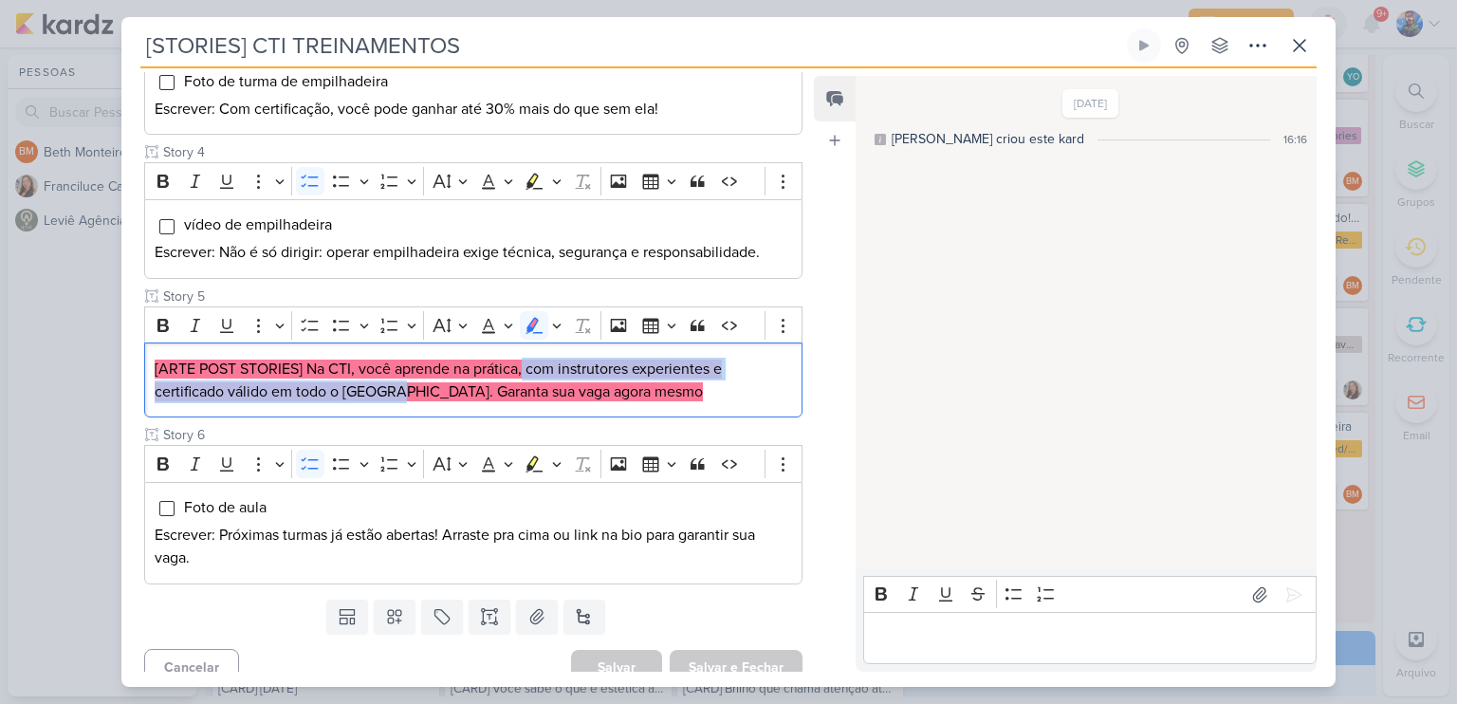
drag, startPoint x: 524, startPoint y: 359, endPoint x: 381, endPoint y: 416, distance: 154.1
click at [381, 416] on div "Cliente CTI Treinamentos Status do Projeto" at bounding box center [473, 85] width 658 height 999
copy mark "com instrutores experientes e certificado válido em todo o [GEOGRAPHIC_DATA]."
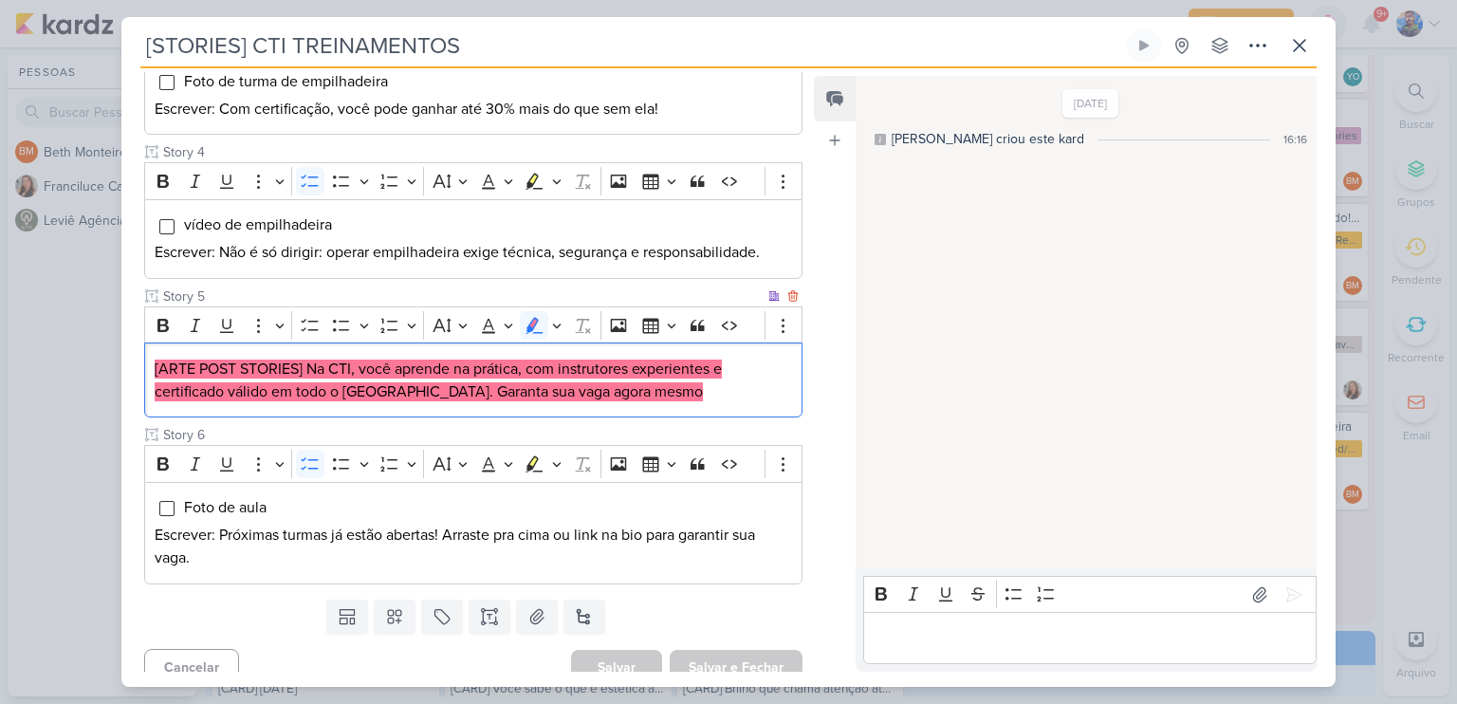
click at [451, 405] on div "[ARTE POST STORIES] Na CTI, você aprende na prática, com instrutores experiente…" at bounding box center [473, 379] width 658 height 75
drag, startPoint x: 387, startPoint y: 384, endPoint x: 618, endPoint y: 390, distance: 231.5
click at [618, 390] on p "[ARTE POST STORIES] Na CTI, você aprende na prática, com instrutores experiente…" at bounding box center [473, 381] width 637 height 46
copy mark "Garanta sua vaga agora mesmo"
click at [544, 400] on div "[ARTE POST STORIES] Na CTI, você aprende na prática, com instrutores experiente…" at bounding box center [473, 379] width 658 height 75
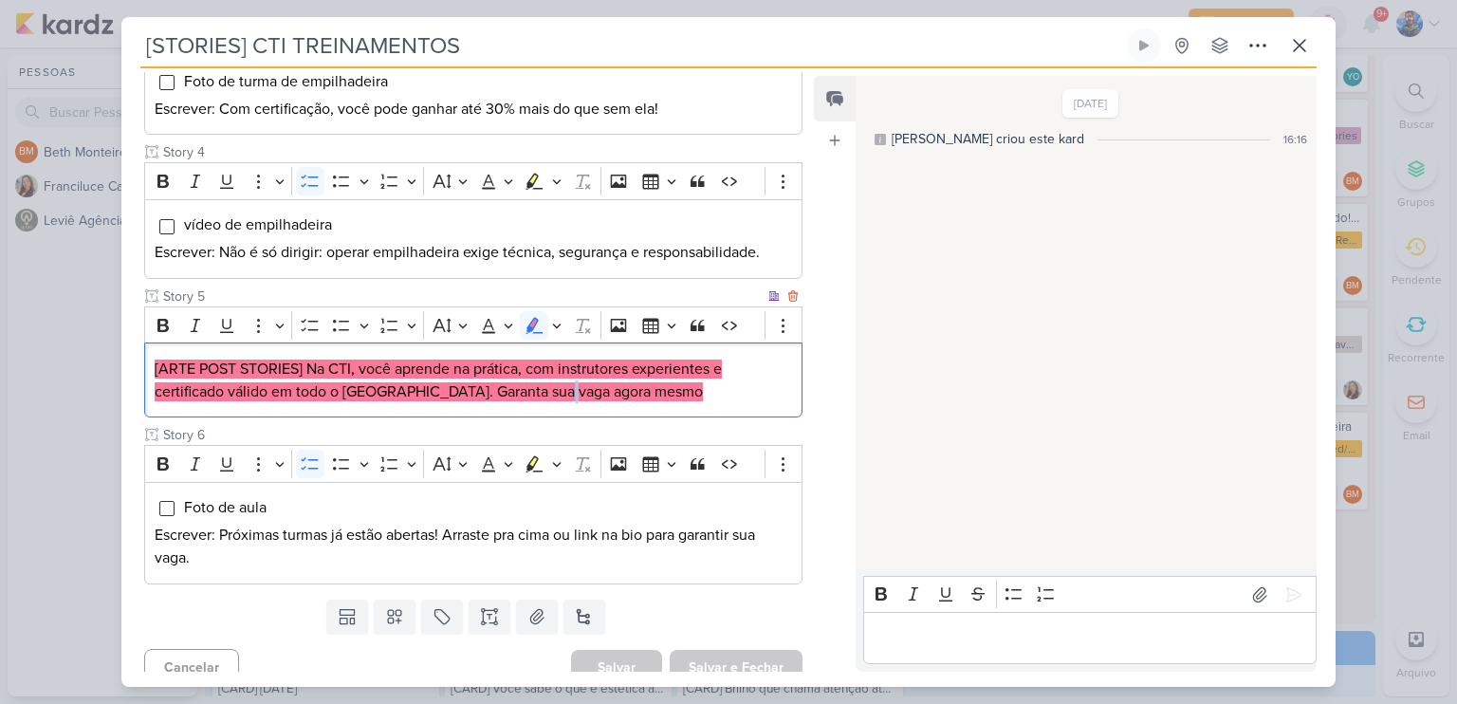
click at [544, 400] on div "[ARTE POST STORIES] Na CTI, você aprende na prática, com instrutores experiente…" at bounding box center [473, 379] width 658 height 75
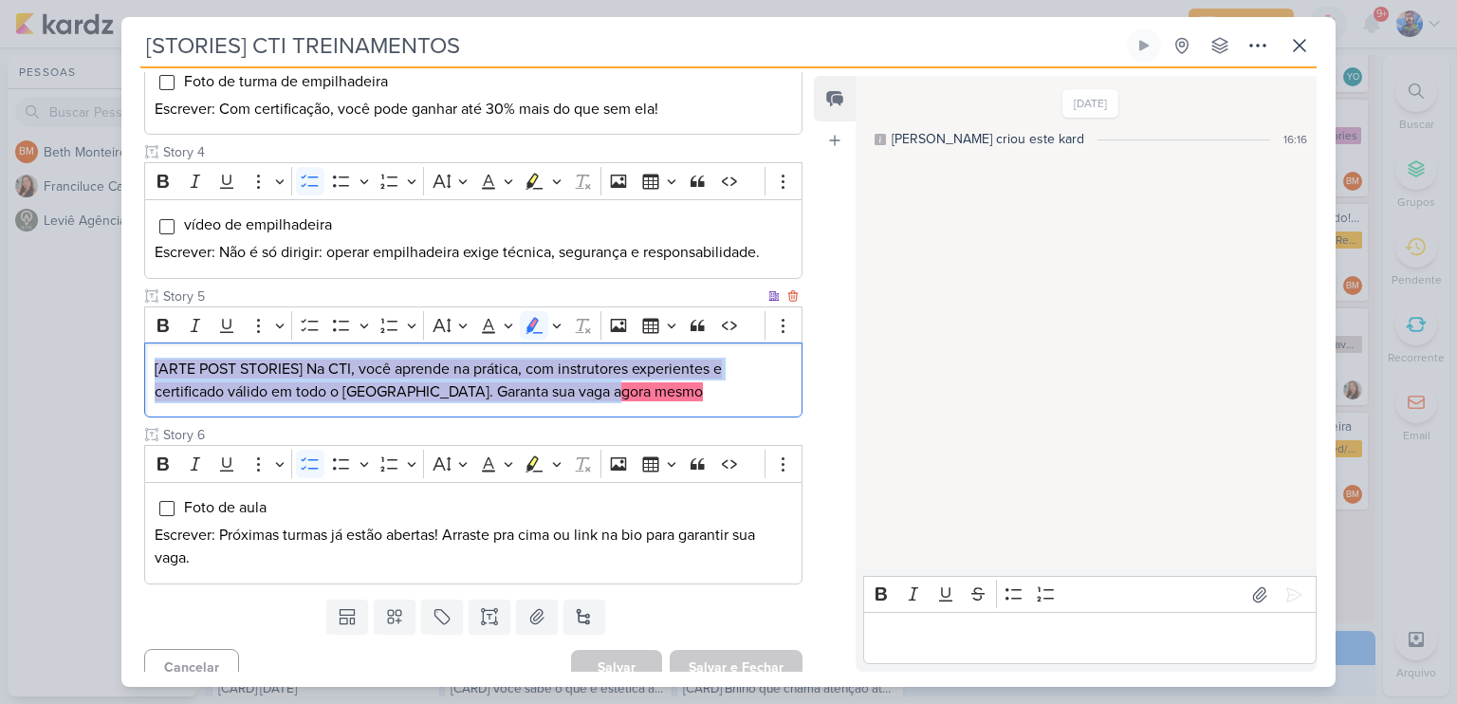
click at [544, 400] on div "[ARTE POST STORIES] Na CTI, você aprende na prática, com instrutores experiente…" at bounding box center [473, 379] width 658 height 75
click at [563, 321] on div "Bold Italic Underline More To-do List Bulleted List Bulleted List Numbered List…" at bounding box center [455, 325] width 612 height 36
click at [557, 321] on icon "Editor toolbar" at bounding box center [556, 325] width 9 height 19
click at [446, 352] on icon "Text highlight toolbar" at bounding box center [444, 358] width 17 height 16
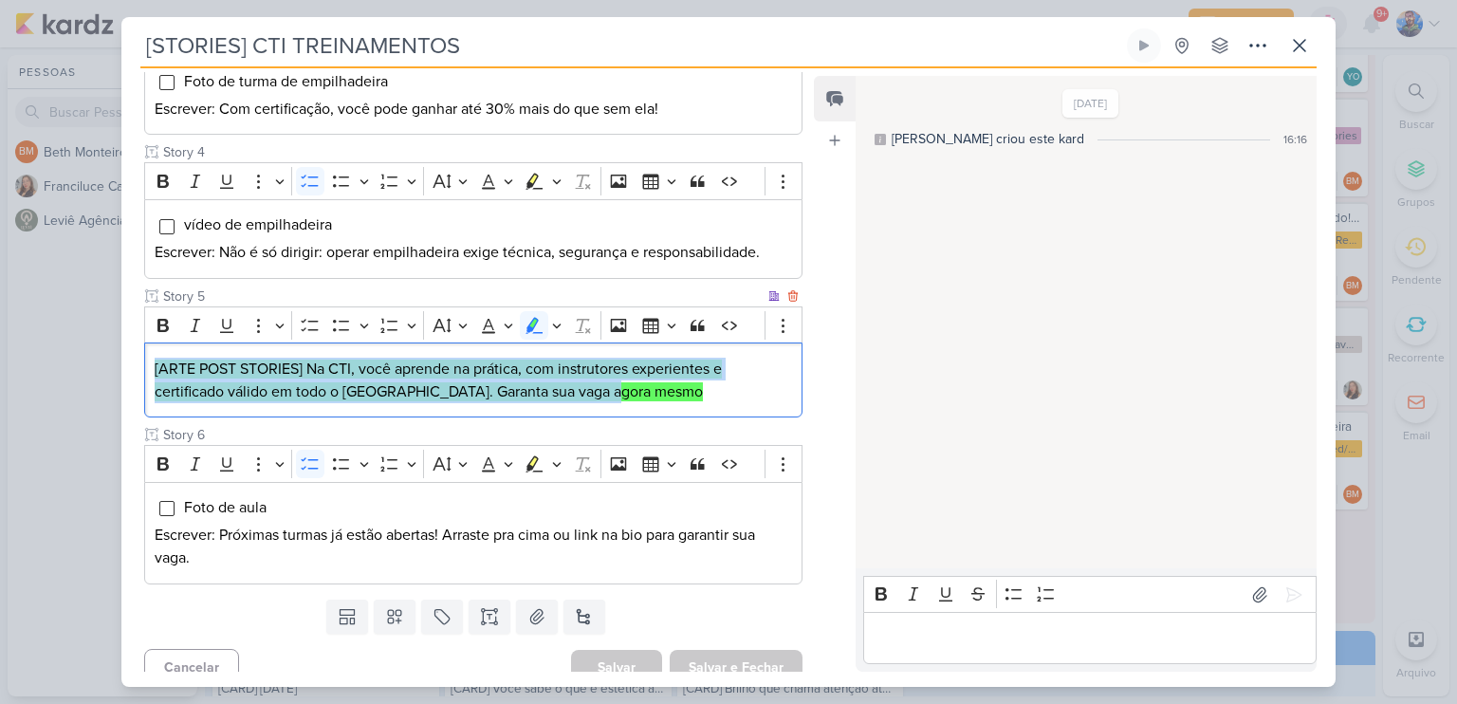
click at [633, 397] on p "[ARTE POST STORIES] Na CTI, você aprende na prática, com instrutores experiente…" at bounding box center [473, 381] width 637 height 46
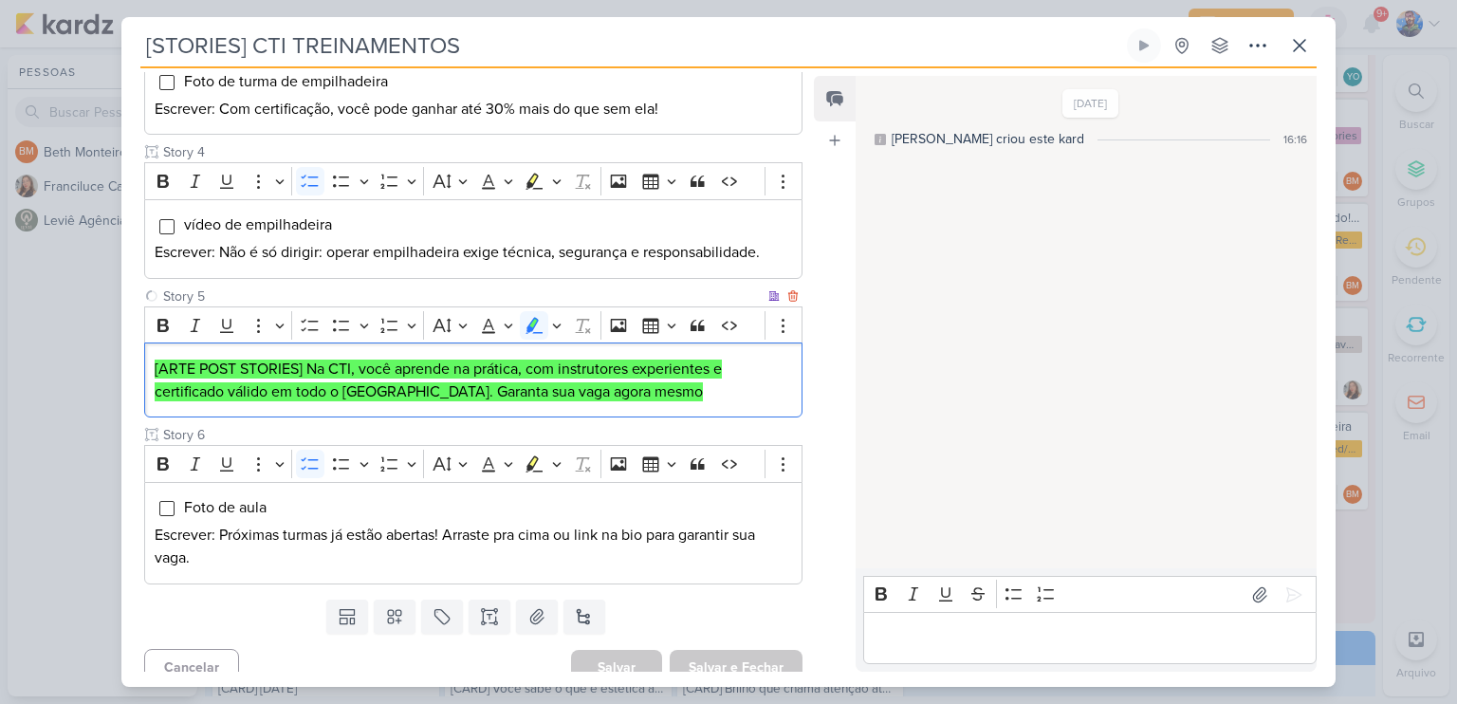
scroll to position [677, 0]
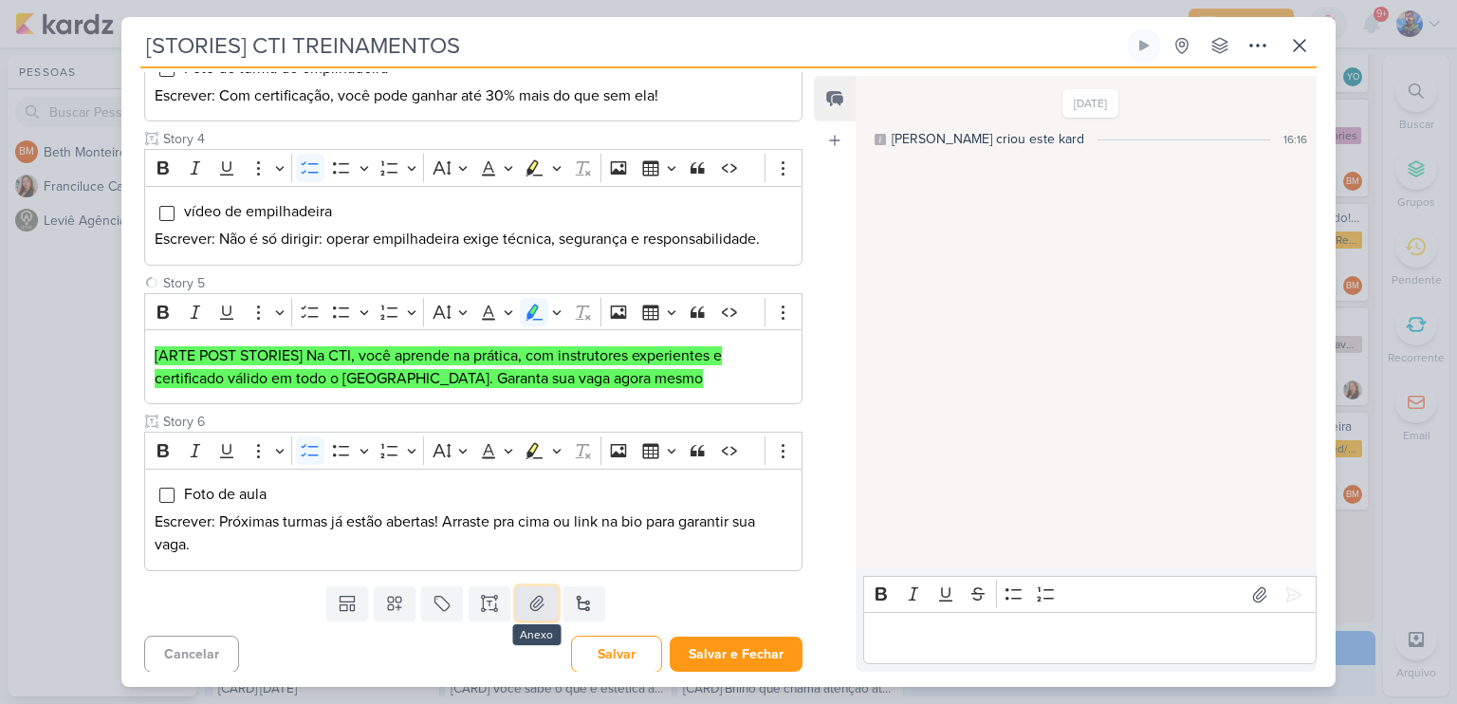
click at [527, 608] on icon at bounding box center [536, 603] width 19 height 19
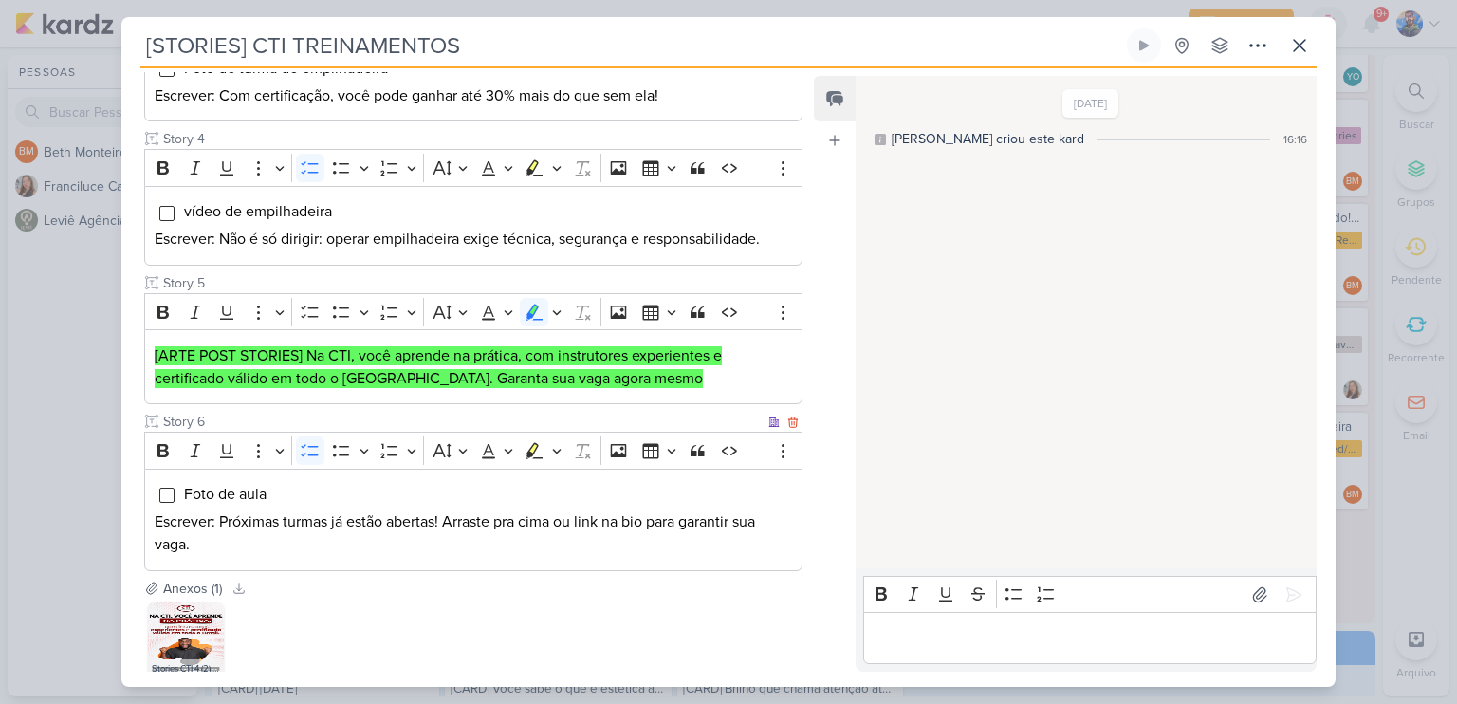
scroll to position [788, 0]
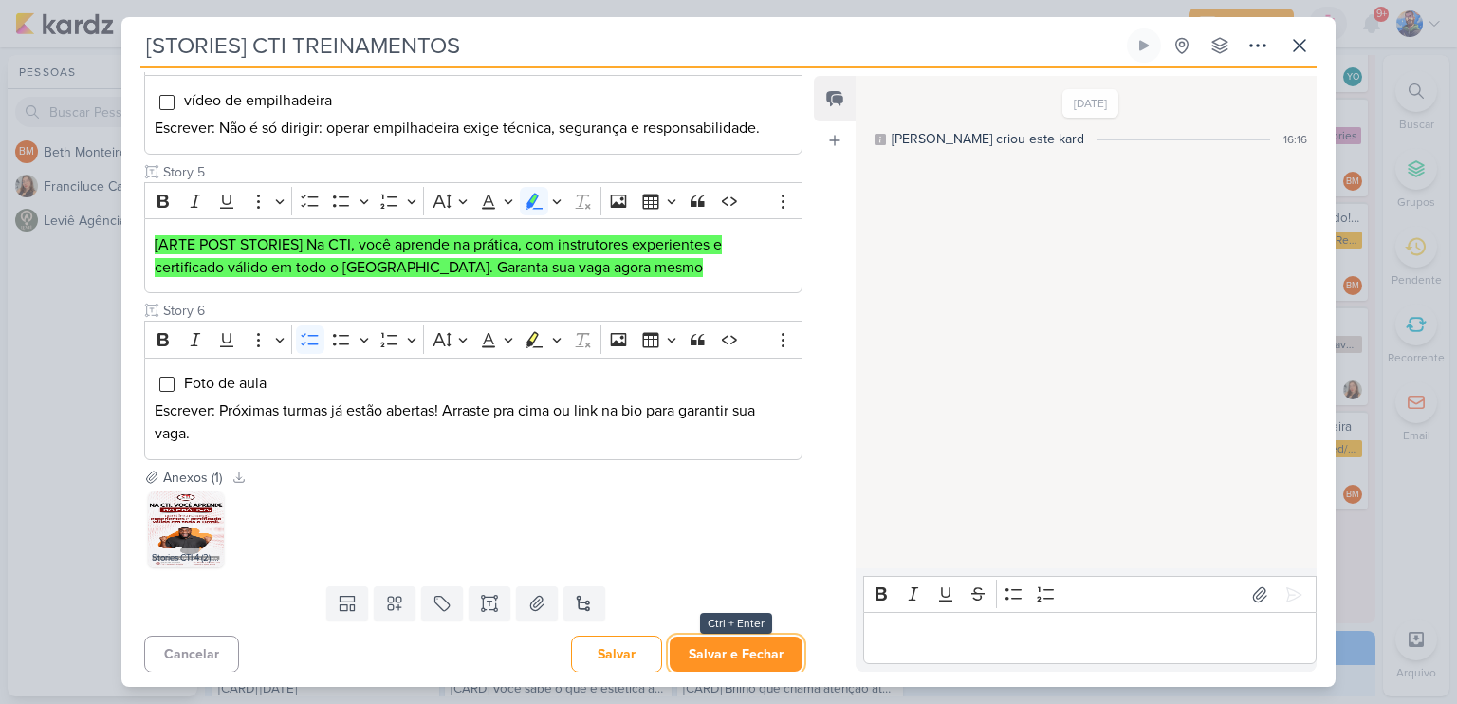
click at [725, 644] on button "Salvar e Fechar" at bounding box center [736, 653] width 133 height 35
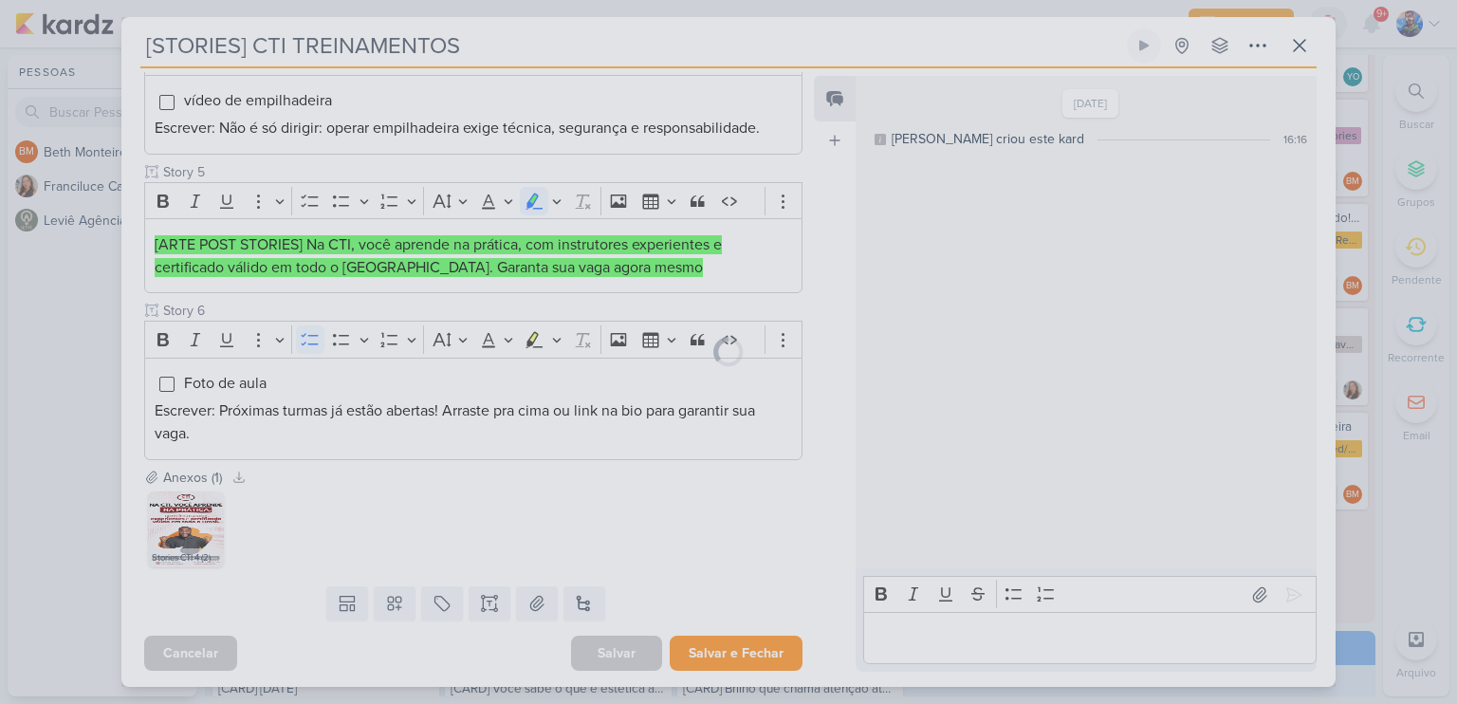
scroll to position [786, 0]
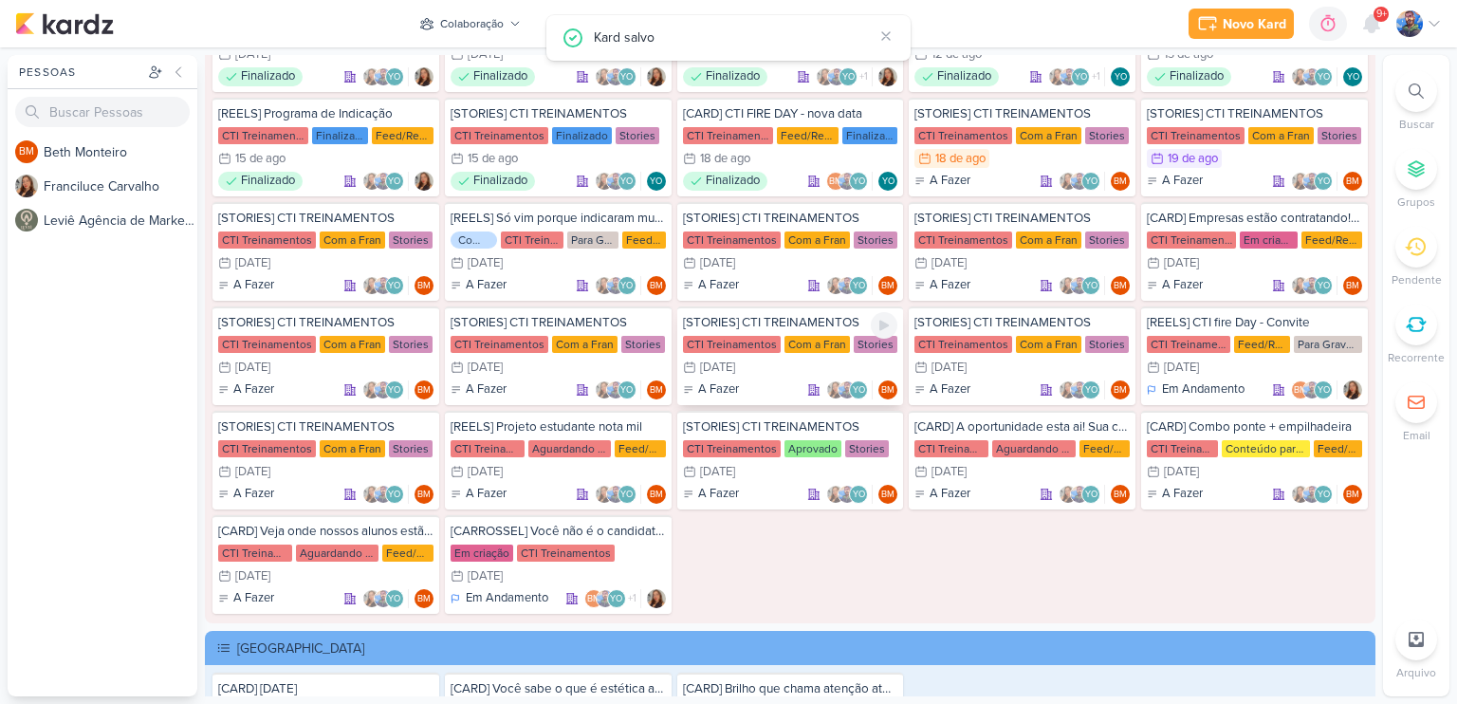
click at [724, 361] on div "[DATE]" at bounding box center [717, 367] width 35 height 12
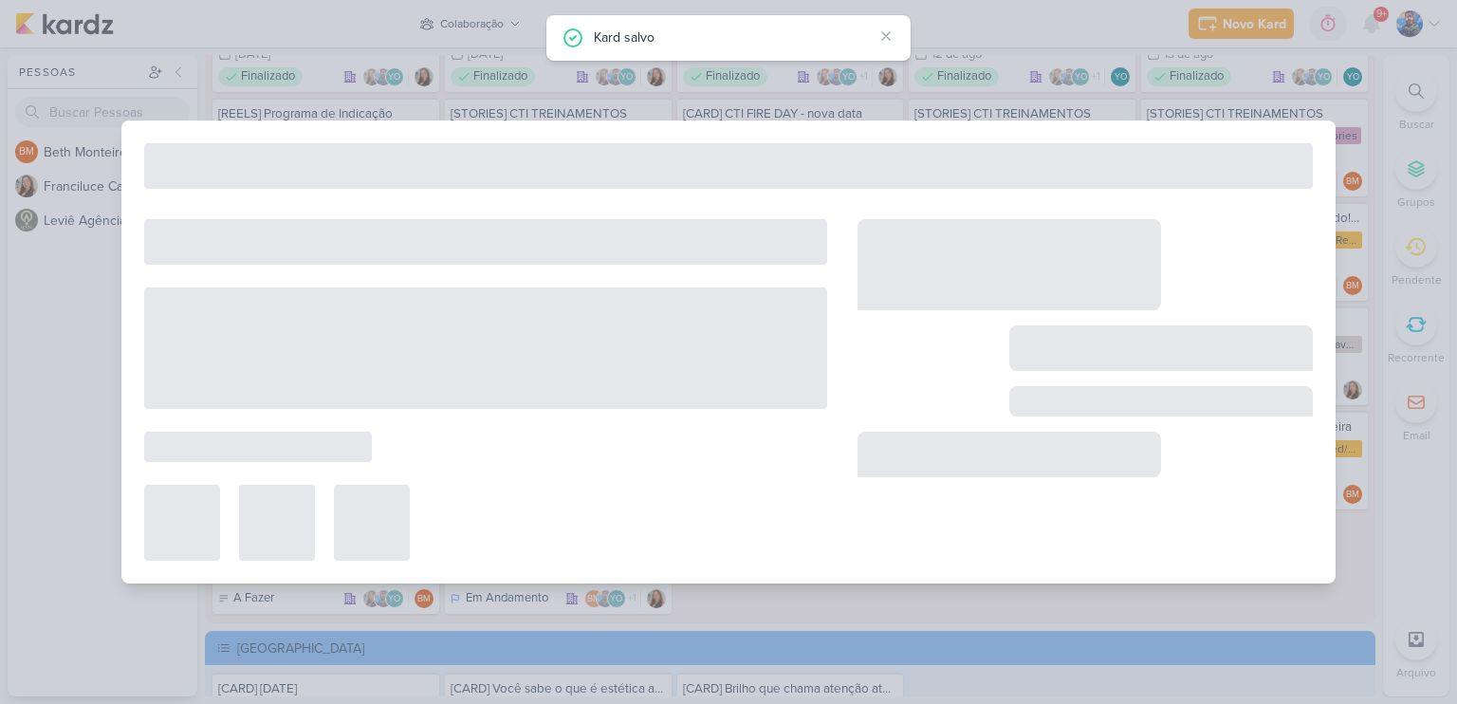
type input "[DATE] 23:59"
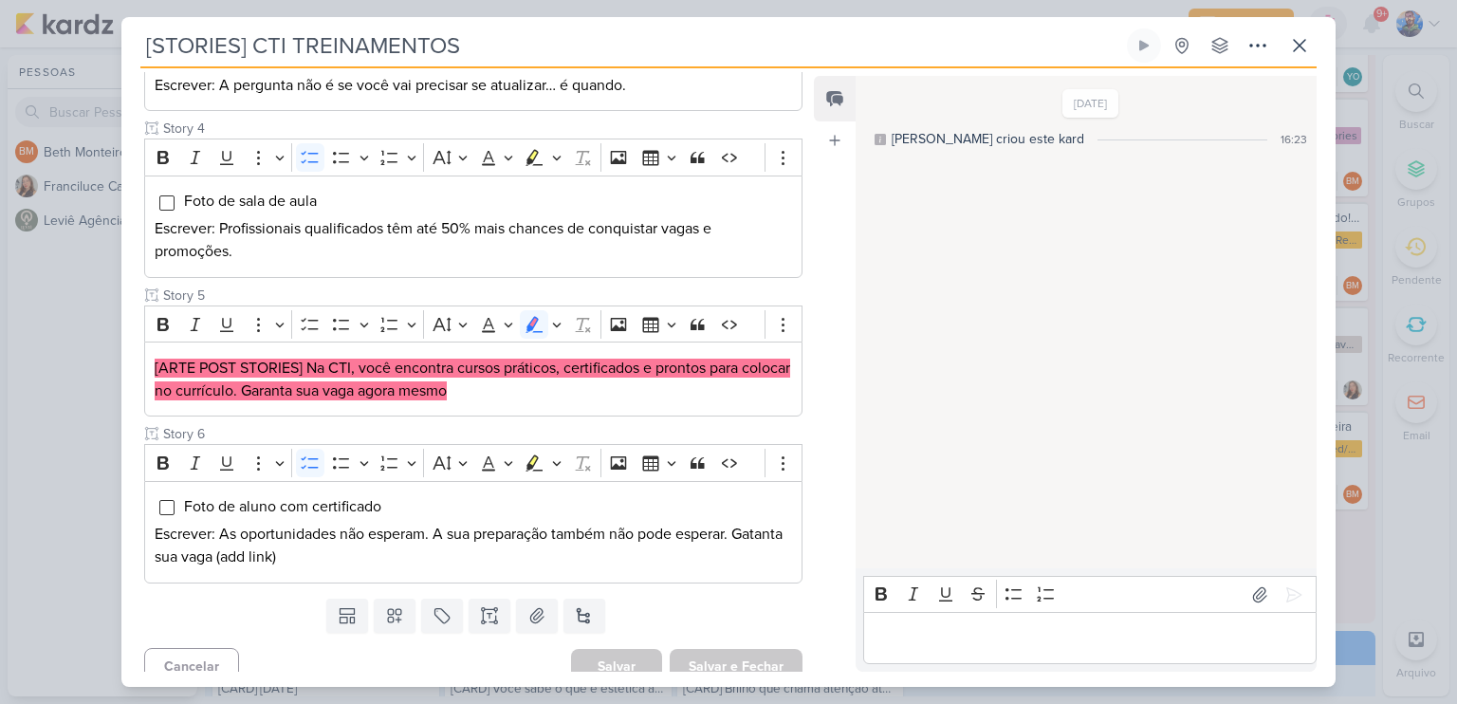
scroll to position [677, 0]
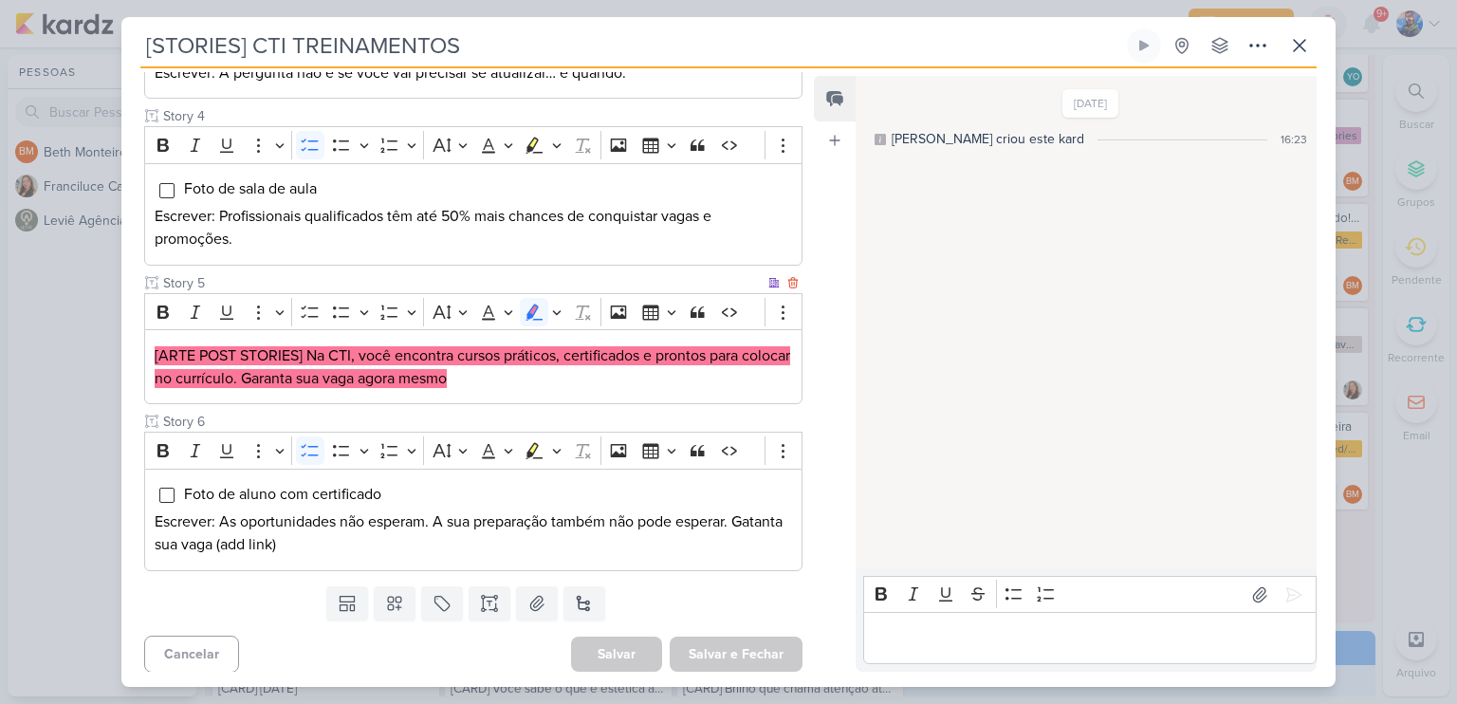
click at [363, 346] on mark "[ARTE POST STORIES] Na CTI, você encontra cursos práticos, certificados e pront…" at bounding box center [472, 367] width 635 height 42
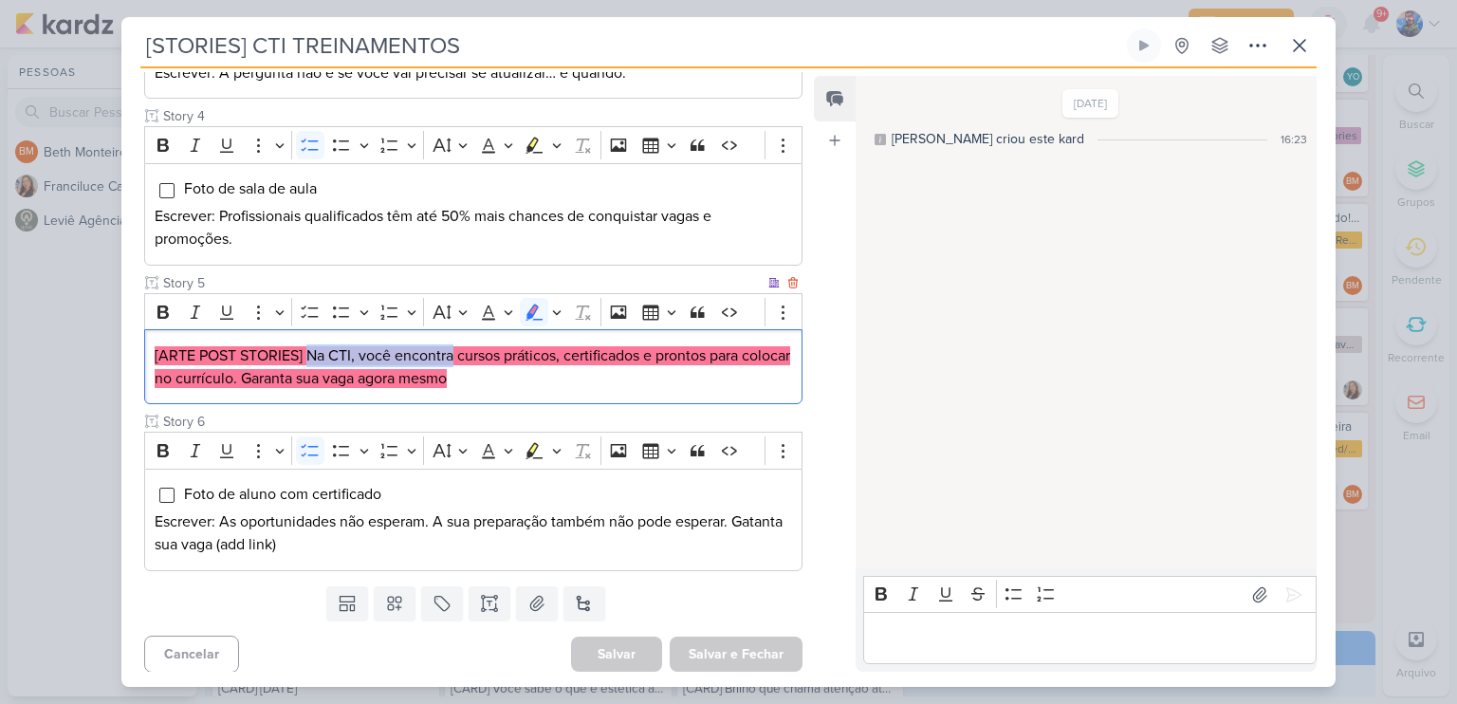
drag, startPoint x: 306, startPoint y: 350, endPoint x: 453, endPoint y: 352, distance: 147.0
click at [453, 352] on mark "[ARTE POST STORIES] Na CTI, você encontra cursos práticos, certificados e pront…" at bounding box center [472, 367] width 635 height 42
copy mark "Na CTI, você encontra"
click at [488, 356] on mark "[ARTE POST STORIES] Na CTI, você encontra cursos práticos, certificados e pront…" at bounding box center [472, 367] width 635 height 42
drag, startPoint x: 456, startPoint y: 352, endPoint x: 561, endPoint y: 358, distance: 105.4
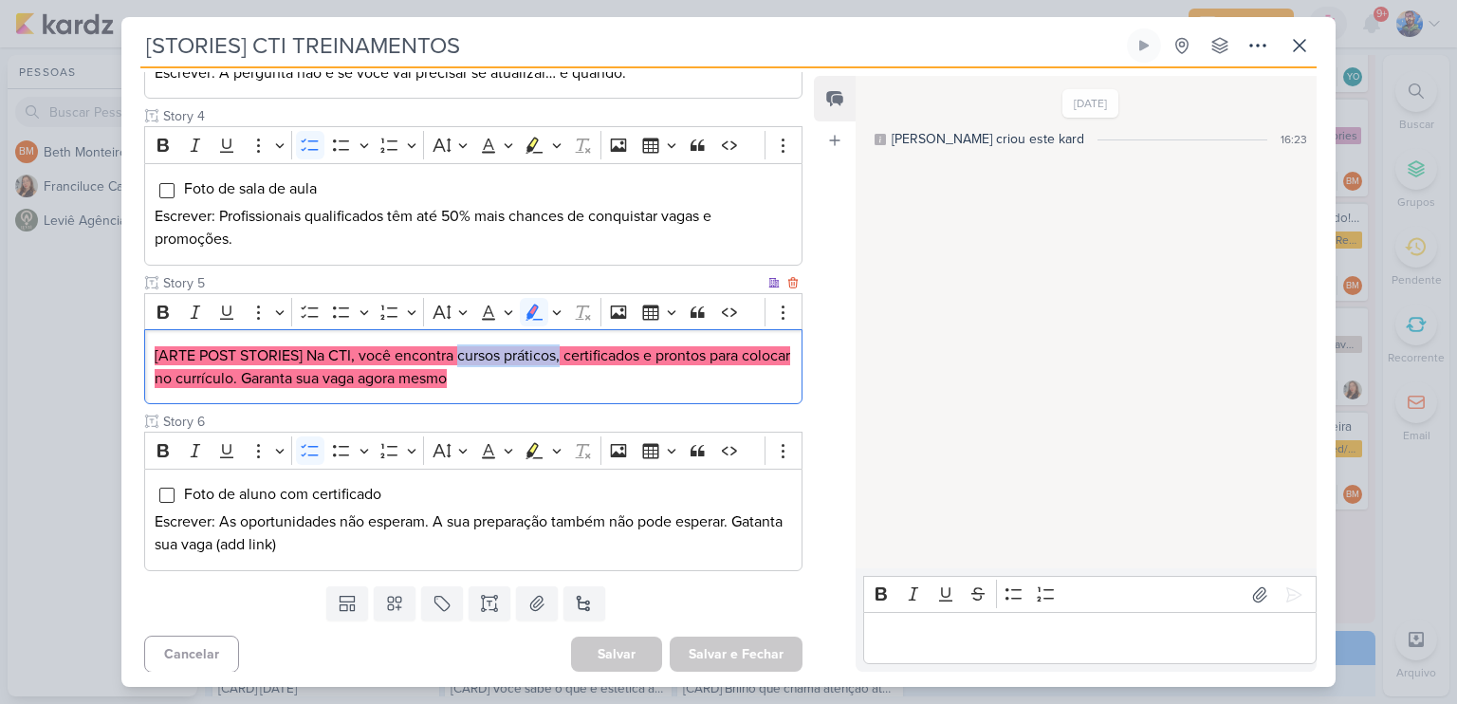
click at [561, 358] on mark "[ARTE POST STORIES] Na CTI, você encontra cursos práticos, certificados e pront…" at bounding box center [472, 367] width 635 height 42
copy mark "cursos práticos,"
click at [577, 356] on mark "[ARTE POST STORIES] Na CTI, você encontra cursos práticos, certificados e pront…" at bounding box center [472, 367] width 635 height 42
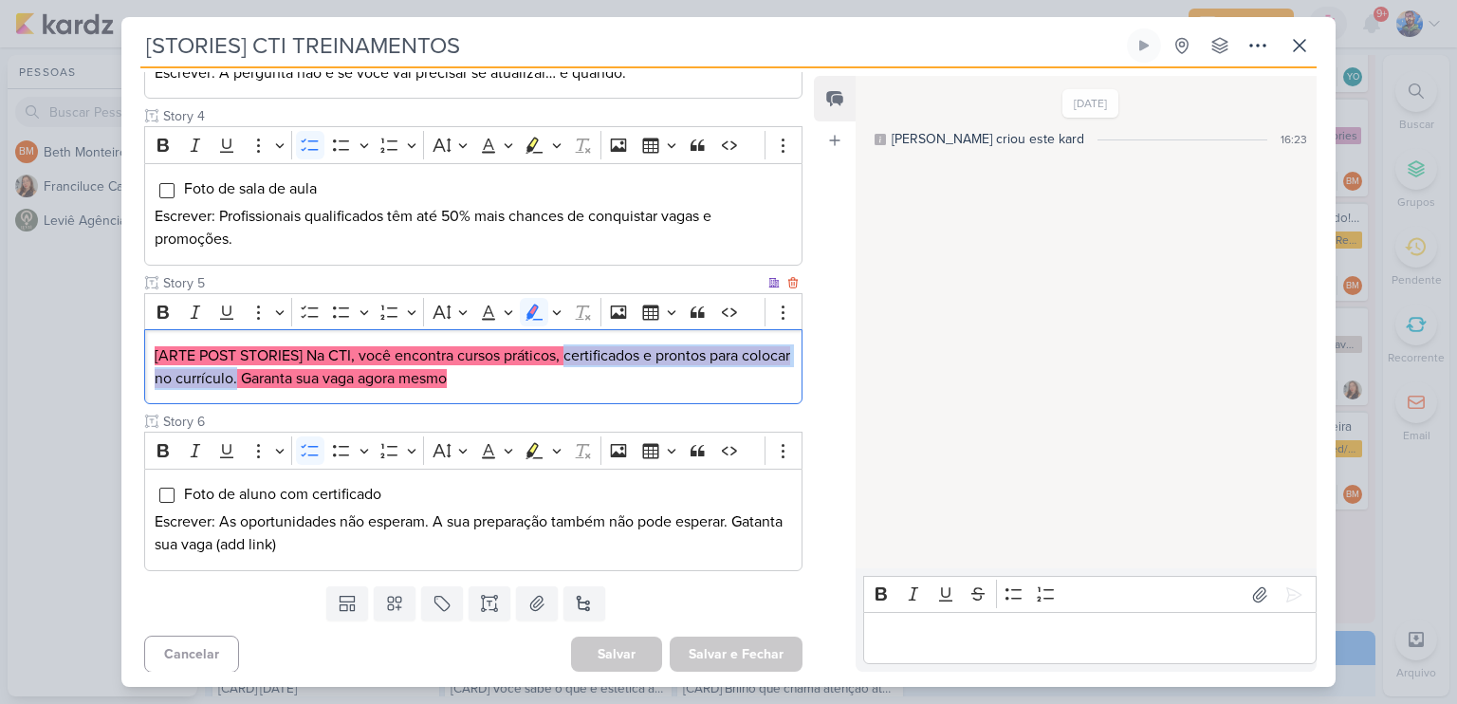
drag, startPoint x: 577, startPoint y: 353, endPoint x: 287, endPoint y: 385, distance: 291.0
click at [287, 385] on p "[ARTE POST STORIES] Na CTI, você encontra cursos práticos, certificados e pront…" at bounding box center [473, 367] width 637 height 46
copy mark "certificados e prontos para colocar no currículo."
click at [403, 395] on div "[ARTE POST STORIES] Na CTI, você encontra cursos práticos, certificados e pront…" at bounding box center [473, 366] width 658 height 75
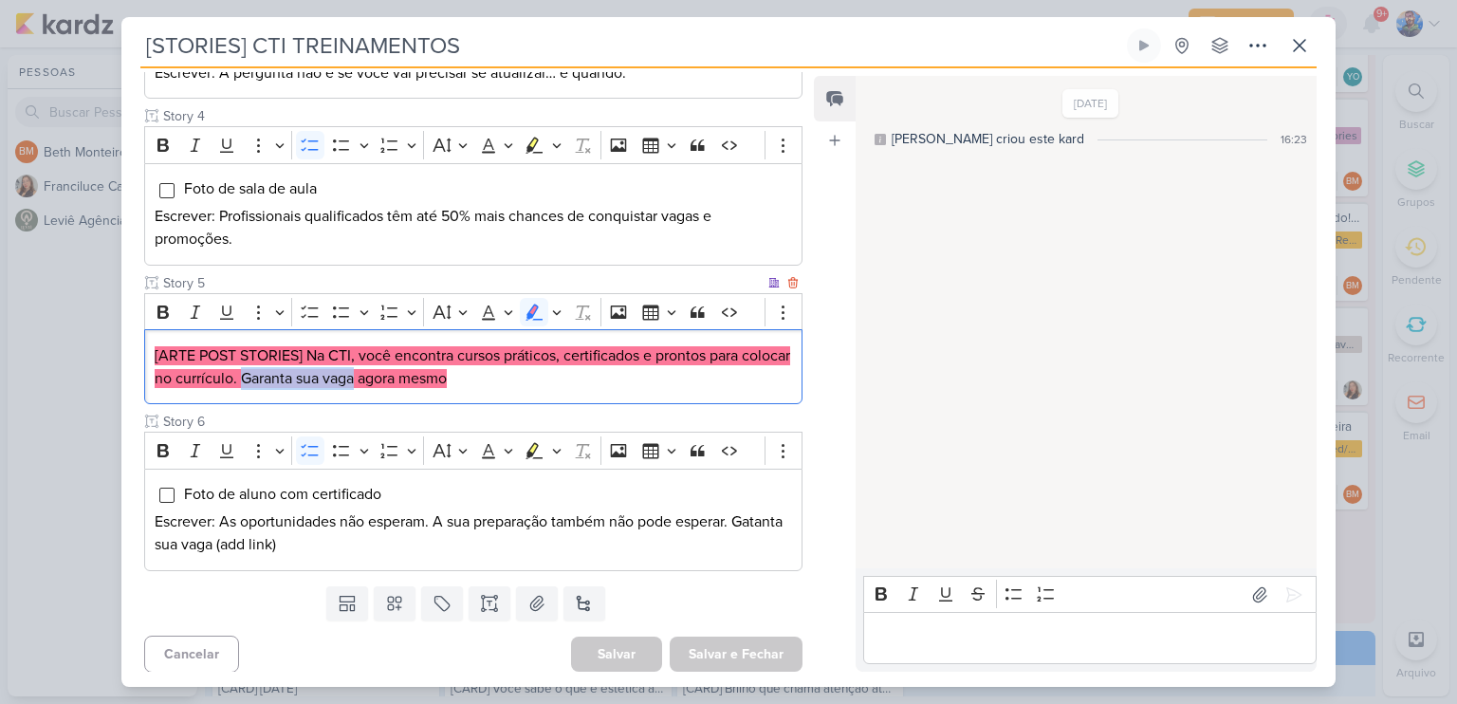
drag, startPoint x: 292, startPoint y: 371, endPoint x: 409, endPoint y: 379, distance: 117.0
click at [409, 379] on mark "[ARTE POST STORIES] Na CTI, você encontra cursos práticos, certificados e pront…" at bounding box center [472, 367] width 635 height 42
copy mark "Garanta sua vaga"
click at [421, 368] on mark "[ARTE POST STORIES] Na CTI, você encontra cursos práticos, certificados e pront…" at bounding box center [472, 367] width 635 height 42
drag, startPoint x: 413, startPoint y: 372, endPoint x: 516, endPoint y: 374, distance: 102.4
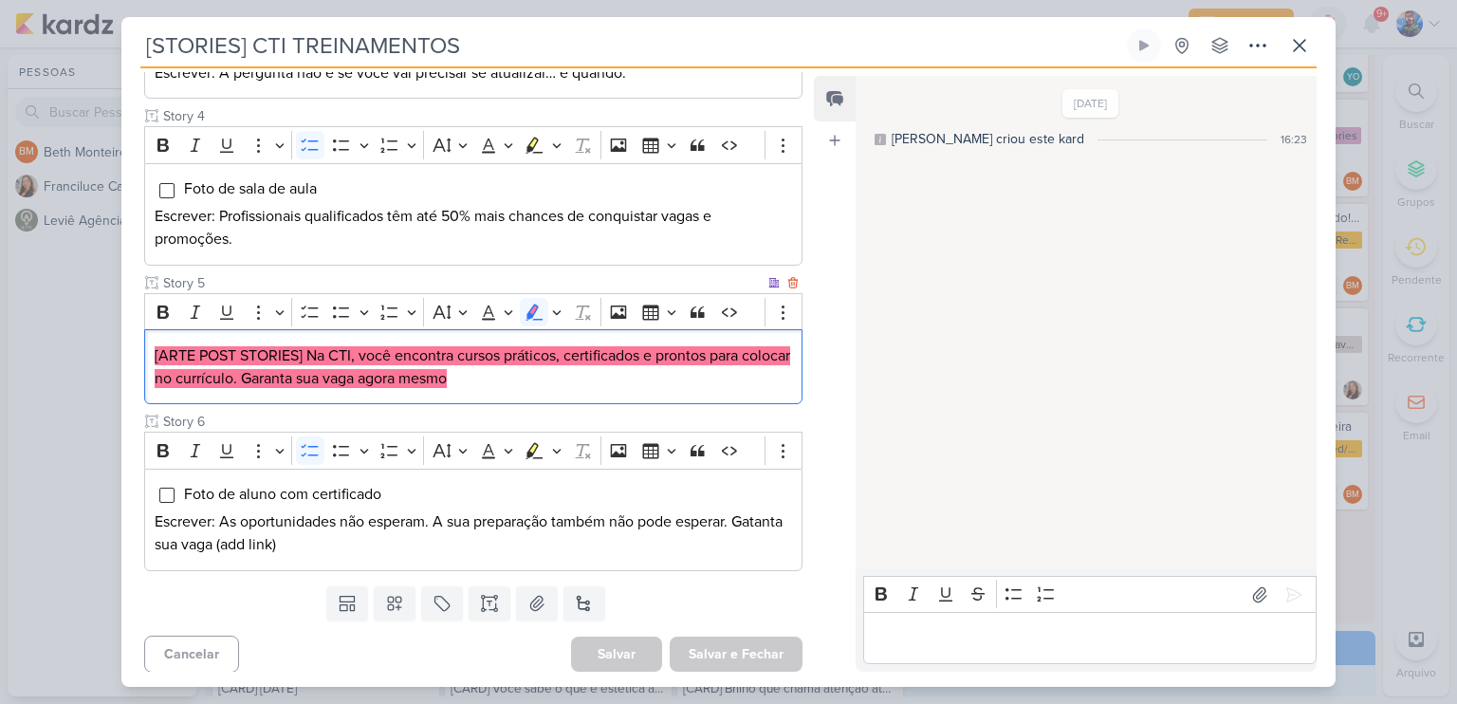
click at [516, 374] on p "[ARTE POST STORIES] Na CTI, você encontra cursos práticos, certificados e pront…" at bounding box center [473, 367] width 637 height 46
copy mark "agora mesmo"
click at [493, 387] on div "[ARTE POST STORIES] Na CTI, você encontra cursos práticos, certificados e pront…" at bounding box center [473, 366] width 658 height 75
click at [494, 386] on p "[ARTE POST STORIES] Na CTI, você encontra cursos práticos, certificados e pront…" at bounding box center [473, 367] width 637 height 46
click at [548, 310] on button "Highlight" at bounding box center [556, 312] width 16 height 28
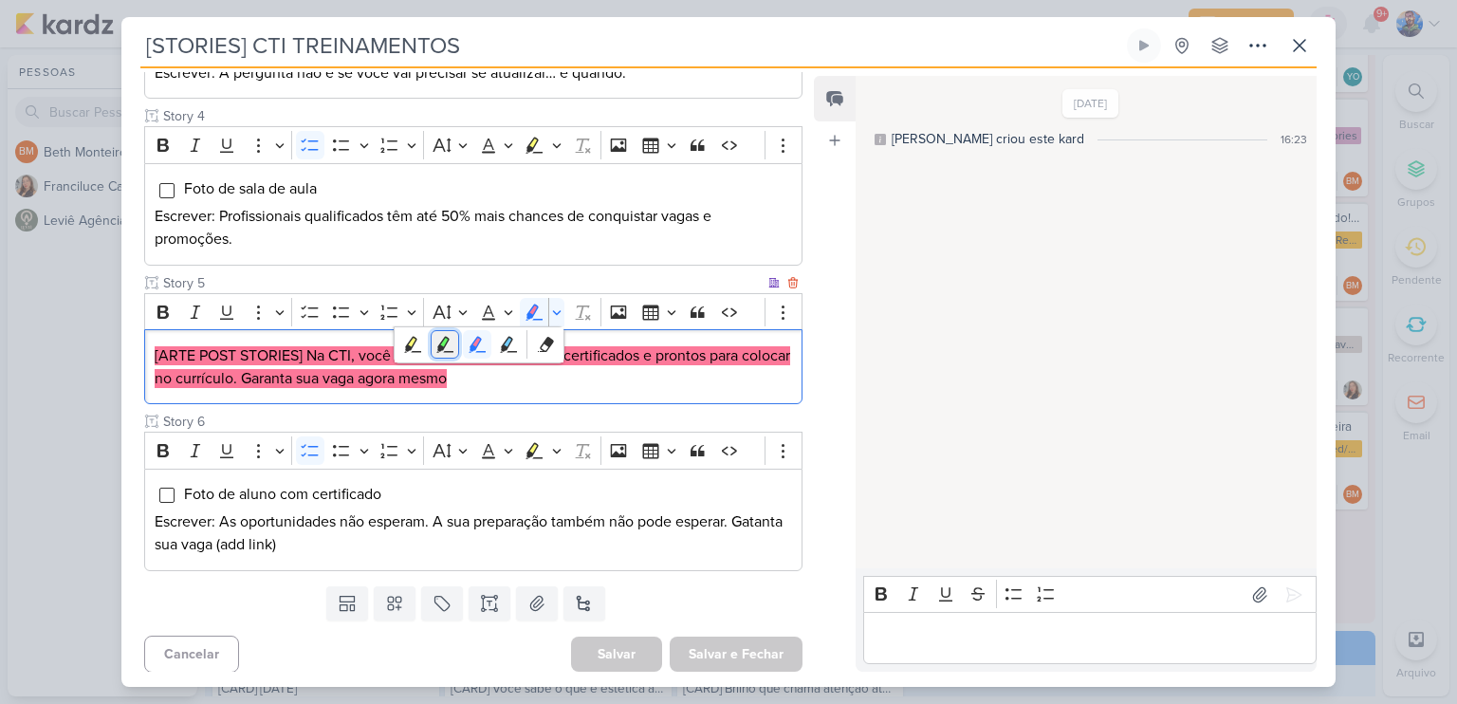
click at [444, 337] on icon "Text highlight toolbar" at bounding box center [443, 344] width 10 height 14
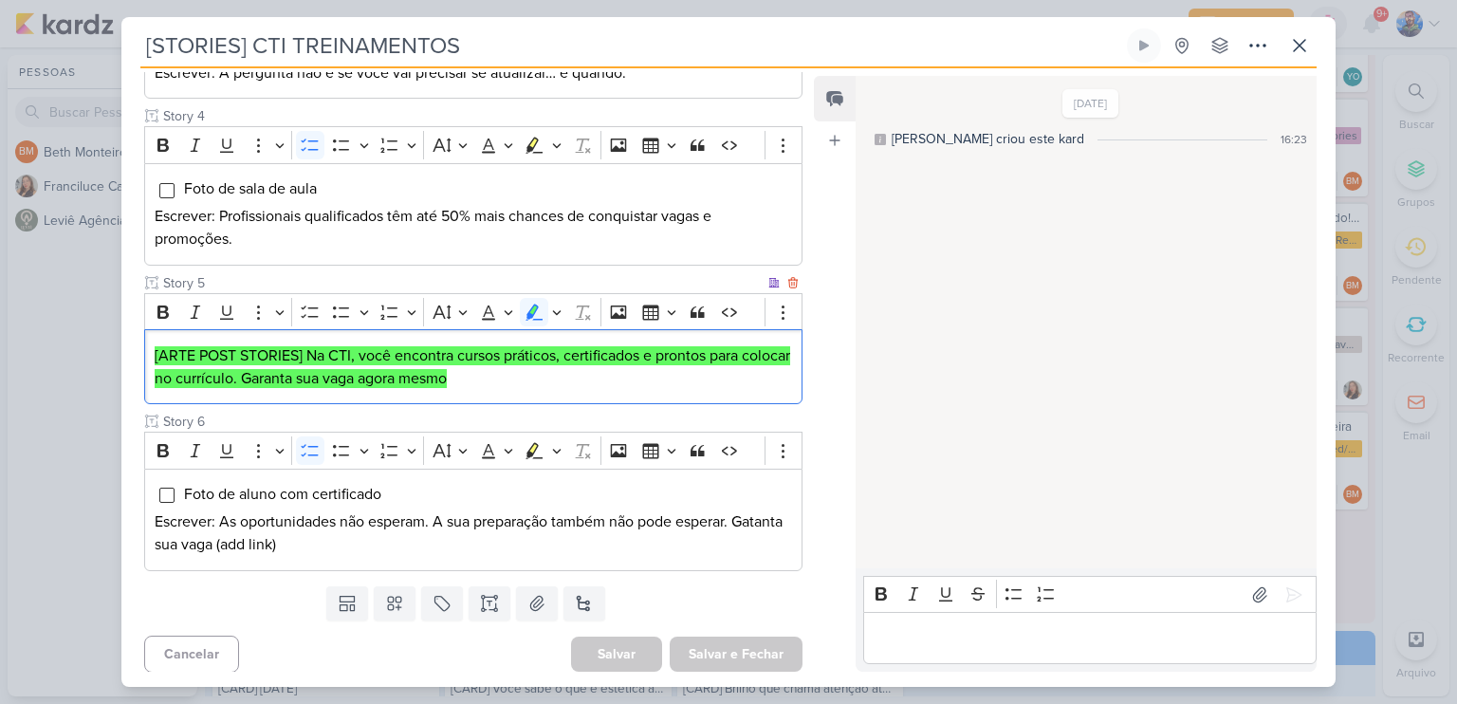
click at [474, 380] on mark "[ARTE POST STORIES] Na CTI, você encontra cursos práticos, certificados e pront…" at bounding box center [472, 367] width 635 height 42
click at [505, 384] on mark "[ARTE POST STORIES] Na CTI, você encontra cursos práticos, certificados e pront…" at bounding box center [472, 367] width 635 height 42
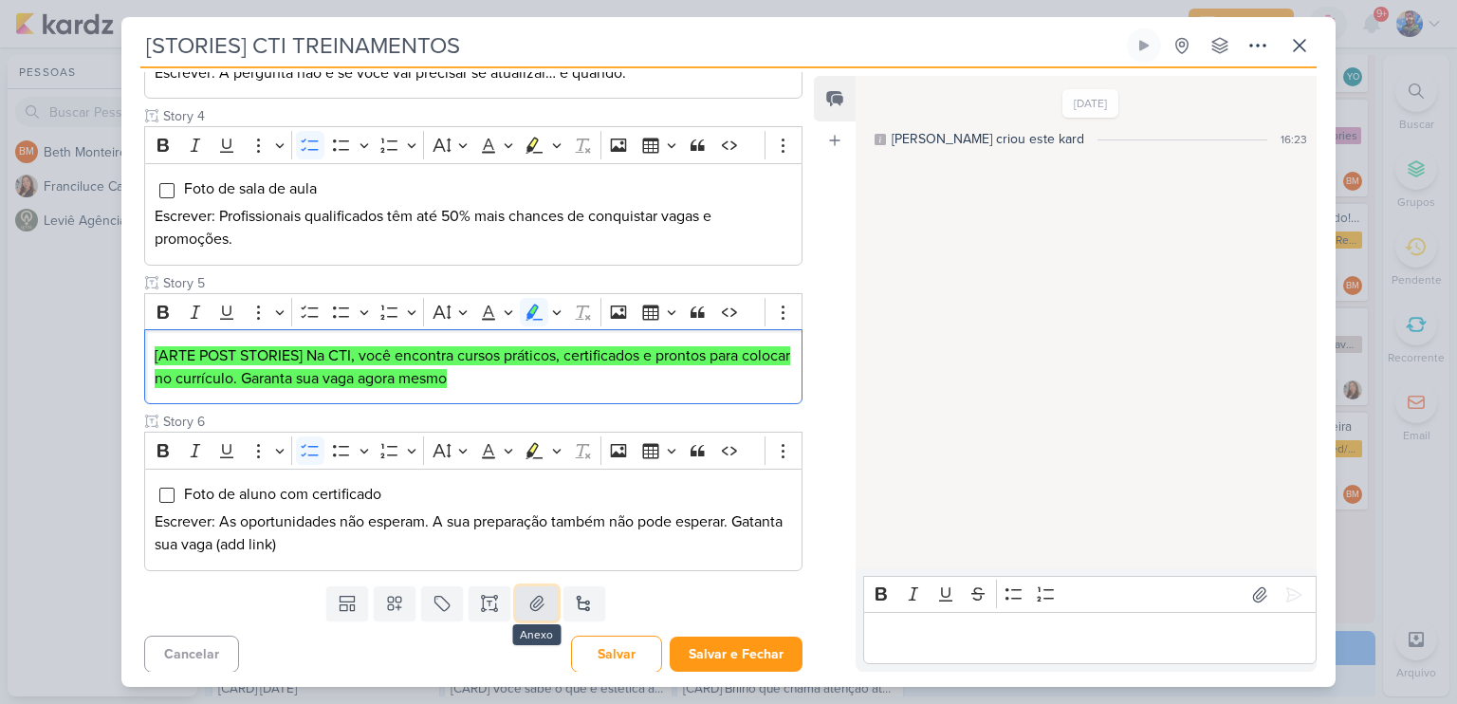
click at [533, 601] on icon at bounding box center [536, 603] width 13 height 14
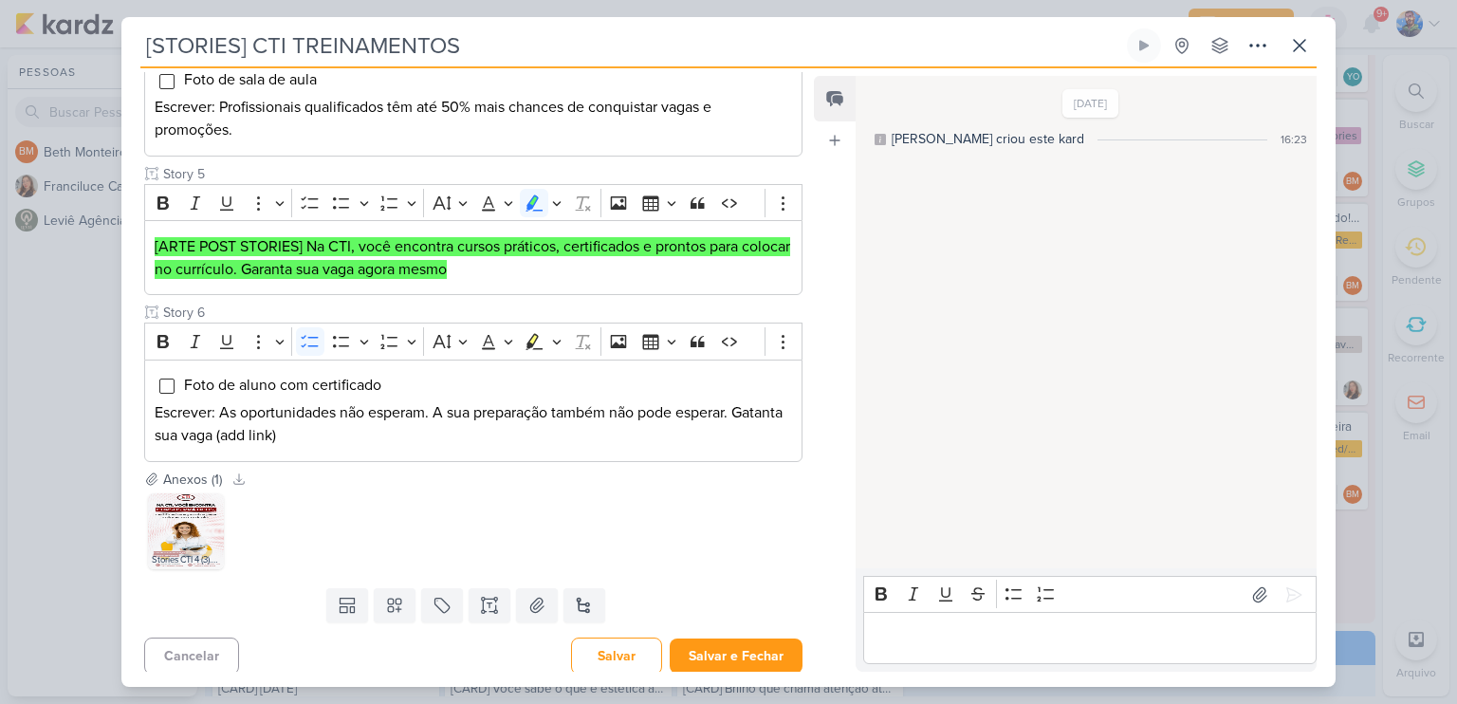
scroll to position [788, 0]
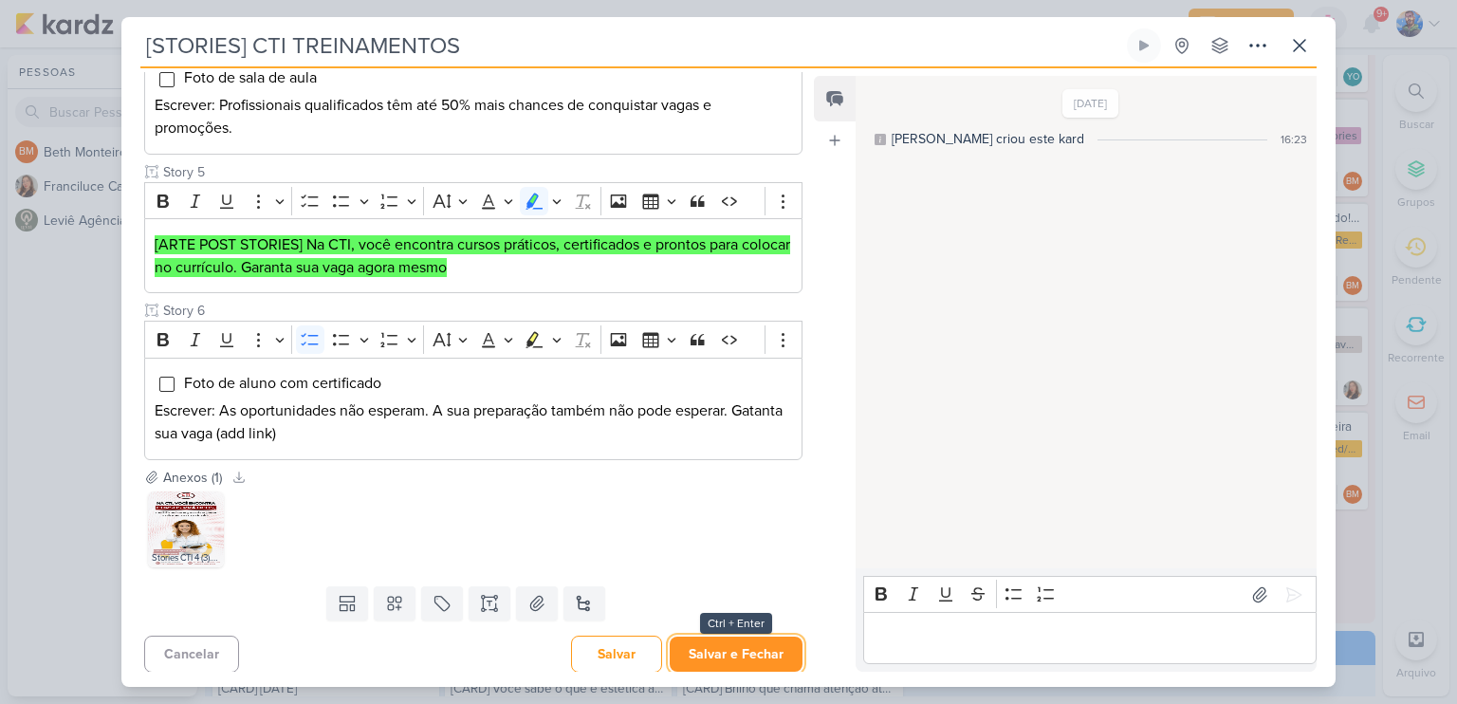
click at [717, 642] on button "Salvar e Fechar" at bounding box center [736, 653] width 133 height 35
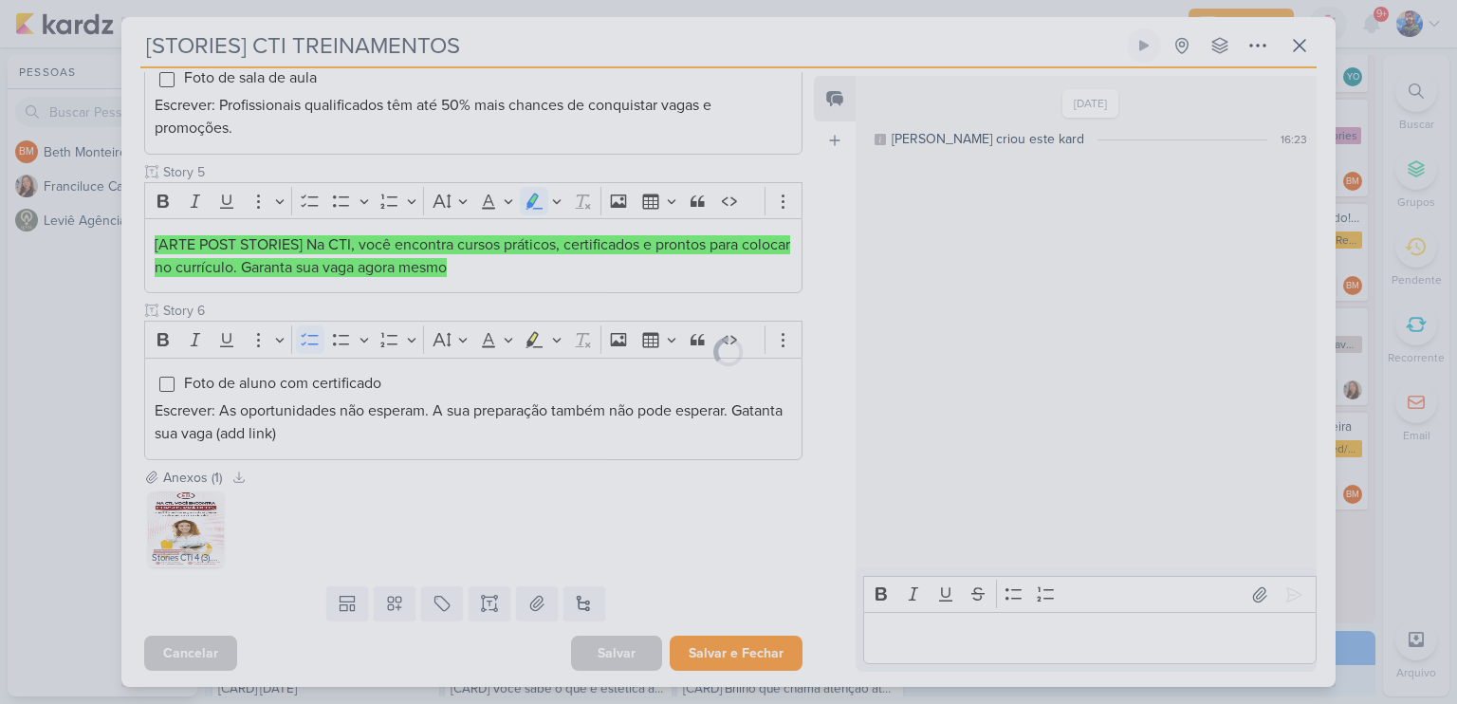
scroll to position [786, 0]
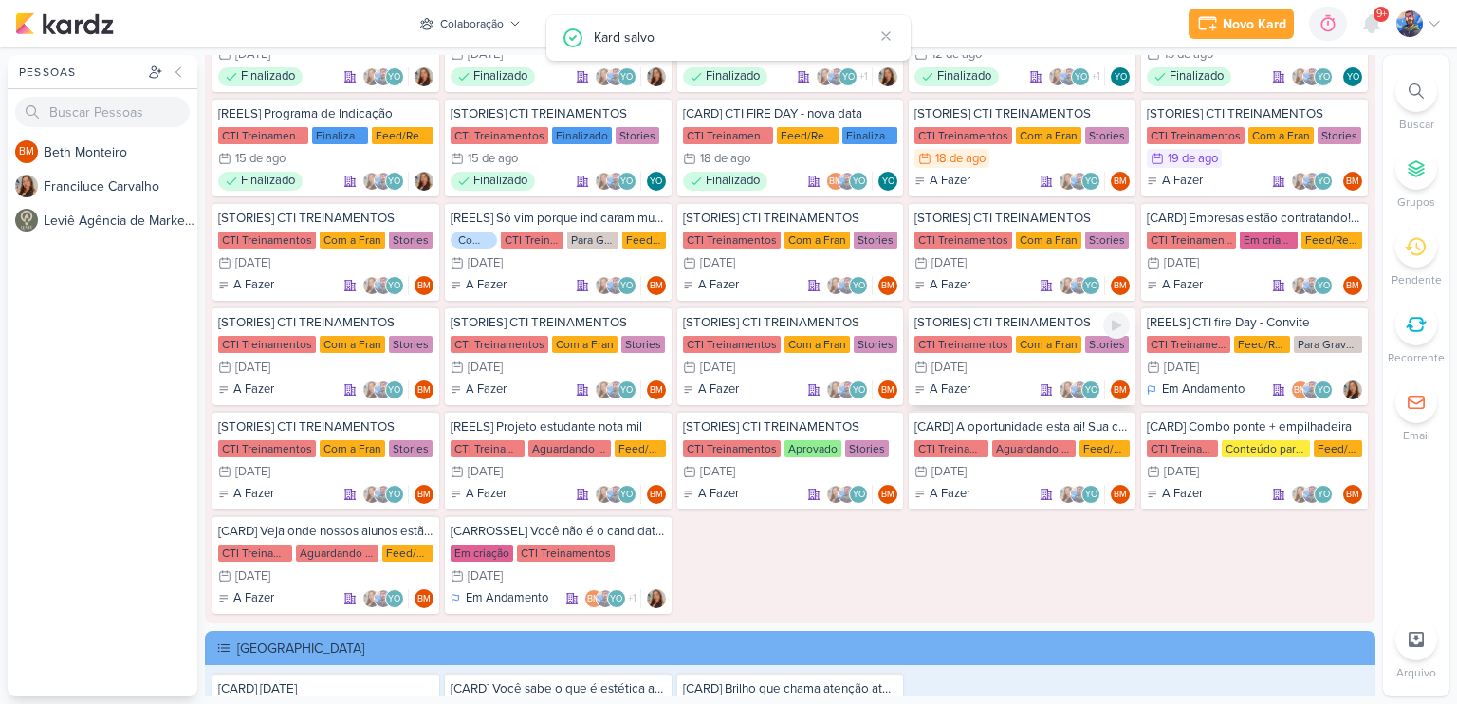
click at [966, 358] on div "28/8 [DATE]" at bounding box center [940, 367] width 52 height 19
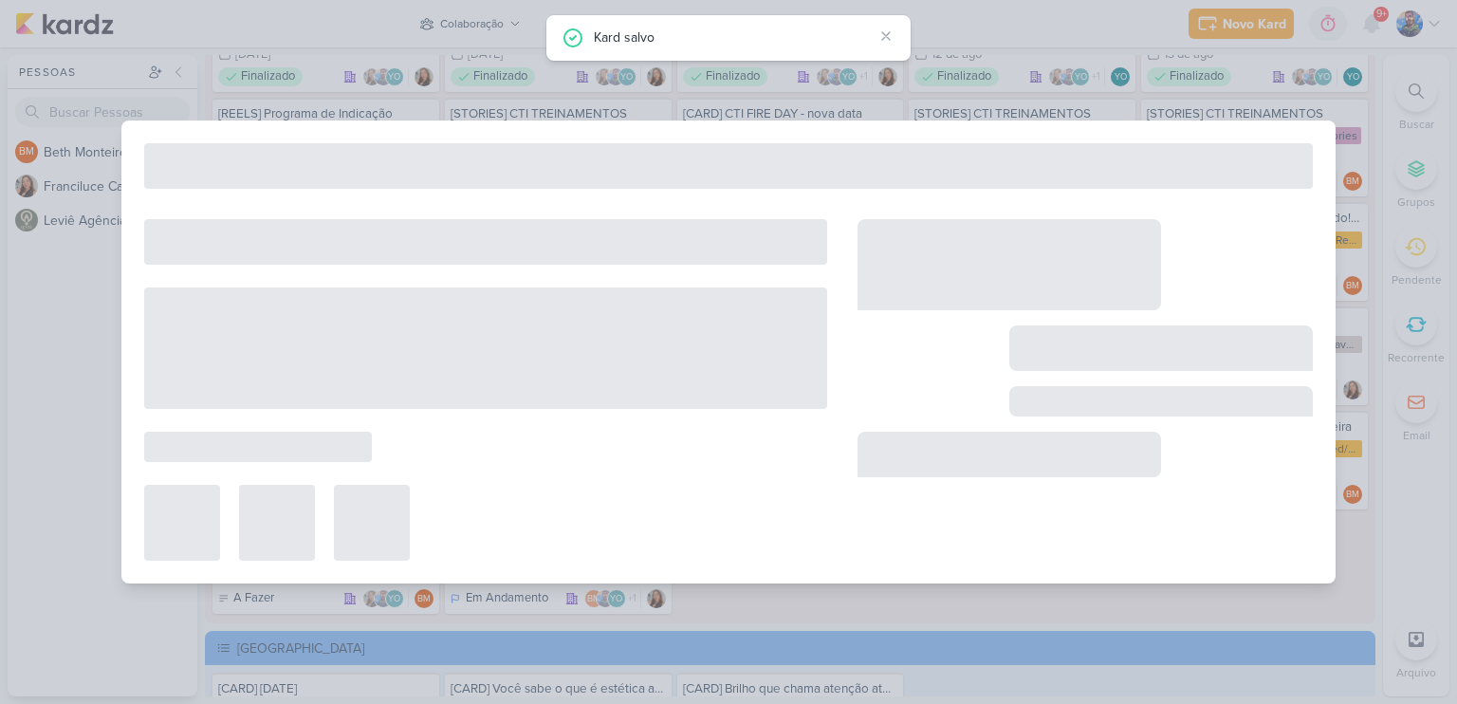
type input "[DATE] 23:59"
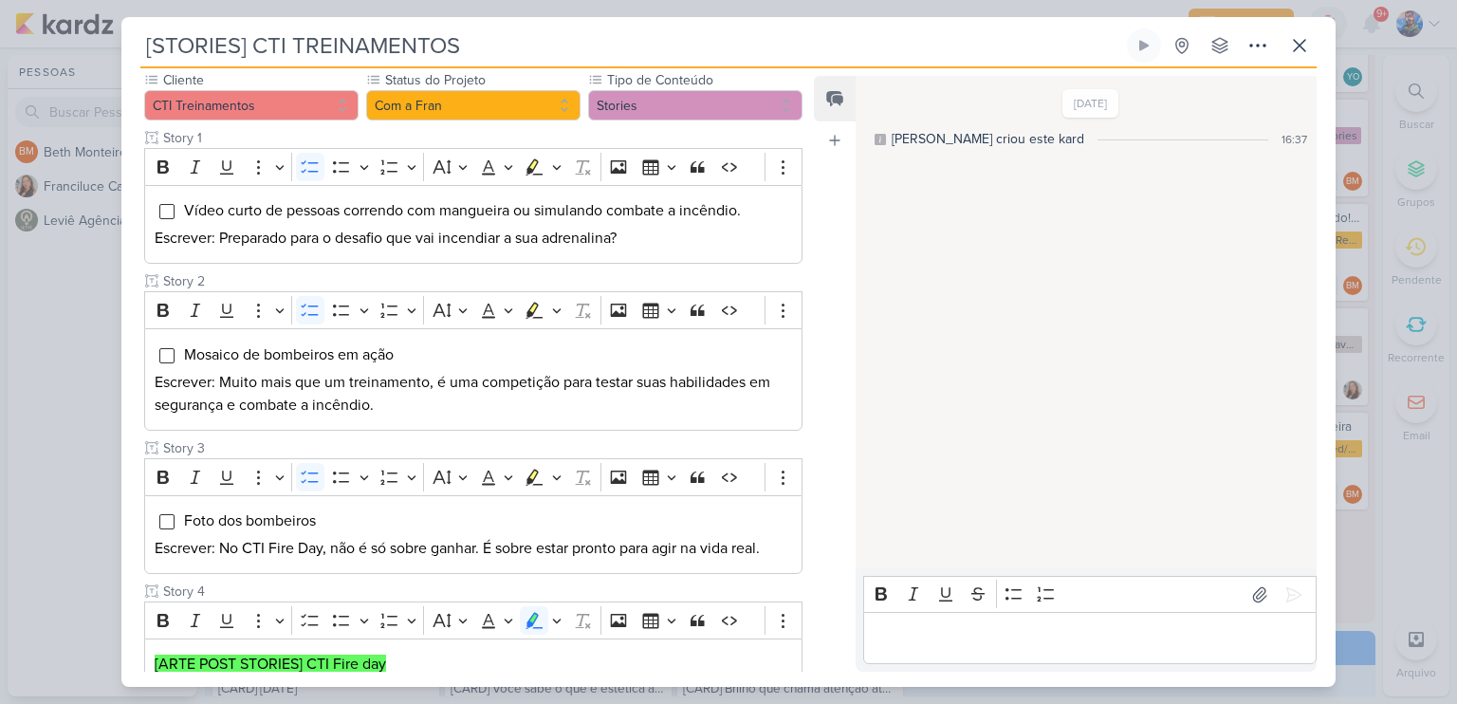
scroll to position [0, 0]
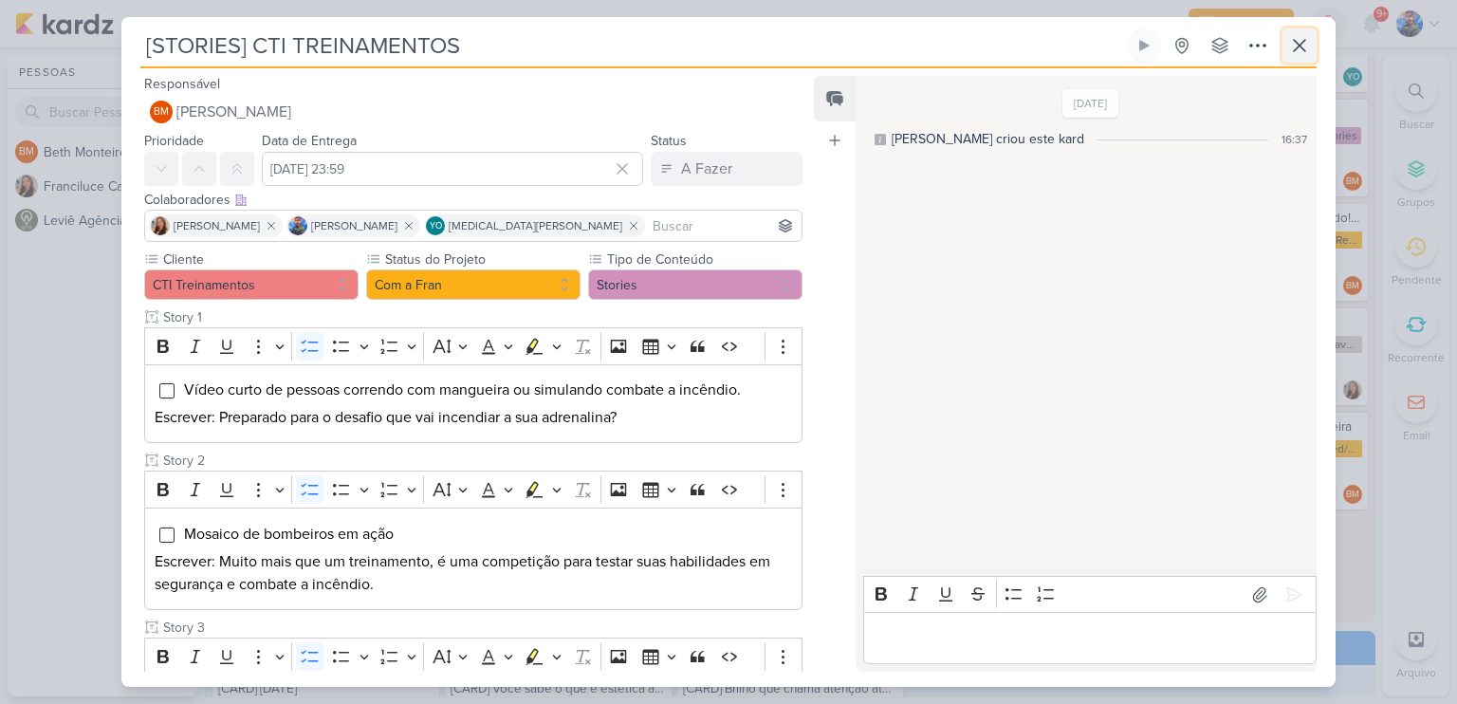
click at [1310, 49] on icon at bounding box center [1299, 45] width 23 height 23
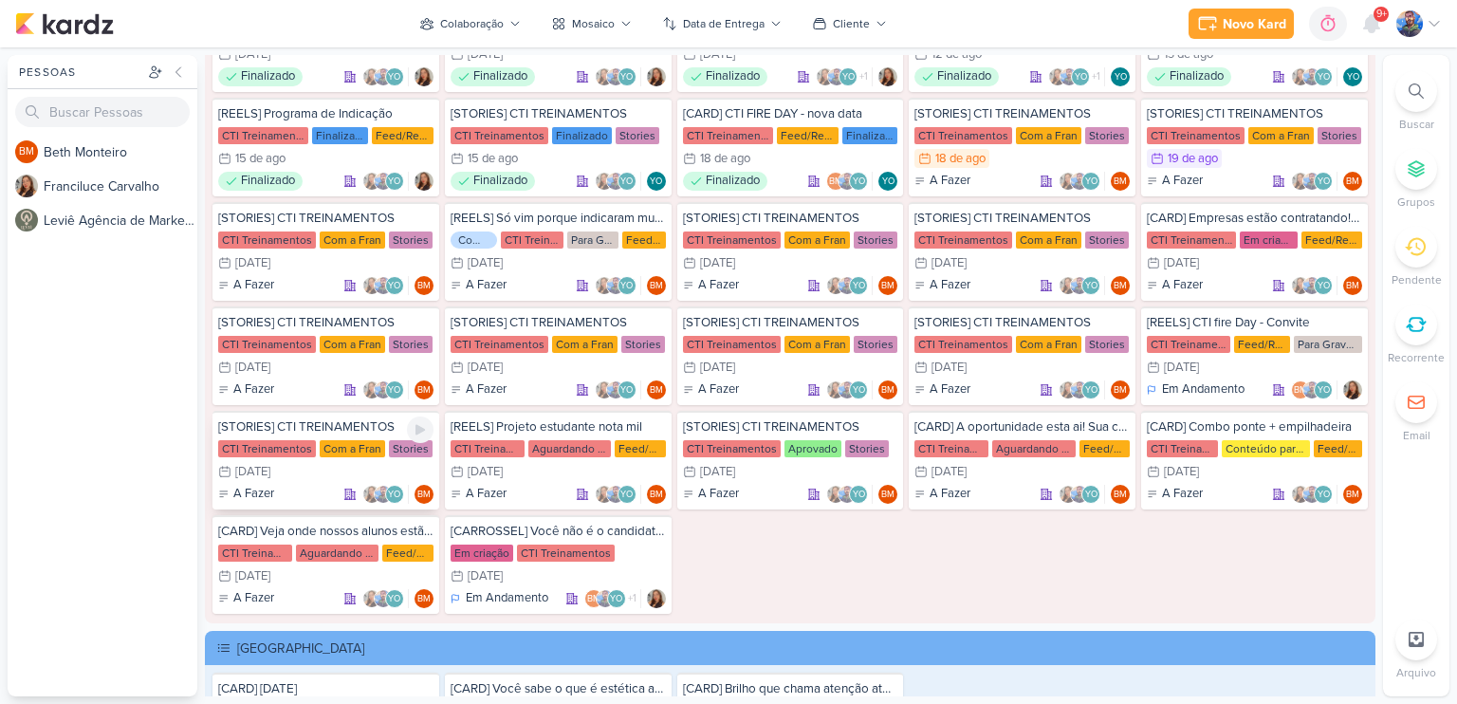
click at [340, 448] on div "Com a Fran" at bounding box center [352, 448] width 65 height 17
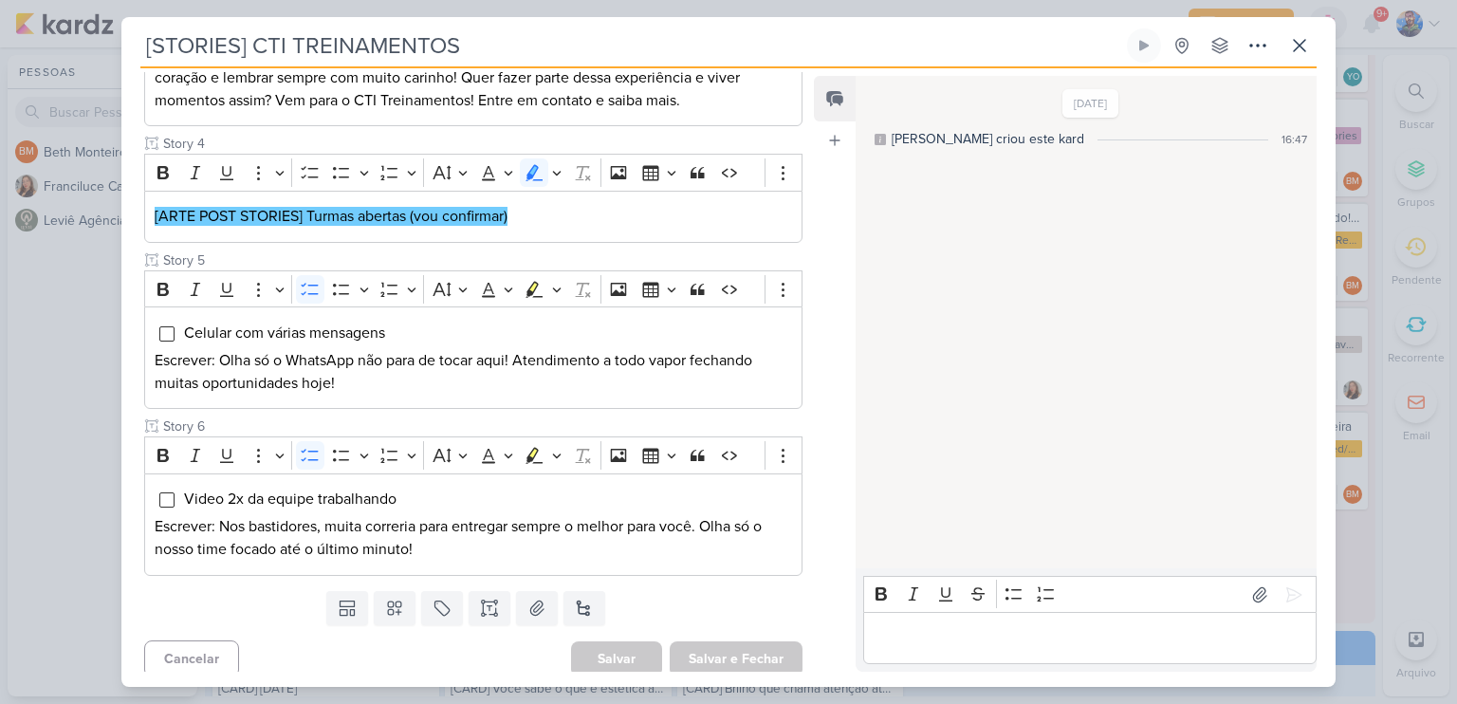
scroll to position [672, 0]
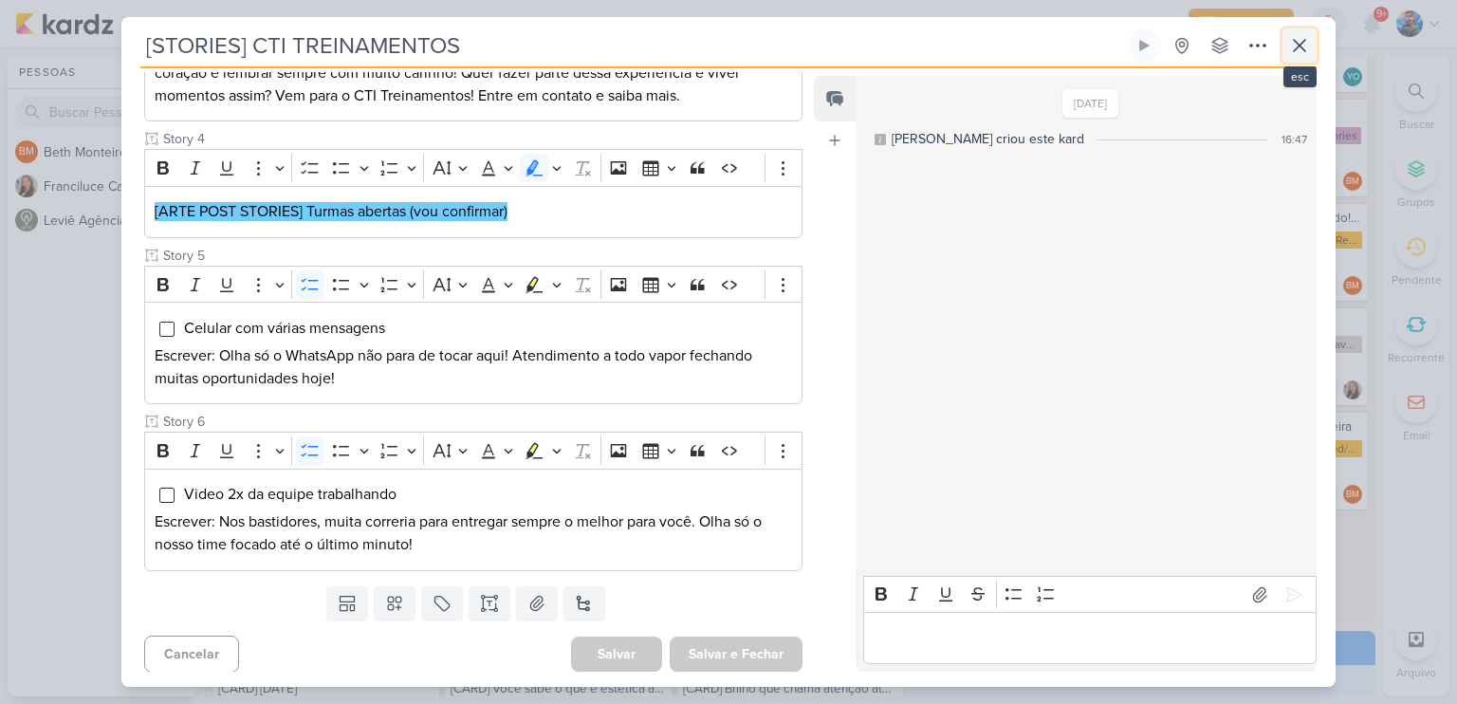
click at [1309, 57] on button at bounding box center [1299, 45] width 34 height 34
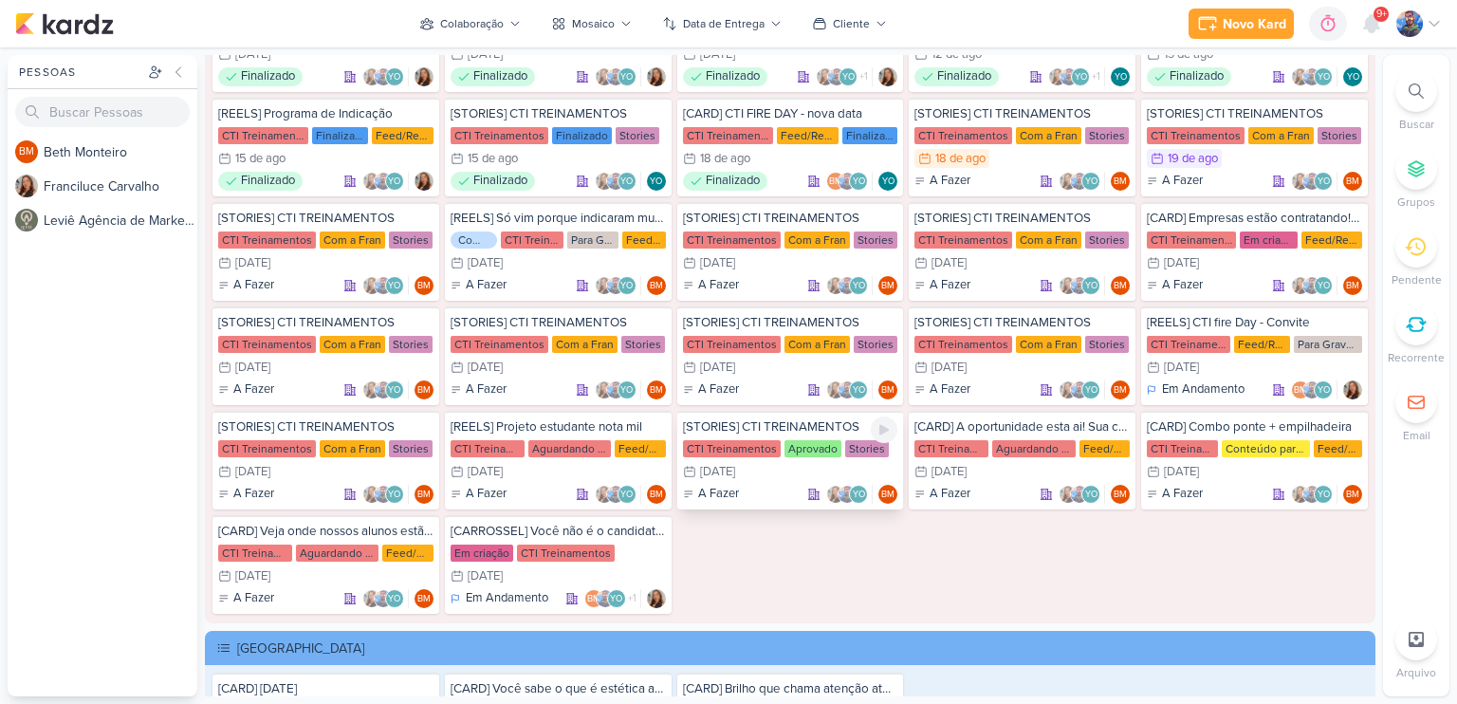
click at [743, 462] on div "1/9 [DATE]" at bounding box center [790, 471] width 215 height 19
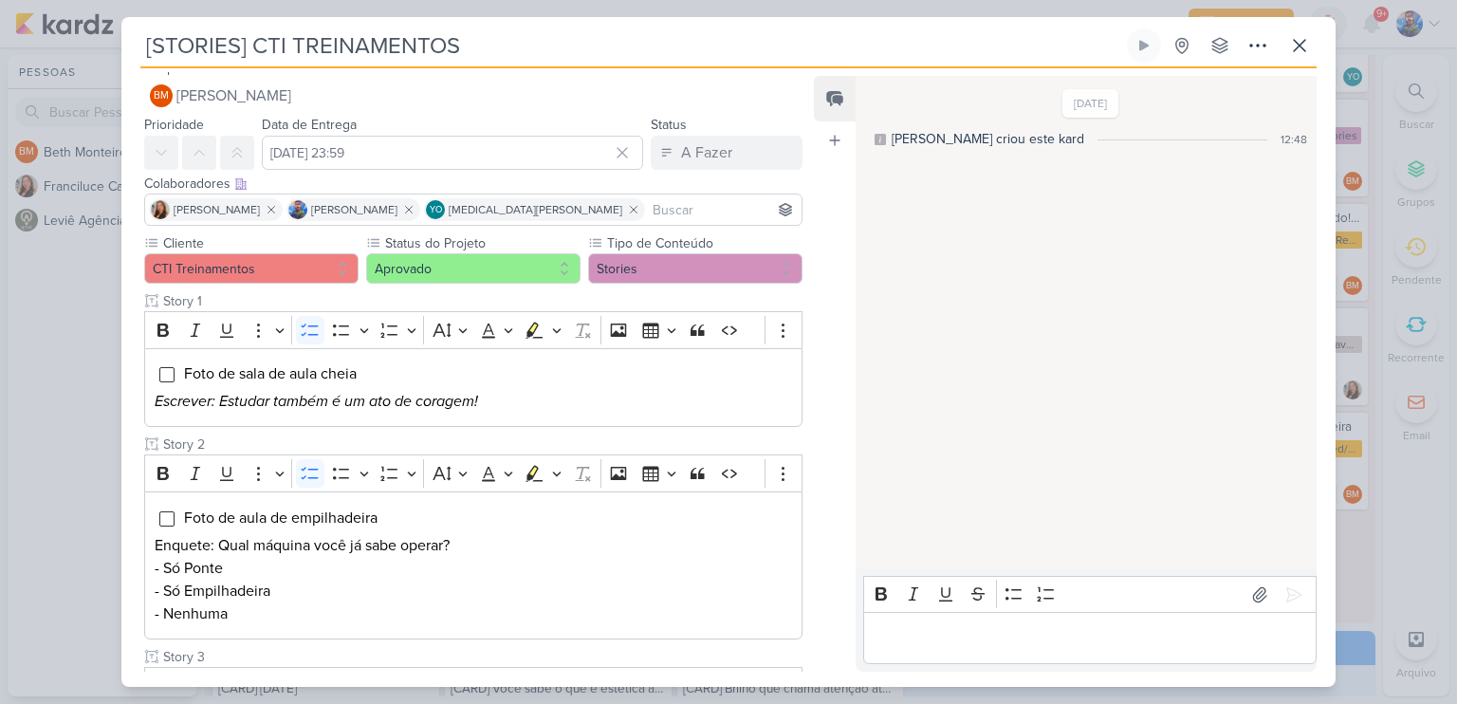
scroll to position [0, 0]
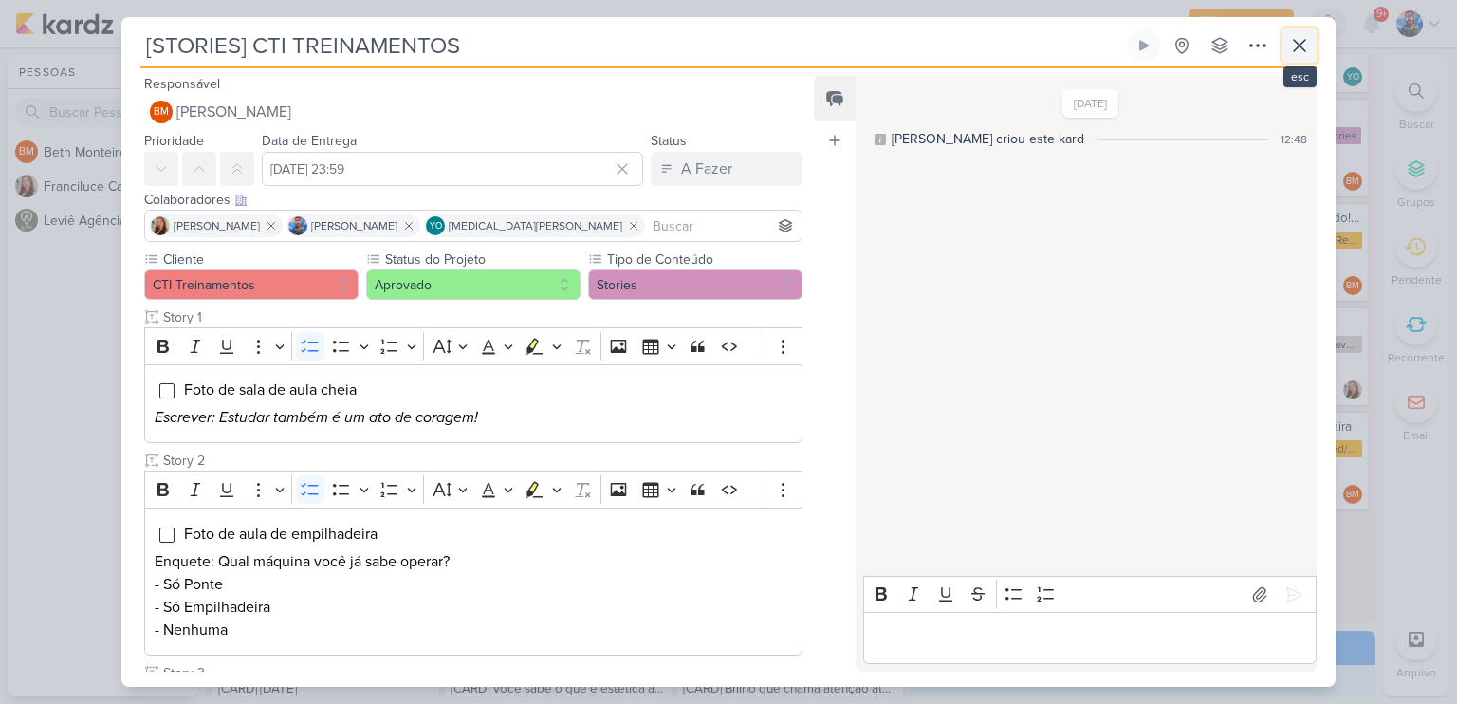
click at [1304, 52] on icon at bounding box center [1299, 45] width 23 height 23
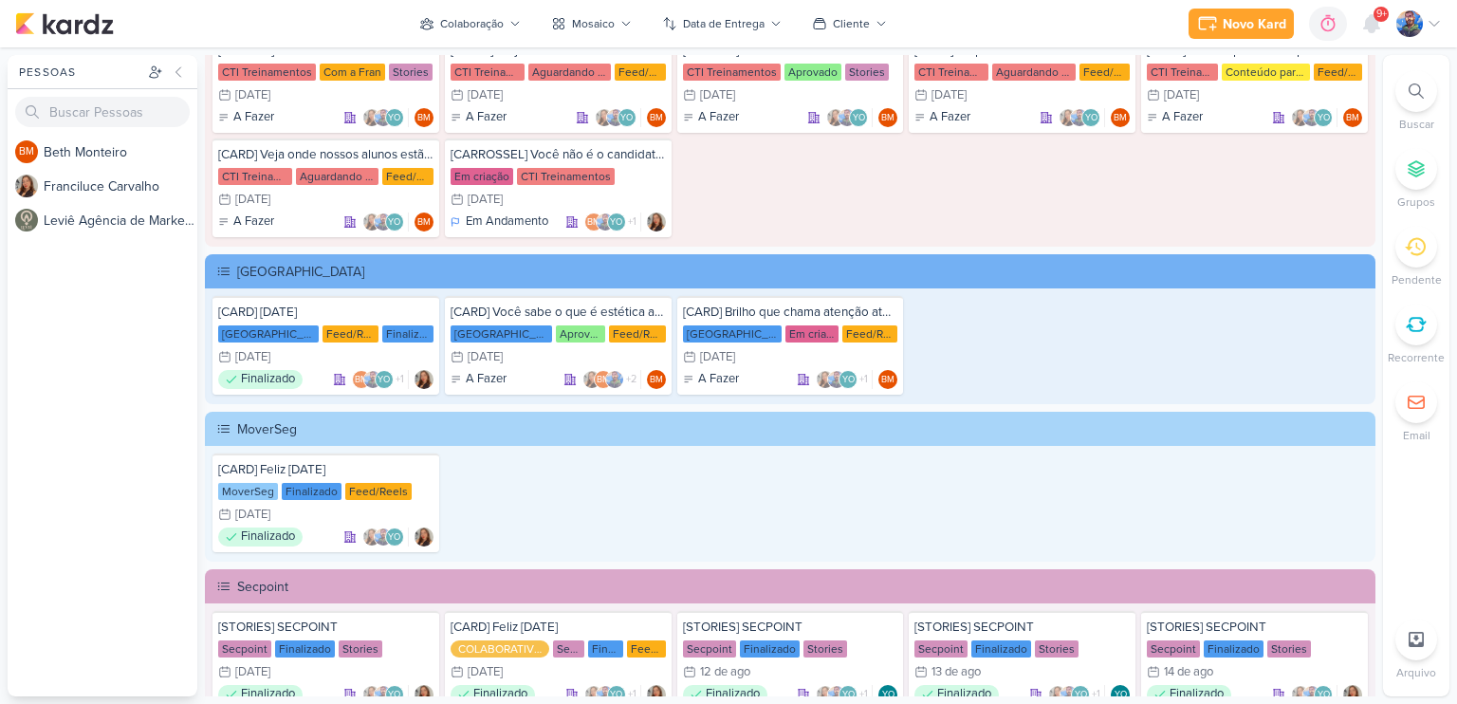
scroll to position [2364, 0]
